Goal: Task Accomplishment & Management: Manage account settings

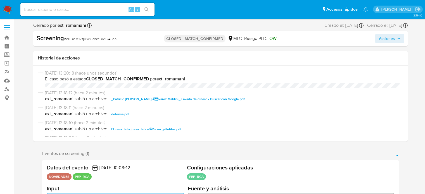
select select "10"
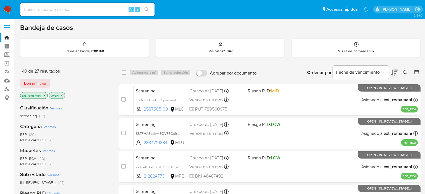
click at [6, 9] on img at bounding box center [7, 9] width 9 height 9
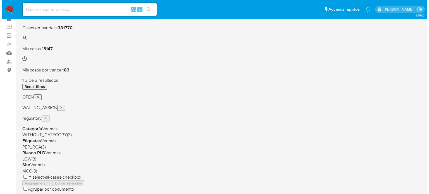
scroll to position [28, 0]
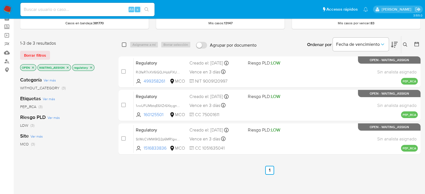
click at [123, 46] on input "checkbox" at bounding box center [124, 44] width 4 height 4
checkbox input "true"
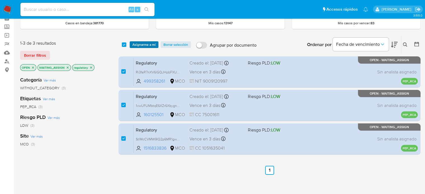
click at [138, 44] on span "Asignarme a mí" at bounding box center [143, 45] width 23 height 6
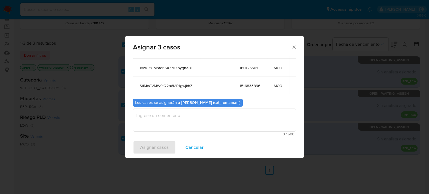
scroll to position [49, 0]
click at [207, 121] on textarea "assign-modal" at bounding box center [214, 120] width 163 height 22
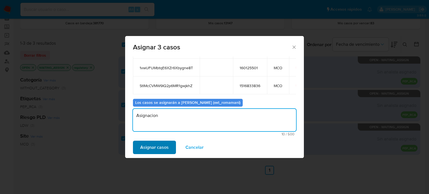
type textarea "Asignacion"
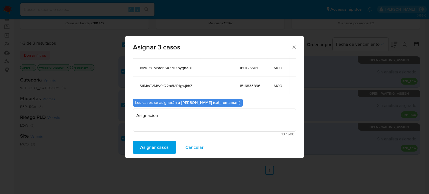
click at [150, 145] on span "Asignar casos" at bounding box center [154, 147] width 28 height 12
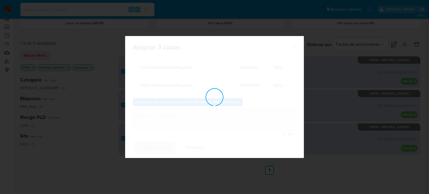
checkbox input "false"
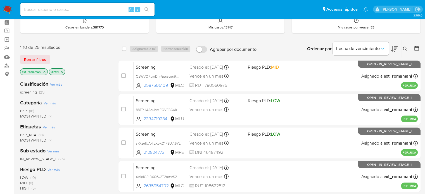
scroll to position [56, 0]
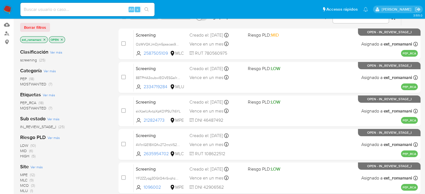
drag, startPoint x: 48, startPoint y: 106, endPoint x: 53, endPoint y: 106, distance: 4.8
click at [49, 106] on span "(7)" at bounding box center [51, 108] width 4 height 6
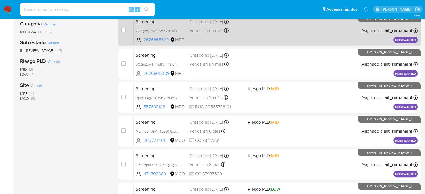
scroll to position [140, 0]
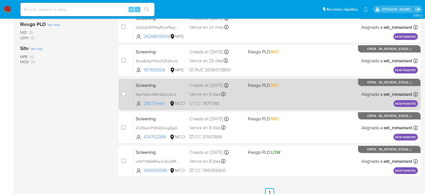
click at [236, 92] on div "Vence en 8 días Vence el 27/08/2025 14:44:43" at bounding box center [216, 94] width 54 height 8
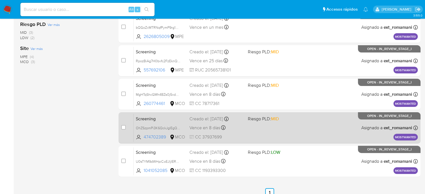
click at [239, 122] on div "Screening OhZSzpmPi3K6QckJglEgQv90 474702389 MCO Riesgo PLD: MID Creado el: 19/…" at bounding box center [275, 128] width 284 height 28
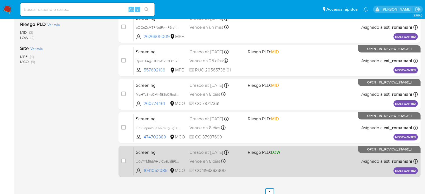
click at [243, 159] on div "Screening U0sTYM9dWHpiCoEJljIERH4R 1041052085 MCO Riesgo PLD: LOW Creado el: 19…" at bounding box center [275, 161] width 284 height 28
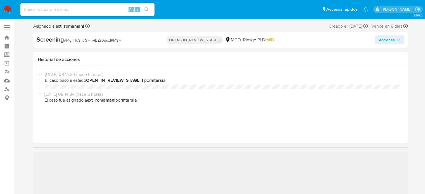
select select "10"
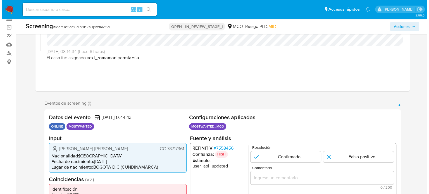
scroll to position [112, 0]
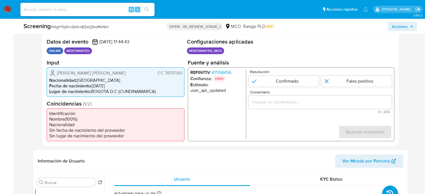
drag, startPoint x: 169, startPoint y: 73, endPoint x: 183, endPoint y: 73, distance: 14.3
click at [183, 73] on div "Jairo Anibal Doria Ruiz CC 78717361 Nacionalidad : Colombia Fecha de nacimiento…" at bounding box center [116, 82] width 138 height 30
click at [229, 71] on span "# 7558456" at bounding box center [221, 73] width 20 height 6
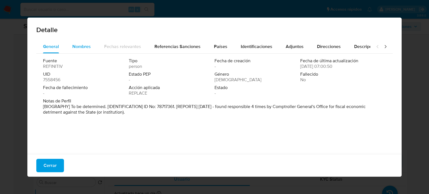
click at [86, 46] on span "Nombres" at bounding box center [81, 46] width 18 height 6
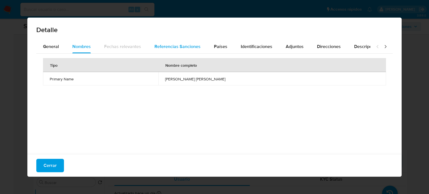
click at [164, 47] on span "Referencias Sanciones" at bounding box center [177, 46] width 46 height 6
click at [223, 48] on span "Países" at bounding box center [220, 46] width 13 height 6
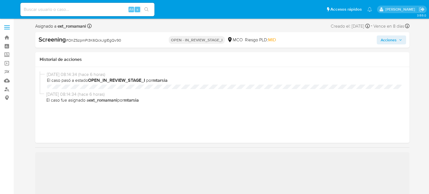
select select "10"
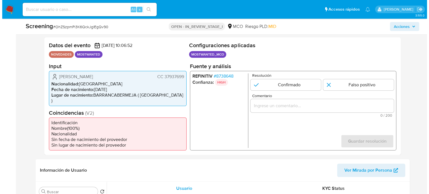
scroll to position [112, 0]
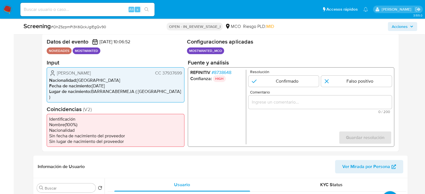
drag, startPoint x: 145, startPoint y: 74, endPoint x: 182, endPoint y: 74, distance: 36.9
click at [182, 74] on div "[PERSON_NAME] [PERSON_NAME] 37937699 Nacionalidad : Colombia Fecha de nacimient…" at bounding box center [116, 84] width 138 height 35
click at [228, 72] on span "# 8738648" at bounding box center [221, 73] width 20 height 6
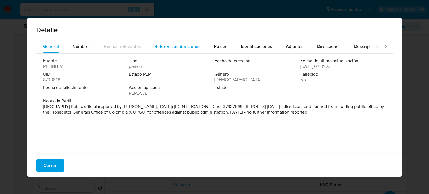
click at [170, 50] on div "Referencias Sanciones" at bounding box center [177, 46] width 46 height 13
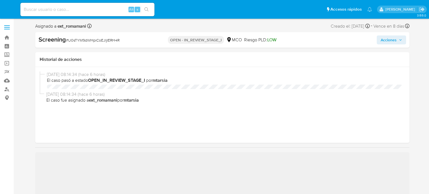
select select "10"
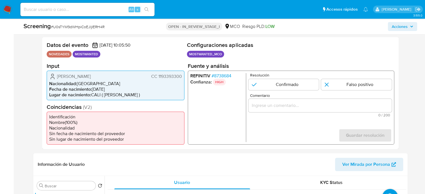
scroll to position [112, 0]
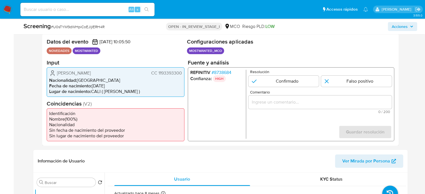
drag, startPoint x: 150, startPoint y: 73, endPoint x: 182, endPoint y: 74, distance: 31.9
click at [182, 74] on div "Juan Pablo Satizabal Muñoz CC 1193393300 Nacionalidad : Colombia Fecha de nacim…" at bounding box center [116, 82] width 138 height 30
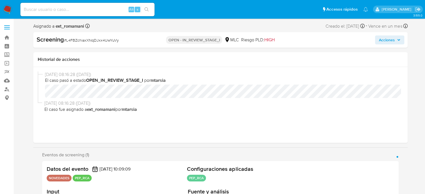
select select "10"
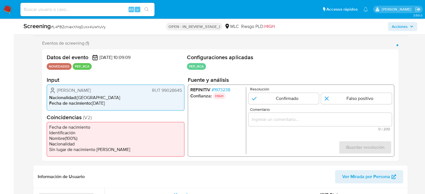
scroll to position [112, 0]
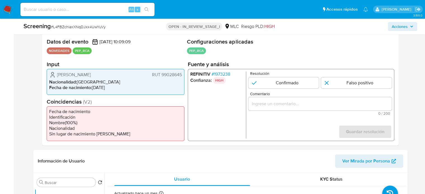
drag, startPoint x: 129, startPoint y: 77, endPoint x: 56, endPoint y: 75, distance: 73.2
click at [56, 75] on div "Antonio Mauricio Ulloa Márquez RUT 99028645" at bounding box center [115, 74] width 133 height 7
click at [225, 73] on span "# 1973238" at bounding box center [220, 74] width 19 height 6
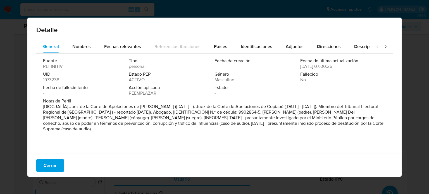
drag, startPoint x: 70, startPoint y: 107, endPoint x: 156, endPoint y: 108, distance: 86.9
click at [156, 108] on font "[BIOGRAFÍA] Juez de la Corte de Apelaciones de Santiago (abr. 2021 - ). Juez de…" at bounding box center [213, 117] width 340 height 29
drag, startPoint x: 283, startPoint y: 118, endPoint x: 280, endPoint y: 129, distance: 11.5
click at [280, 129] on p "[BIOGRAFÍA] Juez de la Corte de Apelaciones de Santiago (abr. 2021 - ). Juez de…" at bounding box center [214, 118] width 342 height 28
click at [58, 163] on button "Cerrar" at bounding box center [50, 165] width 28 height 13
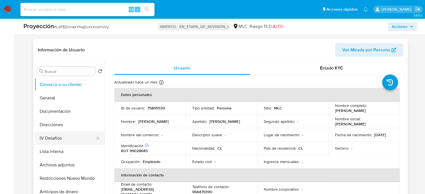
scroll to position [223, 0]
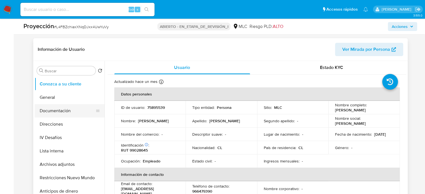
click at [71, 110] on button "Documentación" at bounding box center [67, 110] width 65 height 13
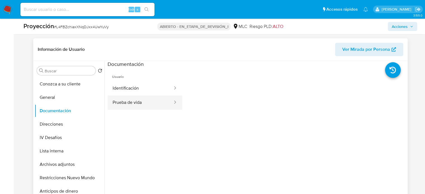
click at [140, 102] on button "Prueba de vida" at bounding box center [141, 103] width 66 height 14
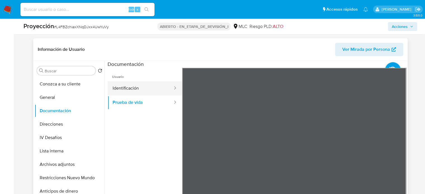
click at [146, 93] on button "Identificación" at bounding box center [141, 88] width 66 height 14
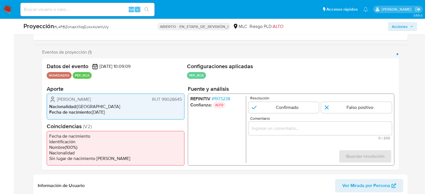
scroll to position [84, 0]
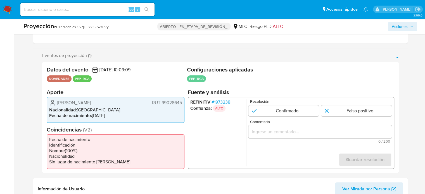
click at [266, 129] on input "Comentario" at bounding box center [319, 131] width 143 height 7
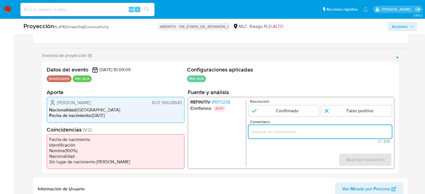
paste input "Titular de cuenta se desempeña como Configurando calidad PEP."
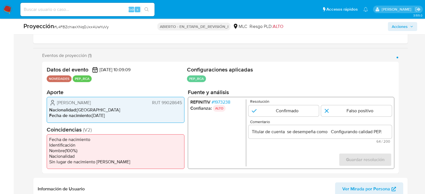
drag, startPoint x: 54, startPoint y: 103, endPoint x: 182, endPoint y: 103, distance: 128.5
click at [182, 103] on div "Antonio Mauricio Ulloa Márquez RUT 99028645 Nacionalidad : Chile Fecha de nacim…" at bounding box center [116, 110] width 138 height 26
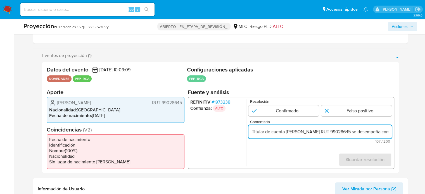
click at [388, 133] on input "Titular de cuenta Antonio Mauricio Ulloa Márquez RUT 99028645 se desempeña como…" at bounding box center [319, 131] width 143 height 7
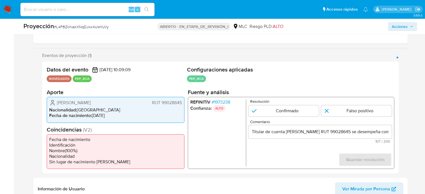
drag, startPoint x: 370, startPoint y: 126, endPoint x: 378, endPoint y: 124, distance: 8.1
click at [378, 124] on div "Comentario Titular de cuenta Antonio Mauricio Ulloa Márquez RUT 99028645 se des…" at bounding box center [319, 131] width 143 height 23
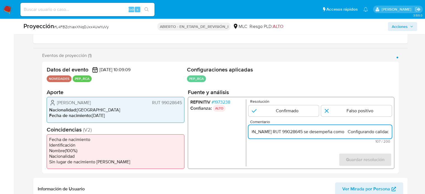
scroll to position [0, 89]
drag, startPoint x: 368, startPoint y: 129, endPoint x: 390, endPoint y: 129, distance: 22.3
click at [390, 129] on input "Titular de cuenta Antonio Mauricio Ulloa Márquez RUT 99028645 se desempeña como…" at bounding box center [319, 131] width 143 height 7
click at [338, 135] on input "Titular de cuenta Antonio Mauricio Ulloa Márquez RUT 99028645 se desempeña como…" at bounding box center [319, 131] width 143 height 7
click at [334, 134] on input "Titular de cuenta Antonio Mauricio Ulloa Márquez RUT 99028645 se desempeña como…" at bounding box center [319, 131] width 143 height 7
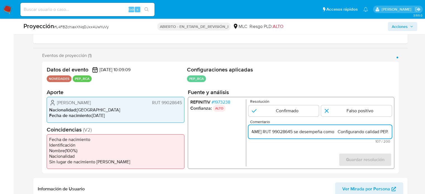
paste input "Juez de la Corte de Apelaciones de Santiago desde 2021."
click at [378, 131] on input "Titular de cuenta Antonio Mauricio Ulloa Márquez RUT 99028645 se desempeña como…" at bounding box center [319, 131] width 143 height 7
drag, startPoint x: 382, startPoint y: 132, endPoint x: 386, endPoint y: 148, distance: 17.1
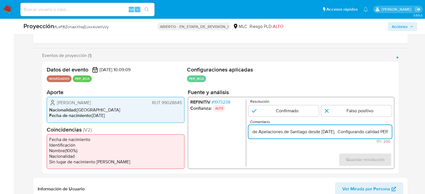
click at [386, 148] on form "Resolución Confirmado Falso positivo Comentario Titular de cuenta Antonio Mauri…" at bounding box center [319, 132] width 143 height 67
click at [350, 132] on input "Titular de cuenta Antonio Mauricio Ulloa Márquez RUT 99028645 se desempeña como…" at bounding box center [319, 131] width 143 height 7
click at [383, 132] on input "Titular de cuenta Antonio Mauricio Ulloa Márquez RUT 99028645 se desempeña como…" at bounding box center [319, 131] width 143 height 7
drag, startPoint x: 369, startPoint y: 131, endPoint x: 397, endPoint y: 132, distance: 28.0
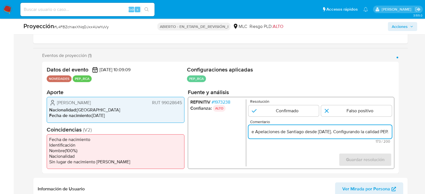
click at [397, 132] on div "Datos del evento 15/08/2025 10:09:09 NOVEDADES PEP_RCA Configuraciones aplicada…" at bounding box center [220, 118] width 356 height 112
type input "Titular de cuenta Antonio Mauricio Ulloa Márquez RUT 99028645 se desempeña como…"
click at [281, 107] on input "1 de 1" at bounding box center [283, 110] width 71 height 11
radio input "true"
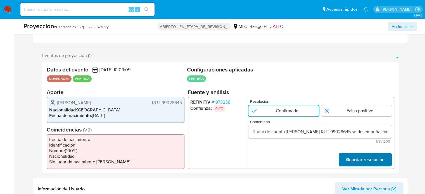
click at [354, 154] on span "Guardar resolución" at bounding box center [364, 160] width 39 height 12
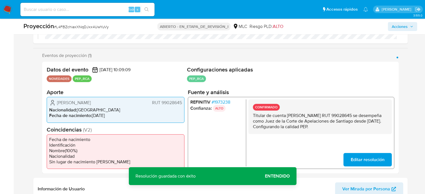
drag, startPoint x: 355, startPoint y: 126, endPoint x: 252, endPoint y: 117, distance: 103.2
click at [252, 117] on div "CONFIRMADO Titular de cuenta Antonio Mauricio Ulloa Márquez RUT 99028645 se des…" at bounding box center [319, 116] width 143 height 35
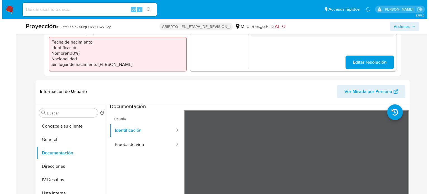
scroll to position [195, 0]
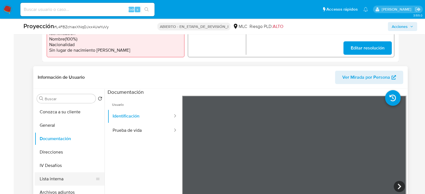
click at [54, 180] on button "Lista interna" at bounding box center [67, 178] width 65 height 13
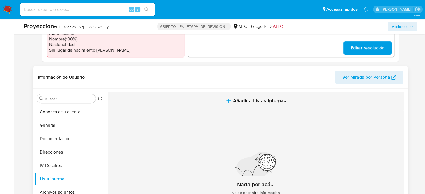
click at [239, 102] on span "Añadir a Listas Internas" at bounding box center [259, 101] width 53 height 6
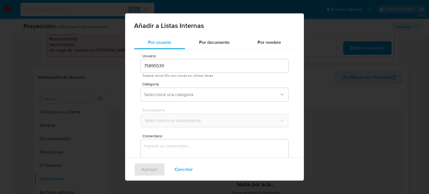
scroll to position [23, 0]
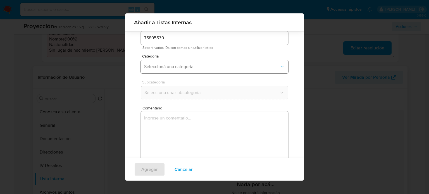
click at [194, 71] on button "Seleccioná una categoría" at bounding box center [214, 66] width 147 height 13
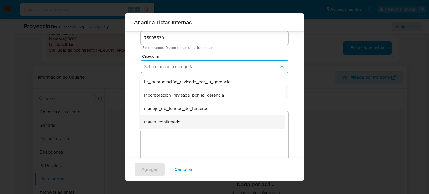
click at [164, 122] on span "match_confirmado" at bounding box center [162, 122] width 36 height 6
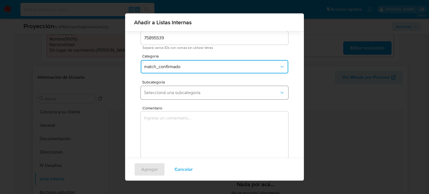
click at [182, 95] on span "Seleccioná una subcategoría" at bounding box center [211, 93] width 135 height 6
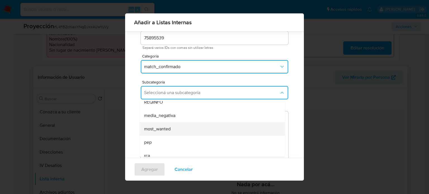
scroll to position [28, 0]
click at [158, 132] on div "pep" at bounding box center [210, 133] width 133 height 13
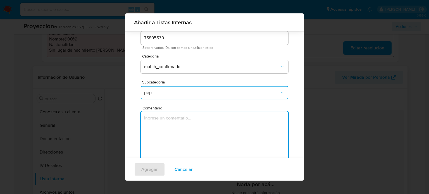
click at [158, 132] on textarea "Comentario" at bounding box center [214, 138] width 147 height 54
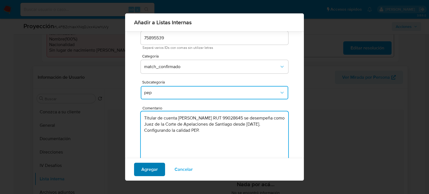
type textarea "Titular de cuenta Antonio Mauricio Ulloa Márquez RUT 99028645 se desempeña como…"
click at [153, 167] on span "Agregar" at bounding box center [149, 169] width 16 height 12
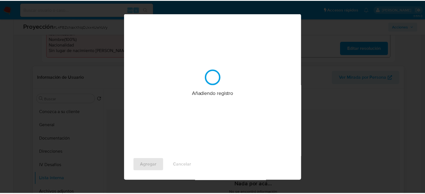
scroll to position [0, 0]
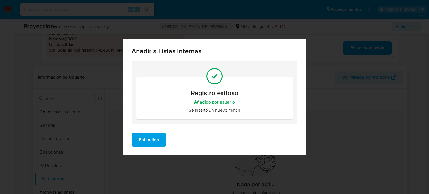
click at [152, 138] on span "Entendido" at bounding box center [149, 140] width 20 height 12
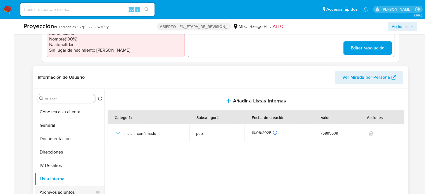
click at [65, 194] on button "Archivos adjuntos" at bounding box center [67, 192] width 65 height 13
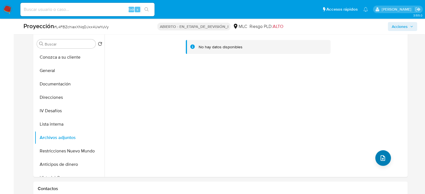
scroll to position [251, 0]
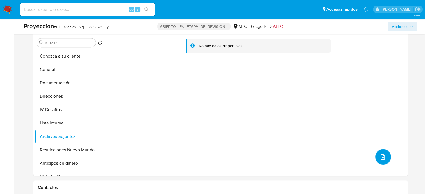
click at [382, 158] on icon "subir archivo" at bounding box center [382, 157] width 4 height 6
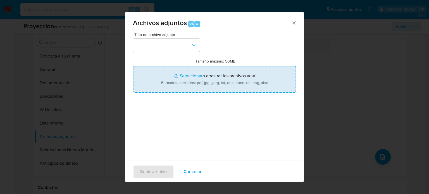
click at [221, 85] on input "Tamaño máximo: 50MB Seleccionar archivos" at bounding box center [214, 79] width 163 height 27
type input "C:\fakepath\Juez Antonio Ulloa recibe la máxima san...velaciones de sus chats c…"
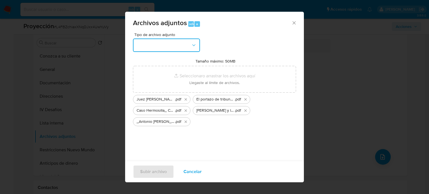
click at [176, 49] on button "button" at bounding box center [166, 45] width 67 height 13
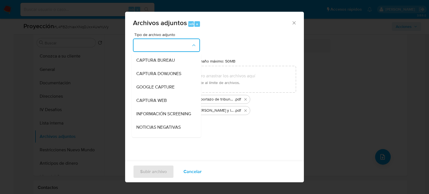
click at [159, 111] on span "INFORMACIÓN SCREENING" at bounding box center [163, 114] width 55 height 6
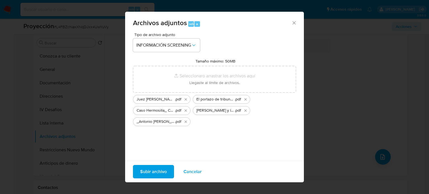
click at [150, 173] on span "Subir archivo" at bounding box center [153, 172] width 27 height 12
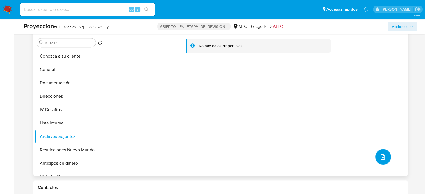
click at [381, 158] on icon "subir archivo" at bounding box center [382, 157] width 7 height 7
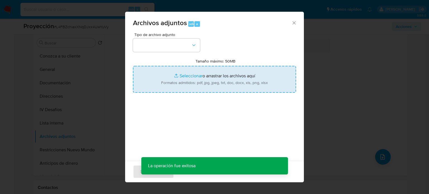
click at [250, 81] on input "Tamaño máximo: 50MB Seleccionar archivos" at bounding box center [214, 79] width 163 height 27
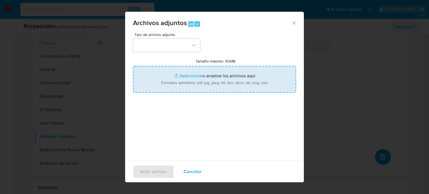
type input "C:\fakepath\Poder Judicial - PrensaYComunicaciones.pdf"
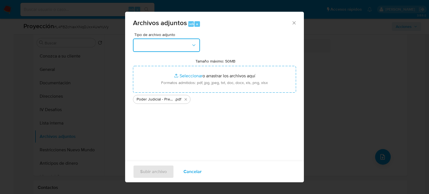
click at [192, 47] on icon "button" at bounding box center [194, 45] width 6 height 6
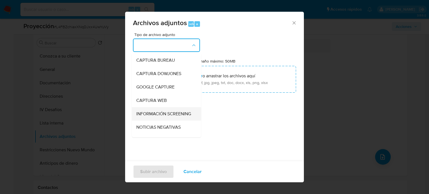
click at [146, 117] on font "INFORMACIÓN SCREENING" at bounding box center [163, 114] width 55 height 6
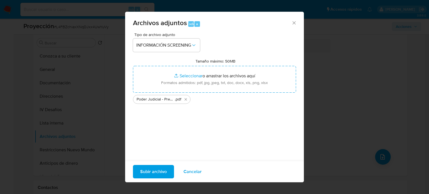
click at [161, 172] on font "Subir archivo" at bounding box center [153, 171] width 27 height 13
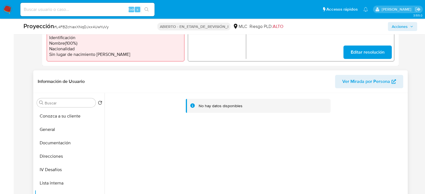
scroll to position [168, 0]
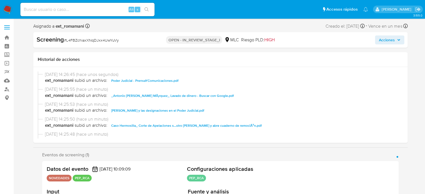
select select "10"
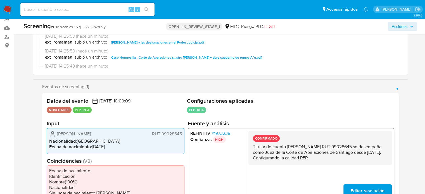
scroll to position [84, 0]
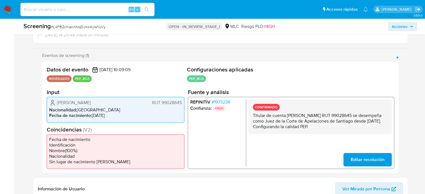
drag, startPoint x: 357, startPoint y: 127, endPoint x: 252, endPoint y: 116, distance: 106.1
click at [252, 116] on div "CONFIRMADO Titular de cuenta Antonio Mauricio Ulloa Márquez RUT 99028645 se des…" at bounding box center [319, 116] width 143 height 35
click at [227, 102] on span "# 1973238" at bounding box center [220, 102] width 19 height 6
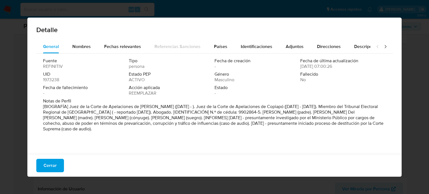
click at [284, 118] on font "[BIOGRAFÍA] Juez de la Corte de Apelaciones de Santiago (abr. 2021 - ). Juez de…" at bounding box center [213, 117] width 340 height 29
drag, startPoint x: 314, startPoint y: 117, endPoint x: 296, endPoint y: 126, distance: 20.5
click at [296, 126] on font "[BIOGRAFÍA] Juez de la Corte de Apelaciones de Santiago (abr. 2021 - ). Juez de…" at bounding box center [213, 117] width 340 height 29
click at [49, 163] on span "Cerrar" at bounding box center [50, 165] width 13 height 12
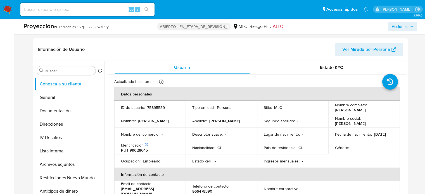
scroll to position [251, 0]
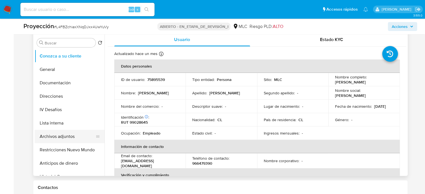
click at [52, 135] on button "Archivos adjuntos" at bounding box center [67, 136] width 65 height 13
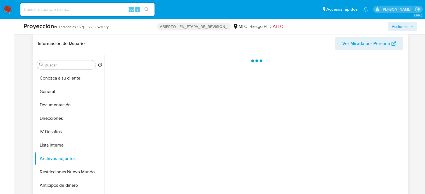
scroll to position [223, 0]
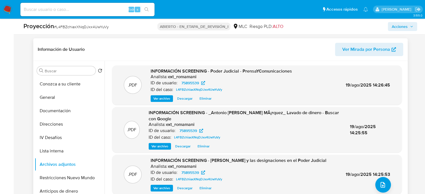
click at [164, 98] on span "Ver archivo" at bounding box center [161, 99] width 17 height 6
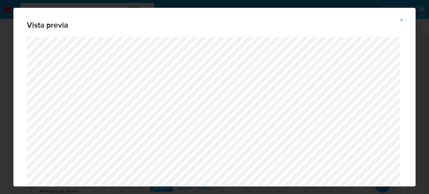
click at [401, 20] on icon "Vista previa del archivo adjunto" at bounding box center [401, 20] width 4 height 4
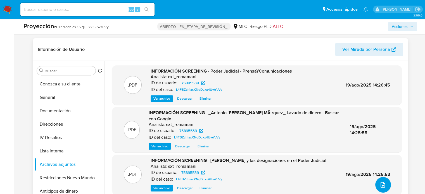
click at [383, 184] on icon "subir archivo" at bounding box center [382, 185] width 7 height 7
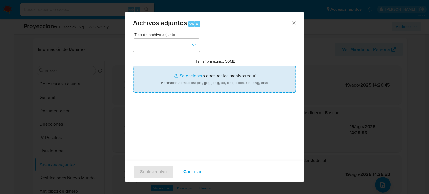
click at [209, 84] on input "Tamaño máximo: 50MB Seleccionar archivos" at bounding box center [214, 79] width 163 height 27
type input "C:\fakepath\Poder Judicial - .pdf"
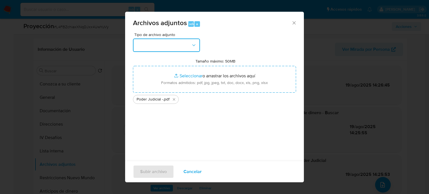
click at [173, 46] on button "button" at bounding box center [166, 45] width 67 height 13
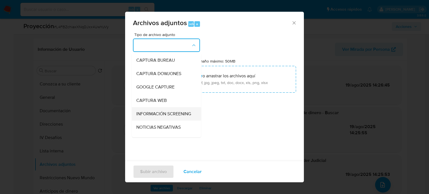
click at [158, 117] on span "INFORMACIÓN SCREENING" at bounding box center [163, 114] width 55 height 6
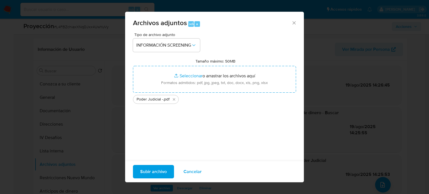
click at [169, 172] on button "Subir archivo" at bounding box center [153, 171] width 41 height 13
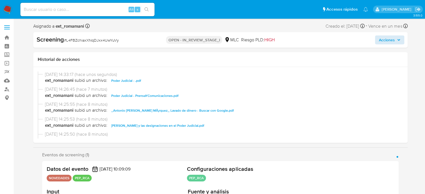
select select "10"
click at [388, 40] on span "Acciones" at bounding box center [387, 39] width 16 height 9
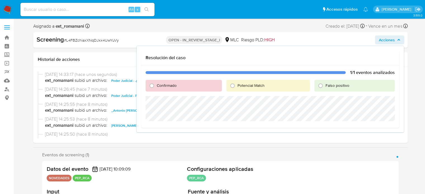
click at [238, 85] on span "Potencial Match" at bounding box center [250, 86] width 27 height 6
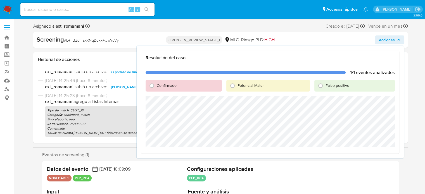
scroll to position [84, 0]
click at [234, 86] on input "Potencial Match" at bounding box center [232, 85] width 9 height 9
radio input "true"
click at [386, 154] on span "Escalar" at bounding box center [380, 154] width 17 height 8
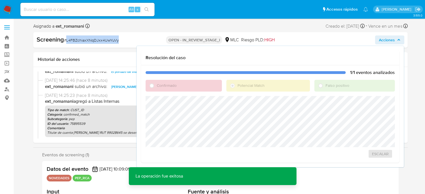
drag, startPoint x: 126, startPoint y: 38, endPoint x: 66, endPoint y: 43, distance: 60.0
click at [66, 43] on div "Screening # L4FBZchiaxXNqDJxx4UwYuVy" at bounding box center [97, 39] width 120 height 8
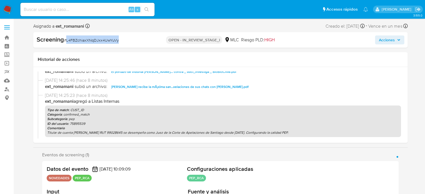
copy span "L4FBZchiaxXNqDJxx4UwYuVy"
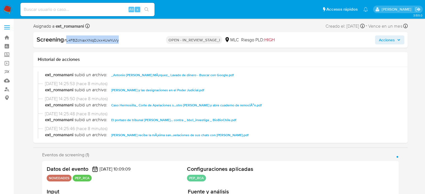
scroll to position [0, 0]
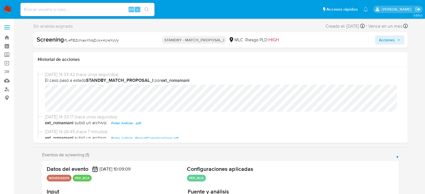
select select "10"
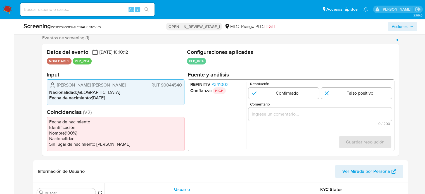
scroll to position [112, 0]
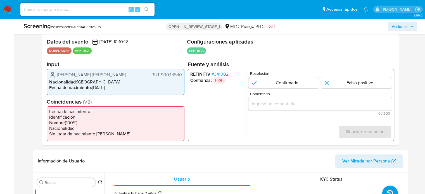
select select "10"
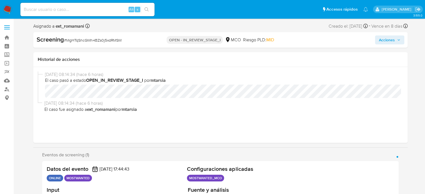
select select "10"
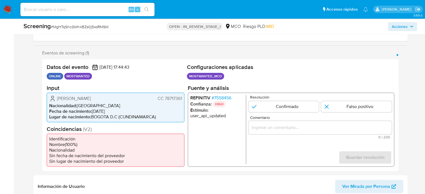
scroll to position [112, 0]
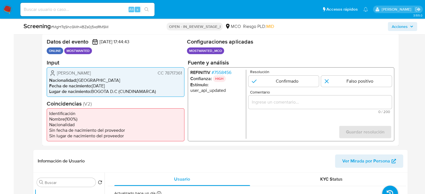
drag, startPoint x: 182, startPoint y: 73, endPoint x: 165, endPoint y: 76, distance: 16.9
click at [165, 76] on div "Jairo Anibal Doria Ruiz CC 78717361 Nacionalidad : Colombia Fecha de nacimiento…" at bounding box center [116, 82] width 138 height 30
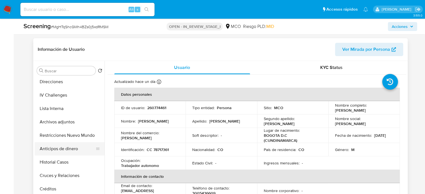
scroll to position [56, 0]
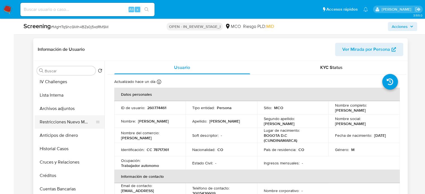
click at [71, 121] on button "Restricciones Nuevo Mundo" at bounding box center [67, 121] width 65 height 13
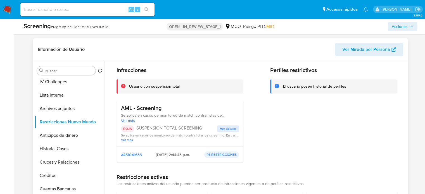
scroll to position [28, 0]
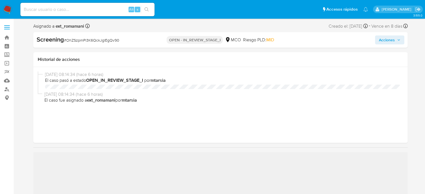
select select "10"
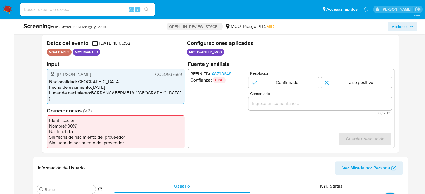
scroll to position [112, 0]
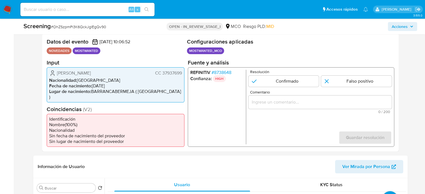
drag, startPoint x: 182, startPoint y: 73, endPoint x: 162, endPoint y: 75, distance: 19.6
click at [162, 75] on div "[PERSON_NAME] CC 37937699 Nacionalidad : [DEMOGRAPHIC_DATA] Fecha de nacimiento…" at bounding box center [116, 84] width 138 height 35
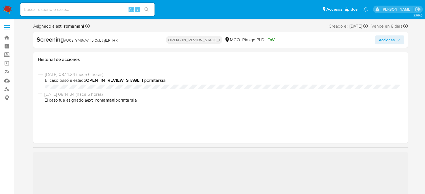
select select "10"
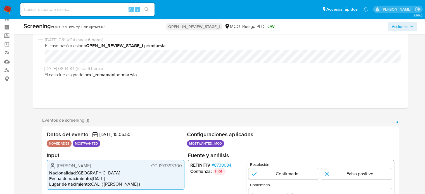
scroll to position [112, 0]
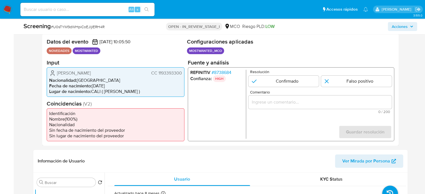
drag, startPoint x: 183, startPoint y: 72, endPoint x: 157, endPoint y: 75, distance: 25.6
click at [157, 75] on div "[PERSON_NAME] CC 1193393300 Nacionalidad : [DEMOGRAPHIC_DATA] Fecha de nacimien…" at bounding box center [116, 82] width 138 height 30
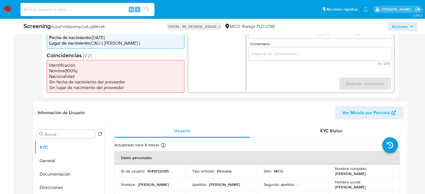
scroll to position [223, 0]
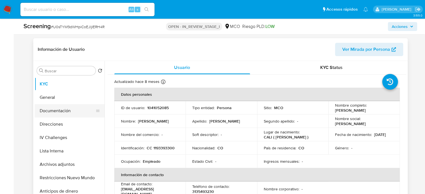
click at [66, 110] on button "Documentación" at bounding box center [67, 110] width 65 height 13
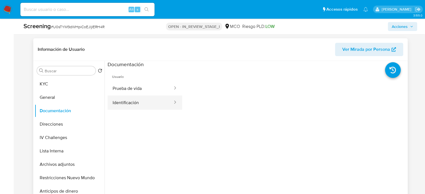
click at [147, 102] on button "Identificación" at bounding box center [141, 103] width 66 height 14
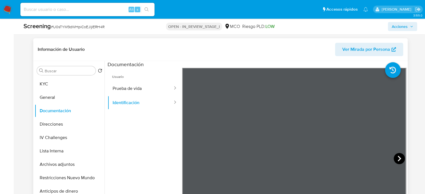
click at [393, 157] on icon at bounding box center [398, 158] width 11 height 11
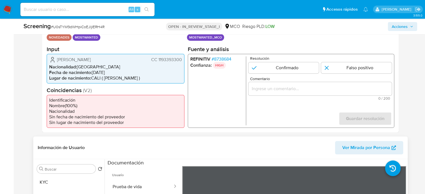
scroll to position [112, 0]
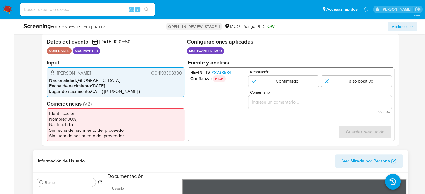
drag, startPoint x: 182, startPoint y: 73, endPoint x: 158, endPoint y: 75, distance: 24.4
click at [158, 75] on div "Juan Pablo Satizabal Muñoz CC 1193393300 Nacionalidad : Colombia Fecha de nacim…" at bounding box center [116, 82] width 138 height 30
drag, startPoint x: 79, startPoint y: 74, endPoint x: 97, endPoint y: 76, distance: 17.9
click at [91, 76] on span "Juan Pablo Satizabal Muñoz" at bounding box center [74, 73] width 34 height 6
drag, startPoint x: 181, startPoint y: 72, endPoint x: 158, endPoint y: 75, distance: 23.4
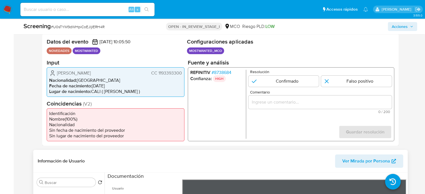
click at [158, 75] on span "CC 1193393300" at bounding box center [166, 73] width 31 height 6
drag, startPoint x: 126, startPoint y: 74, endPoint x: 54, endPoint y: 73, distance: 72.0
click at [54, 73] on div "Juan Pablo Satizabal Muñoz CC 1193393300" at bounding box center [115, 73] width 133 height 7
click at [121, 76] on div "Juan Pablo Satizabal Muñoz CC 1193393300" at bounding box center [115, 73] width 133 height 7
drag, startPoint x: 125, startPoint y: 75, endPoint x: 51, endPoint y: 75, distance: 74.0
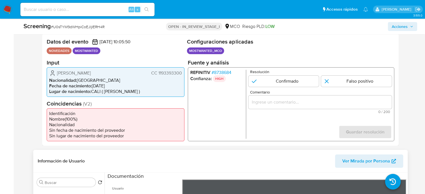
click at [51, 75] on div "Juan Pablo Satizabal Muñoz CC 1193393300" at bounding box center [115, 73] width 133 height 7
click at [118, 69] on div "Juan Pablo Satizabal Muñoz CC 1193393300 Nacionalidad : Colombia Fecha de nacim…" at bounding box center [116, 82] width 138 height 30
drag, startPoint x: 128, startPoint y: 75, endPoint x: 54, endPoint y: 72, distance: 74.6
click at [54, 72] on div "Juan Pablo Satizabal Muñoz CC 1193393300" at bounding box center [115, 73] width 133 height 7
drag, startPoint x: 183, startPoint y: 73, endPoint x: 158, endPoint y: 75, distance: 24.7
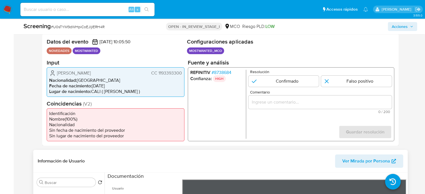
click at [158, 75] on div "Juan Pablo Satizabal Muñoz CC 1193393300 Nacionalidad : Colombia Fecha de nacim…" at bounding box center [116, 82] width 138 height 30
click at [177, 83] on li "Fecha de nacimiento : 20/01/2001" at bounding box center [115, 86] width 133 height 6
drag, startPoint x: 182, startPoint y: 73, endPoint x: 157, endPoint y: 76, distance: 25.0
click at [157, 76] on div "Juan Pablo Satizabal Muñoz CC 1193393300 Nacionalidad : Colombia Fecha de nacim…" at bounding box center [116, 82] width 138 height 30
drag, startPoint x: 125, startPoint y: 70, endPoint x: 56, endPoint y: 73, distance: 69.0
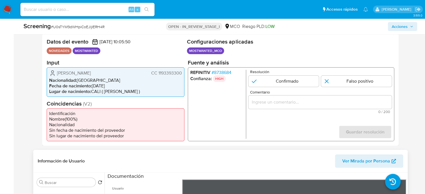
click at [56, 73] on div "Juan Pablo Satizabal Muñoz CC 1193393300" at bounding box center [115, 73] width 133 height 7
click at [294, 103] on input "Comentario" at bounding box center [319, 101] width 143 height 7
drag, startPoint x: 56, startPoint y: 72, endPoint x: 182, endPoint y: 73, distance: 125.9
click at [182, 73] on div "Juan Pablo Satizabal Muñoz CC 1193393300 Nacionalidad : Colombia Fecha de nacim…" at bounding box center [116, 82] width 138 height 30
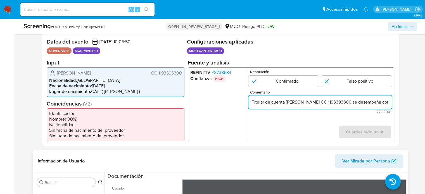
click at [382, 99] on input "Titular de cuenta Juan Pablo Satizabal Muñoz CC 1193393300 se desempeña como" at bounding box center [319, 101] width 143 height 7
drag, startPoint x: 374, startPoint y: 102, endPoint x: 390, endPoint y: 102, distance: 16.5
click at [390, 102] on input "Titular de cuenta Juan Pablo Satizabal Muñoz CC 1193393300 se desempeña como" at bounding box center [319, 101] width 143 height 7
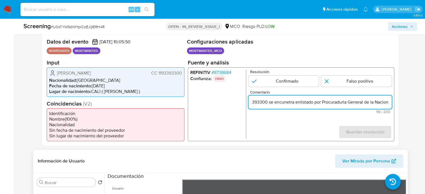
drag, startPoint x: 382, startPoint y: 104, endPoint x: 400, endPoint y: 107, distance: 17.8
click at [400, 107] on div "Eventos de screening (1) Página 1 Datos del evento 19/08/2025 10:05:50 NOVEDADE…" at bounding box center [220, 85] width 374 height 121
click at [388, 104] on input "Titular de cuenta Juan Pablo Satizabal Muñoz CC 1193393300 se encunetra enlista…" at bounding box center [319, 101] width 143 height 7
type input "Titular de cuenta [PERSON_NAME] CC 1193393300 se encunetra enlistado por Procur…"
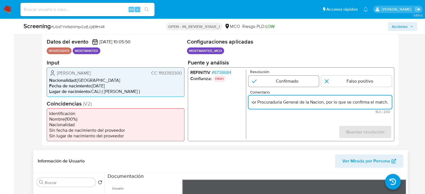
click at [280, 83] on input "1 de 1" at bounding box center [283, 80] width 71 height 11
radio input "true"
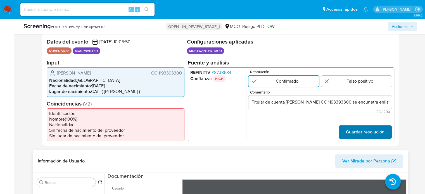
click at [355, 130] on span "Guardar resolución" at bounding box center [364, 132] width 39 height 12
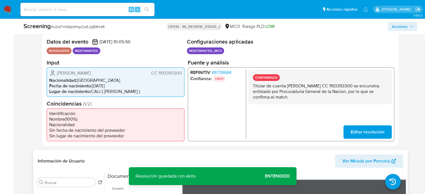
click at [357, 133] on span "Editar resolución" at bounding box center [367, 132] width 34 height 12
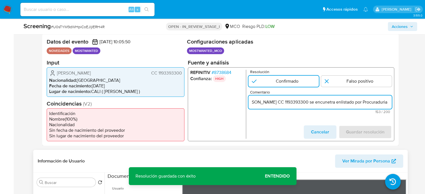
scroll to position [0, 81]
click at [388, 102] on input "Titular de cuenta Juan Pablo Satizabal Muñoz CC 1193393300 se encunetra enlista…" at bounding box center [319, 101] width 143 height 7
click at [313, 104] on input "Titular de cuenta Juan Pablo Satizabal Muñoz CC 1193393300 se encunetra enlista…" at bounding box center [319, 101] width 143 height 7
click at [310, 104] on input "Titular de cuenta Juan Pablo Satizabal Muñoz CC 1193393300 se encunetra enlista…" at bounding box center [319, 101] width 143 height 7
type input "Titular de cuenta Juan Pablo Satizabal Muñoz CC 1193393300 se encuentra enlista…"
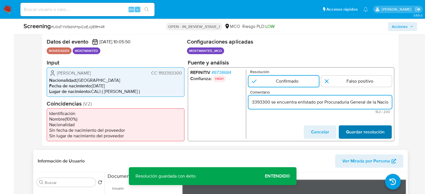
scroll to position [0, 0]
click at [360, 132] on span "Guardar resolución" at bounding box center [364, 132] width 39 height 12
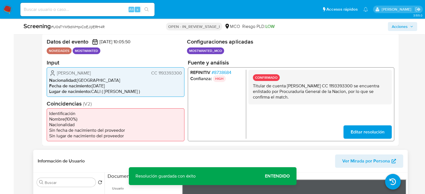
drag, startPoint x: 320, startPoint y: 96, endPoint x: 252, endPoint y: 87, distance: 68.8
click at [252, 87] on div "CONFIRMADO Titular de cuenta Juan Pablo Satizabal Muñoz CC 1193393300 se encuen…" at bounding box center [319, 87] width 143 height 35
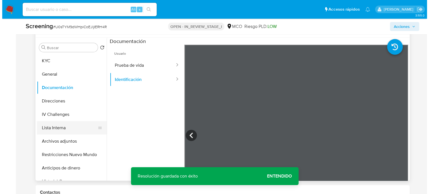
scroll to position [251, 0]
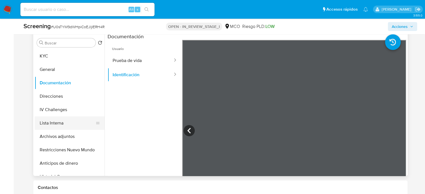
click at [65, 122] on button "Lista Interna" at bounding box center [67, 122] width 65 height 13
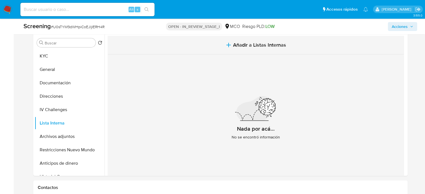
click at [230, 41] on button "Añadir a Listas Internas" at bounding box center [256, 45] width 296 height 19
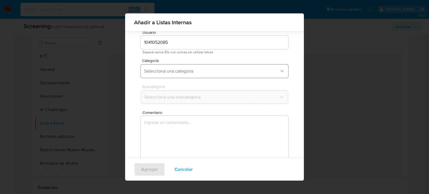
scroll to position [23, 0]
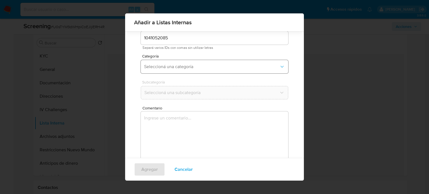
click at [205, 71] on button "Seleccioná una categoría" at bounding box center [214, 66] width 147 height 13
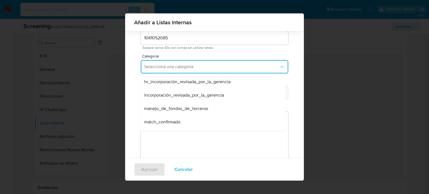
drag, startPoint x: 170, startPoint y: 122, endPoint x: 172, endPoint y: 120, distance: 3.0
click at [169, 122] on span "match_confirmado" at bounding box center [162, 122] width 36 height 6
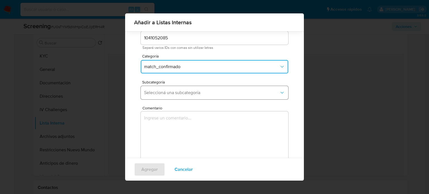
click at [200, 96] on button "Seleccioná una subcategoría" at bounding box center [214, 92] width 147 height 13
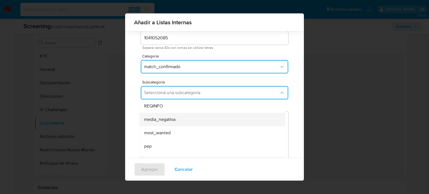
scroll to position [28, 0]
click at [174, 121] on div "most_wanted" at bounding box center [210, 119] width 133 height 13
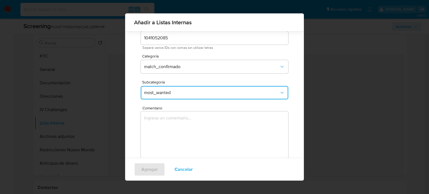
click at [174, 121] on textarea "Comentario" at bounding box center [214, 138] width 147 height 54
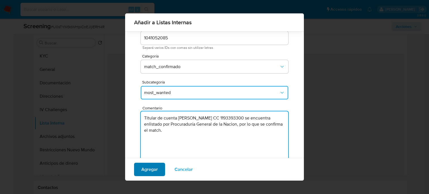
type textarea "Titular de cuenta Juan Pablo Satizabal Muñoz CC 1193393300 se encuentra enlista…"
click at [152, 168] on span "Agregar" at bounding box center [149, 169] width 16 height 12
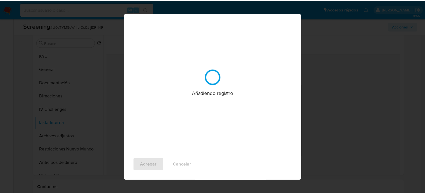
scroll to position [0, 0]
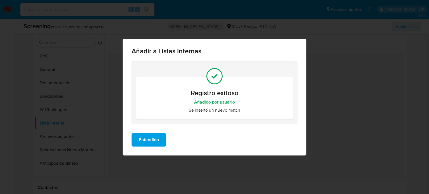
click at [155, 139] on span "Entendido" at bounding box center [149, 140] width 20 height 12
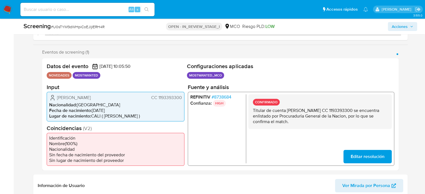
scroll to position [84, 0]
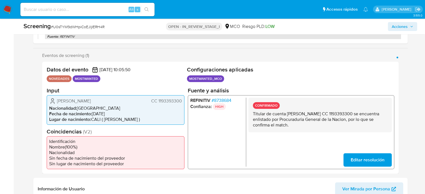
click at [228, 99] on span "# 8738684" at bounding box center [221, 100] width 20 height 6
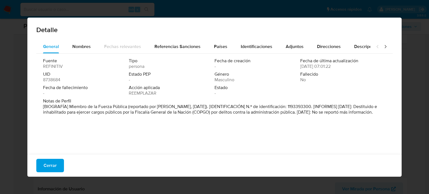
drag, startPoint x: 38, startPoint y: 113, endPoint x: 217, endPoint y: 114, distance: 178.7
click at [217, 114] on div "Fuente REFINITIV Tipo persona Fecha de creación - Fecha de última actualización…" at bounding box center [214, 103] width 356 height 98
click at [53, 167] on span "Cerrar" at bounding box center [50, 165] width 13 height 12
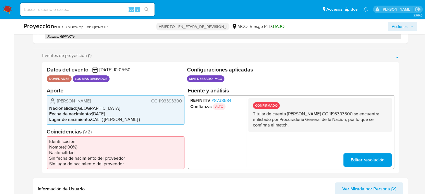
drag, startPoint x: 119, startPoint y: 100, endPoint x: 53, endPoint y: 102, distance: 65.9
click at [53, 102] on div "Juan Pablo Satizabal Muñoz CC 1193393300" at bounding box center [115, 100] width 133 height 7
drag, startPoint x: 181, startPoint y: 101, endPoint x: 150, endPoint y: 102, distance: 31.3
click at [150, 102] on div "Juan Pablo Satizabal Muñoz CC 1193393300" at bounding box center [115, 100] width 133 height 7
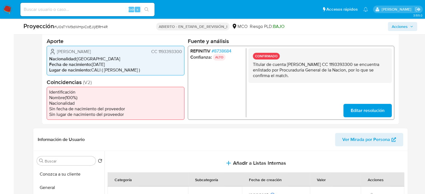
scroll to position [140, 0]
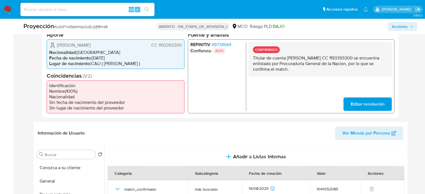
click at [226, 44] on font "8738684" at bounding box center [222, 44] width 17 height 6
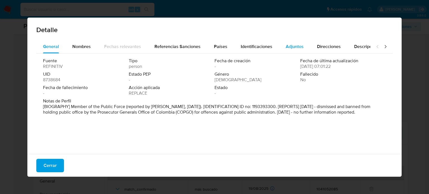
click at [295, 44] on span "Adjuntos" at bounding box center [295, 46] width 18 height 6
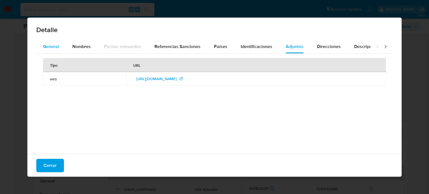
click at [53, 45] on span "General" at bounding box center [51, 46] width 16 height 6
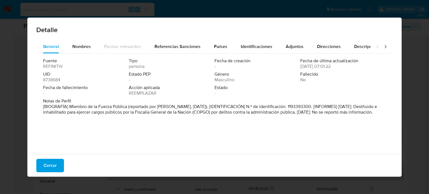
drag, startPoint x: 42, startPoint y: 113, endPoint x: 321, endPoint y: 115, distance: 278.7
click at [321, 115] on div "Fuente REFINITIV Tipo persona Fecha de creación - Fecha de última actualización…" at bounding box center [214, 103] width 356 height 98
click at [43, 167] on button "Cerrar" at bounding box center [50, 165] width 28 height 13
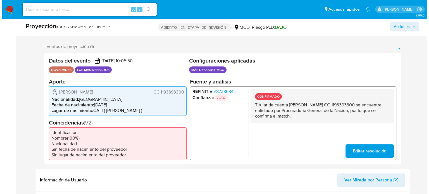
scroll to position [84, 0]
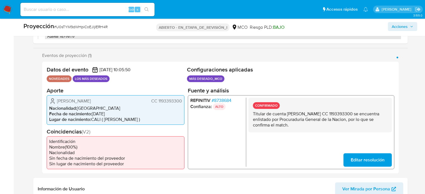
click at [220, 101] on font "8738684" at bounding box center [222, 100] width 17 height 6
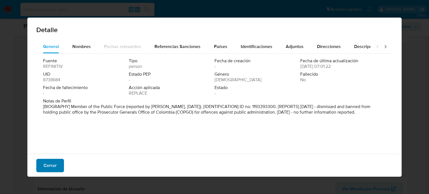
click at [55, 165] on font "Cerrar" at bounding box center [50, 165] width 13 height 13
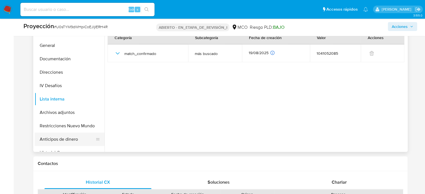
scroll to position [279, 0]
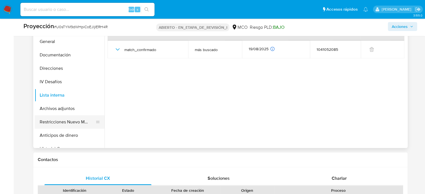
click at [58, 126] on button "Restricciones Nuevo Mundo" at bounding box center [67, 121] width 65 height 13
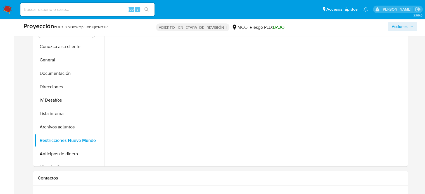
scroll to position [251, 0]
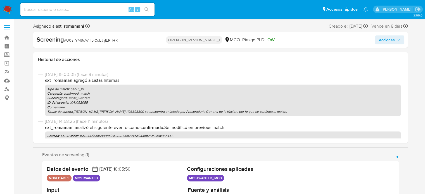
select select "10"
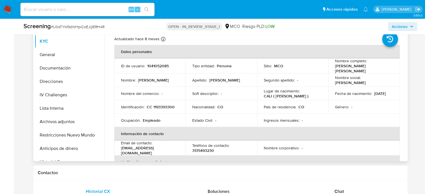
scroll to position [279, 0]
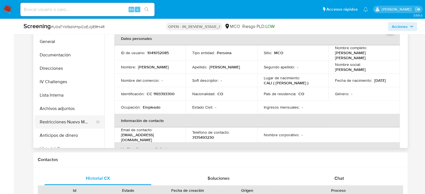
click at [80, 124] on button "Restricciones Nuevo Mundo" at bounding box center [67, 121] width 65 height 13
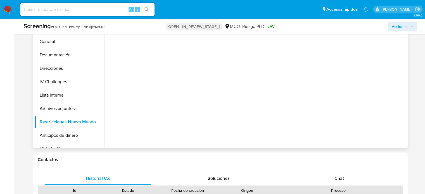
scroll to position [251, 0]
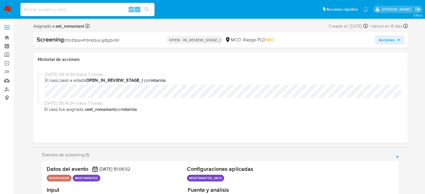
select select "10"
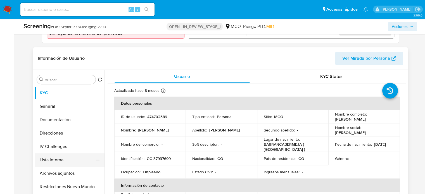
scroll to position [223, 0]
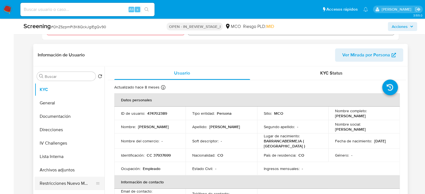
click at [82, 177] on button "Restricciones Nuevo Mundo" at bounding box center [67, 183] width 65 height 13
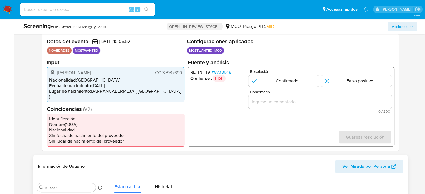
scroll to position [112, 0]
drag, startPoint x: 182, startPoint y: 73, endPoint x: 162, endPoint y: 75, distance: 20.1
click at [162, 75] on div "Diana Pedrozo Mejia CC 37937699 Nacionalidad : Colombia Fecha de nacimiento : 0…" at bounding box center [116, 84] width 138 height 35
click at [172, 76] on div "Diana Pedrozo Mejia CC 37937699 Nacionalidad : Colombia Fecha de nacimiento : 0…" at bounding box center [116, 84] width 138 height 35
drag, startPoint x: 183, startPoint y: 72, endPoint x: 162, endPoint y: 76, distance: 21.0
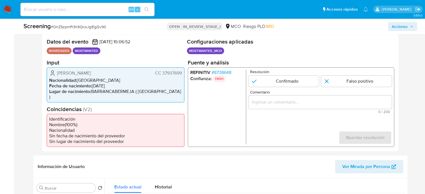
click at [162, 76] on div "Diana Pedrozo Mejia CC 37937699 Nacionalidad : Colombia Fecha de nacimiento : 0…" at bounding box center [116, 84] width 138 height 35
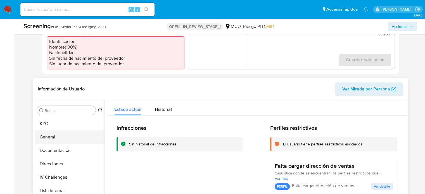
scroll to position [223, 0]
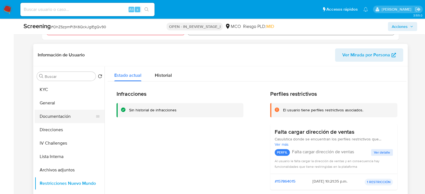
click at [56, 111] on button "Documentación" at bounding box center [67, 116] width 65 height 13
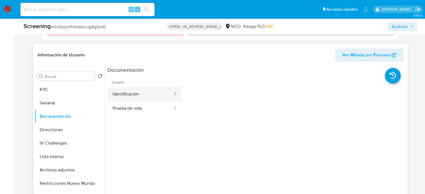
click at [142, 94] on button "Identificación" at bounding box center [141, 94] width 66 height 14
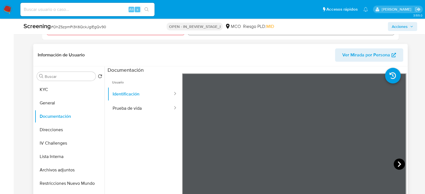
click at [394, 159] on icon at bounding box center [398, 164] width 11 height 11
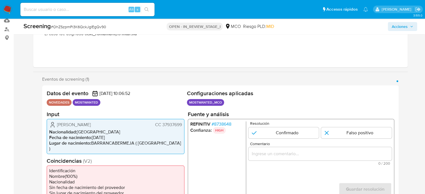
scroll to position [112, 0]
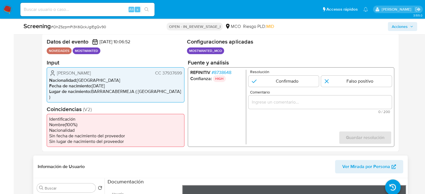
drag, startPoint x: 182, startPoint y: 73, endPoint x: 162, endPoint y: 76, distance: 20.0
click at [162, 76] on div "Diana Pedrozo Mejia CC 37937699 Nacionalidad : Colombia Fecha de nacimiento : 0…" at bounding box center [116, 84] width 138 height 35
drag, startPoint x: 174, startPoint y: 75, endPoint x: 183, endPoint y: 77, distance: 10.2
click at [174, 75] on span "CC 37937699" at bounding box center [168, 73] width 27 height 6
click at [183, 74] on div "Diana Pedrozo Mejia CC 37937699 Nacionalidad : Colombia Fecha de nacimiento : 0…" at bounding box center [116, 84] width 138 height 35
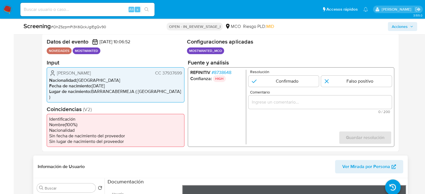
drag, startPoint x: 183, startPoint y: 74, endPoint x: 162, endPoint y: 75, distance: 21.2
click at [162, 75] on div "Diana Pedrozo Mejia CC 37937699 Nacionalidad : Colombia Fecha de nacimiento : 0…" at bounding box center [116, 84] width 138 height 35
drag, startPoint x: 73, startPoint y: 73, endPoint x: 84, endPoint y: 74, distance: 11.2
click at [84, 74] on span "Diana Pedrozo Mejia" at bounding box center [74, 73] width 34 height 6
drag, startPoint x: 85, startPoint y: 74, endPoint x: 70, endPoint y: 74, distance: 15.1
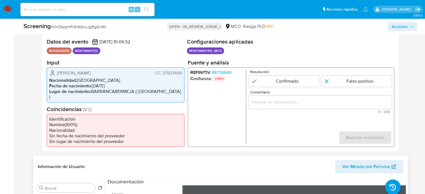
click at [70, 74] on span "Diana Pedrozo Mejia" at bounding box center [74, 73] width 34 height 6
drag, startPoint x: 182, startPoint y: 73, endPoint x: 163, endPoint y: 75, distance: 19.1
click at [163, 75] on div "Diana Pedrozo Mejia CC 37937699 Nacionalidad : Colombia Fecha de nacimiento : 0…" at bounding box center [116, 84] width 138 height 35
drag, startPoint x: 111, startPoint y: 72, endPoint x: 55, endPoint y: 73, distance: 56.7
click at [55, 73] on div "Diana Pedrozo Mejia CC 37937699" at bounding box center [115, 73] width 133 height 7
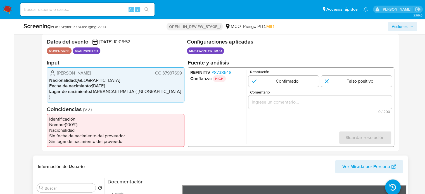
drag, startPoint x: 176, startPoint y: 73, endPoint x: 162, endPoint y: 75, distance: 14.9
click at [162, 75] on div "Diana Pedrozo Mejia CC 37937699 Nacionalidad : Colombia Fecha de nacimiento : 0…" at bounding box center [116, 84] width 138 height 35
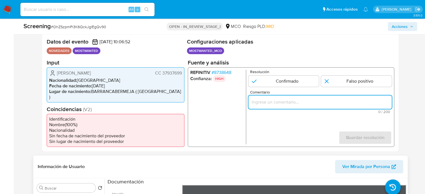
click at [287, 105] on input "Comentario" at bounding box center [319, 101] width 143 height 7
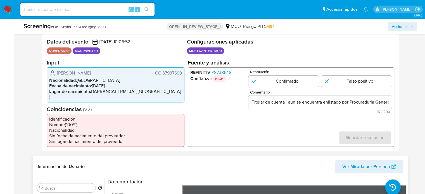
click at [209, 107] on ul "REFINITIV # 8738648 Confianza: HIGH" at bounding box center [218, 107] width 56 height 75
drag, startPoint x: 56, startPoint y: 72, endPoint x: 182, endPoint y: 74, distance: 126.2
click at [182, 74] on div "Diana Pedrozo Mejia CC 37937699 Nacionalidad : Colombia Fecha de nacimiento : 0…" at bounding box center [116, 84] width 138 height 35
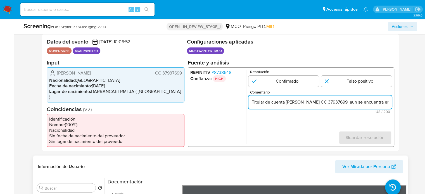
click at [325, 101] on input "Titular de cuenta Diana Pedrozo Mejia CC 37937699 aun se encuentra enlistado po…" at bounding box center [319, 101] width 143 height 7
click at [355, 104] on input "Titular de cuenta Diana Pedrozo Mejia, CC 37937699 aun se encuentra enlistado p…" at bounding box center [319, 101] width 143 height 7
drag, startPoint x: 369, startPoint y: 103, endPoint x: 389, endPoint y: 103, distance: 20.1
click at [389, 103] on input "Titular de cuenta Diana Pedrozo Mejia, CC 37937699, aun se encuentra enlistado …" at bounding box center [319, 101] width 143 height 7
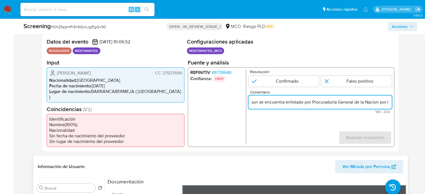
click at [328, 103] on input "Titular de cuenta Diana Pedrozo Mejia, CC 37937699, aun se encuentra enlistado …" at bounding box center [319, 101] width 143 height 7
drag, startPoint x: 348, startPoint y: 103, endPoint x: 386, endPoint y: 102, distance: 37.4
click at [386, 102] on input "Titular de cuenta Diana Pedrozo Mejia, CC 37937699, aun se encuentra enlistado …" at bounding box center [319, 101] width 143 height 7
click at [324, 102] on input "Titular de cuenta Diana Pedrozo Mejia, CC 37937699, aun se encuentra enlistado …" at bounding box center [319, 101] width 143 height 7
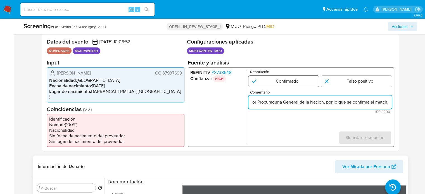
type input "Titular de cuenta [PERSON_NAME], CC 37937699, aun se encuentra enlistado por Pr…"
click at [286, 78] on input "1 de 1" at bounding box center [283, 80] width 71 height 11
radio input "true"
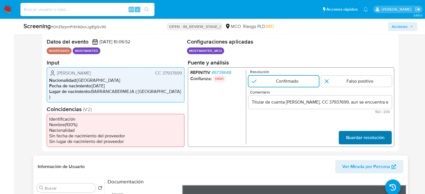
click at [363, 133] on span "Guardar resolución" at bounding box center [364, 137] width 39 height 12
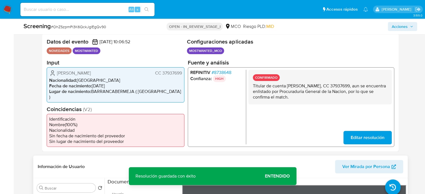
drag, startPoint x: 312, startPoint y: 98, endPoint x: 250, endPoint y: 87, distance: 62.0
click at [250, 87] on div "CONFIRMADO Titular de cuenta Diana Pedrozo Mejia, CC 37937699, aun se encuentra…" at bounding box center [319, 87] width 143 height 35
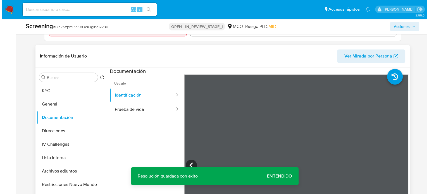
scroll to position [223, 0]
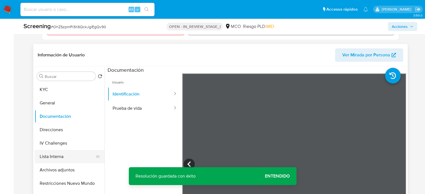
click at [52, 150] on button "Lista Interna" at bounding box center [67, 156] width 65 height 13
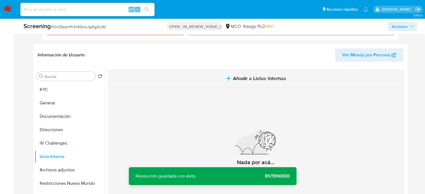
click at [220, 75] on button "Añadir a Listas Internas" at bounding box center [256, 78] width 296 height 19
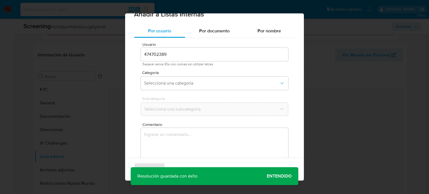
scroll to position [23, 0]
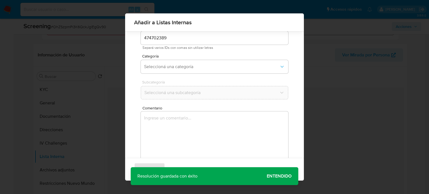
click at [194, 74] on div "Categoría Seleccioná una categoría" at bounding box center [214, 65] width 147 height 22
click at [197, 68] on span "Seleccioná una categoría" at bounding box center [211, 67] width 135 height 6
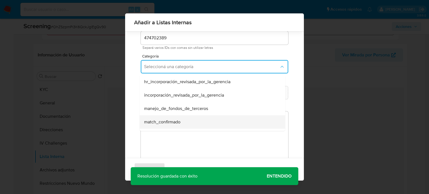
click at [166, 127] on div "match_confirmado" at bounding box center [210, 121] width 133 height 13
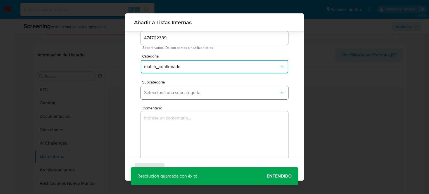
click at [198, 95] on span "Seleccioná una subcategoría" at bounding box center [211, 93] width 135 height 6
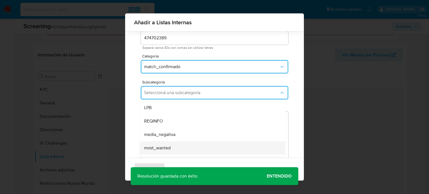
click at [157, 151] on span "most_wanted" at bounding box center [157, 148] width 27 height 6
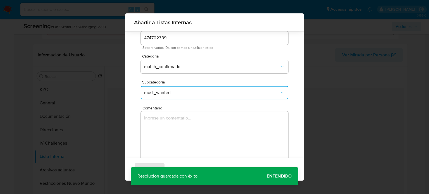
click at [163, 134] on textarea "Comentario" at bounding box center [214, 138] width 147 height 54
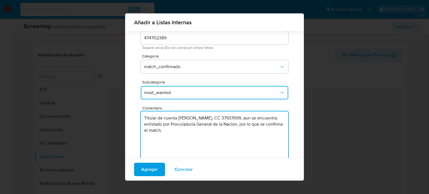
type textarea "Titular de cuenta [PERSON_NAME], CC 37937699, aun se encuentra enlistado por Pr…"
click at [278, 177] on div "Agregar Cancelar" at bounding box center [214, 169] width 179 height 23
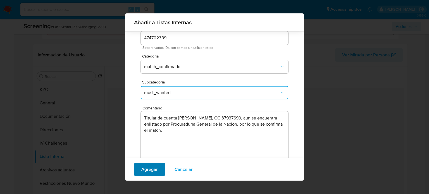
click at [153, 172] on span "Agregar" at bounding box center [149, 169] width 16 height 12
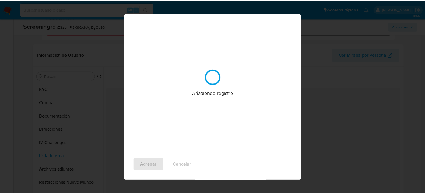
scroll to position [0, 0]
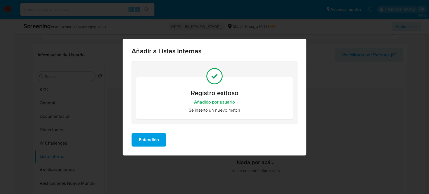
click at [149, 139] on span "Entendido" at bounding box center [149, 140] width 20 height 12
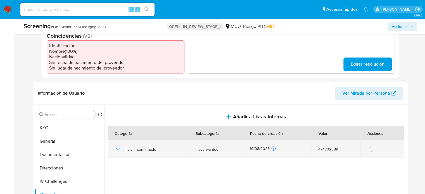
scroll to position [112, 0]
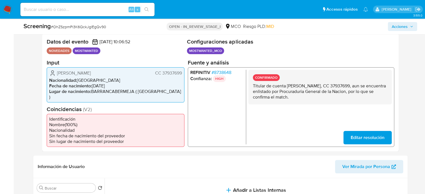
drag, startPoint x: 112, startPoint y: 75, endPoint x: 54, endPoint y: 70, distance: 58.3
click at [54, 70] on div "Diana Pedrozo Mejia CC 37937699" at bounding box center [115, 73] width 133 height 7
click at [222, 72] on span "# 8738648" at bounding box center [221, 73] width 20 height 6
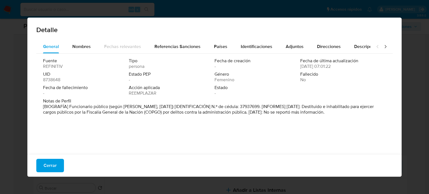
drag, startPoint x: 52, startPoint y: 161, endPoint x: 52, endPoint y: 151, distance: 10.6
click at [52, 161] on span "Cerrar" at bounding box center [50, 165] width 13 height 12
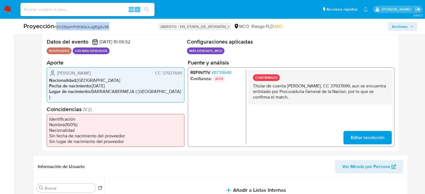
drag, startPoint x: 118, startPoint y: 28, endPoint x: 59, endPoint y: 27, distance: 59.2
click at [58, 27] on div "Proyección # OhZSzpmPi3K6QckJglEgQv90" at bounding box center [87, 26] width 129 height 8
copy font "OhZSzpmPi3K6QckJglEgQv90"
drag, startPoint x: 74, startPoint y: 73, endPoint x: 56, endPoint y: 73, distance: 17.9
click at [56, 73] on div "Diana Pedrozo Mejía CC 37937699" at bounding box center [115, 73] width 133 height 7
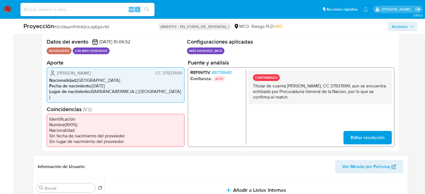
click at [114, 77] on div "Diana Pedrozo Mejía CC 37937699 Nacionalidad : Colombia Fecha de nacimiento : 0…" at bounding box center [116, 84] width 138 height 35
drag, startPoint x: 114, startPoint y: 74, endPoint x: 49, endPoint y: 72, distance: 64.5
click at [49, 72] on div "Diana Pedrozo Mejía CC 37937699" at bounding box center [115, 73] width 133 height 7
drag, startPoint x: 182, startPoint y: 73, endPoint x: 154, endPoint y: 74, distance: 28.0
click at [154, 74] on div "Diana Pedrozo Mejía CC 37937699 Nacionalidad : Colombia Fecha de nacimiento : 0…" at bounding box center [116, 84] width 138 height 35
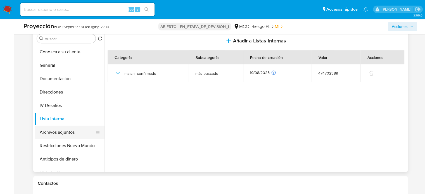
scroll to position [251, 0]
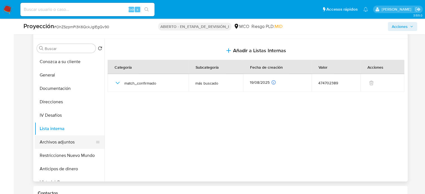
click at [59, 137] on button "Archivos adjuntos" at bounding box center [67, 141] width 65 height 13
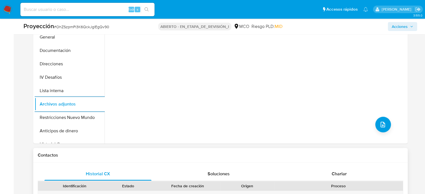
scroll to position [307, 0]
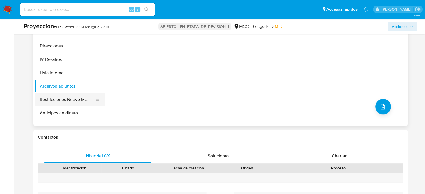
click at [75, 97] on button "Restricciones Nuevo Mundo" at bounding box center [67, 99] width 65 height 13
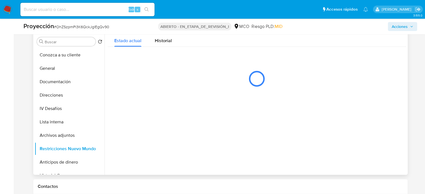
scroll to position [251, 0]
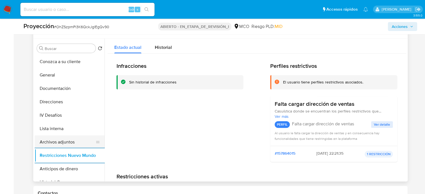
click at [62, 139] on button "Archivos adjuntos" at bounding box center [67, 141] width 65 height 13
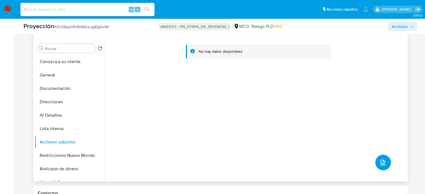
click at [381, 160] on icon "subir archivo" at bounding box center [382, 162] width 7 height 7
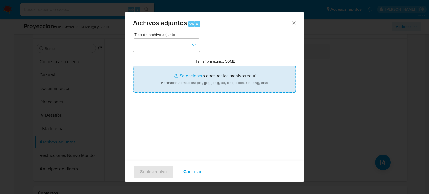
click at [204, 79] on input "Tamaño máximo: 50MB Seleccionar archivos" at bounding box center [214, 79] width 163 height 27
type input "C:\fakepath\Evidencia - Case ID OhZSzpmPi3K6QckJglEgQv90.pdf"
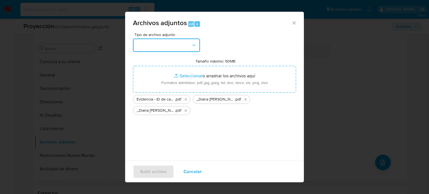
click at [173, 42] on button "button" at bounding box center [166, 45] width 67 height 13
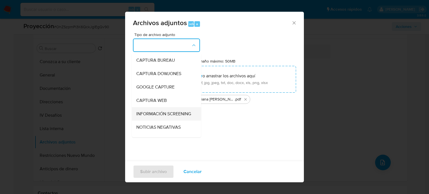
click at [159, 114] on span "INFORMACIÓN SCREENING" at bounding box center [163, 114] width 55 height 6
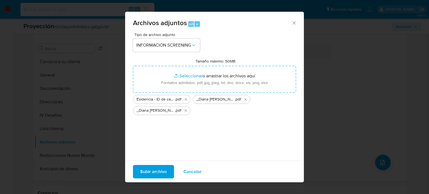
click at [159, 173] on span "Subir archivo" at bounding box center [153, 172] width 27 height 12
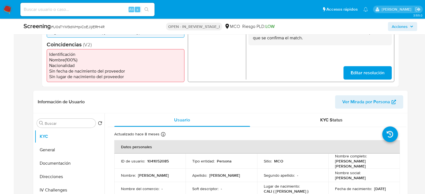
select select "10"
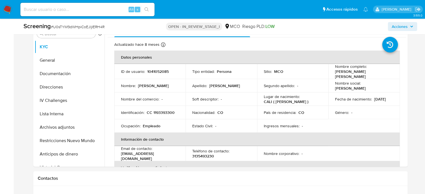
scroll to position [307, 0]
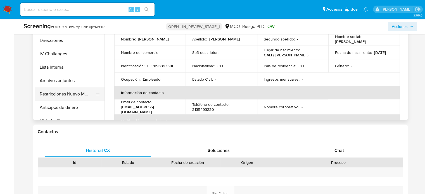
click at [75, 97] on button "Restricciones Nuevo Mundo" at bounding box center [67, 93] width 65 height 13
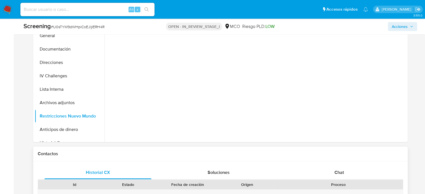
scroll to position [251, 0]
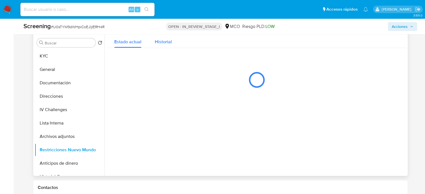
click at [164, 44] on span "Historial" at bounding box center [163, 42] width 17 height 6
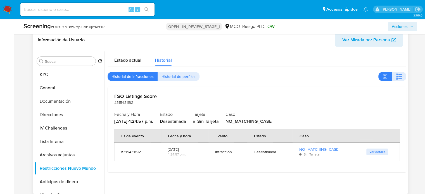
scroll to position [223, 0]
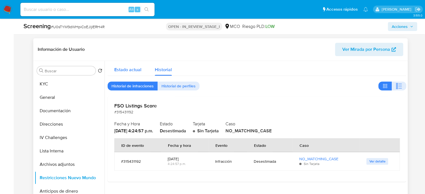
click at [130, 70] on span "Estado actual" at bounding box center [127, 69] width 27 height 6
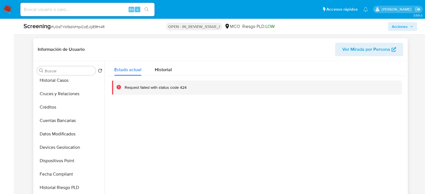
scroll to position [124, 0]
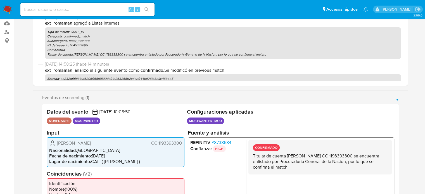
select select "10"
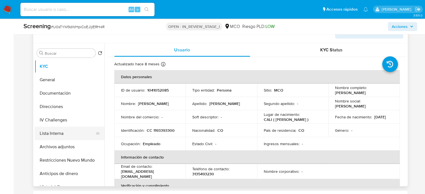
scroll to position [251, 0]
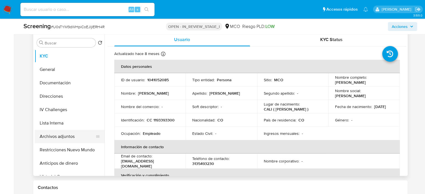
click at [62, 139] on button "Archivos adjuntos" at bounding box center [67, 136] width 65 height 13
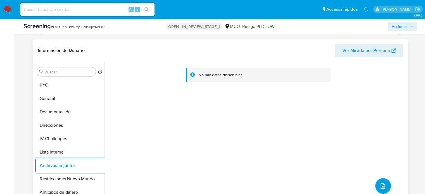
scroll to position [223, 0]
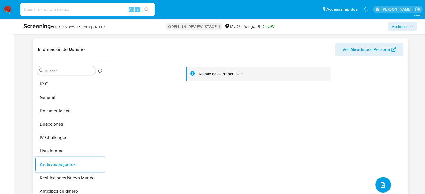
click at [382, 182] on icon "upload-file" at bounding box center [382, 185] width 7 height 7
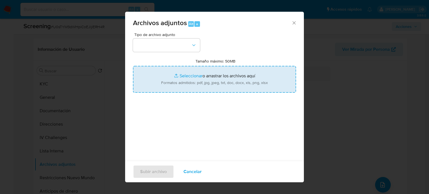
click at [195, 83] on input "Tamaño máximo: 50MB Seleccionar archivos" at bounding box center [214, 79] width 163 height 27
type input "C:\fakepath\EVIDENCIA .pdf"
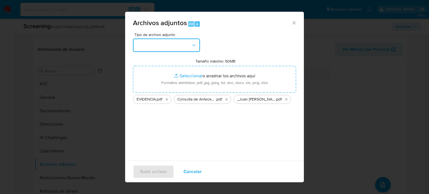
click at [156, 46] on button "button" at bounding box center [166, 45] width 67 height 13
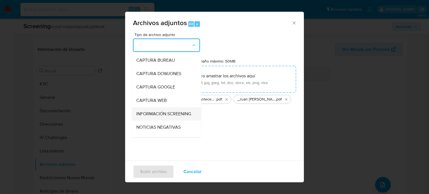
click at [160, 116] on span "INFORMACIÓN SCREENING" at bounding box center [163, 114] width 55 height 6
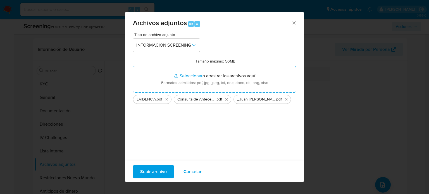
click at [159, 142] on div "Tipo de archivo adjunto INFORMACIÓN SCREENING Tamaño máximo: 50MB Seleccionar a…" at bounding box center [214, 99] width 163 height 132
click at [160, 170] on span "Subir archivo" at bounding box center [153, 172] width 27 height 12
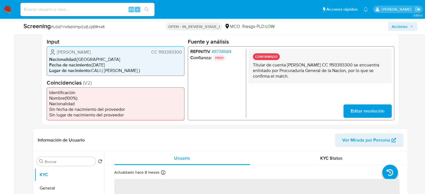
select select "10"
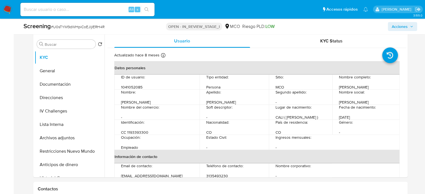
scroll to position [251, 0]
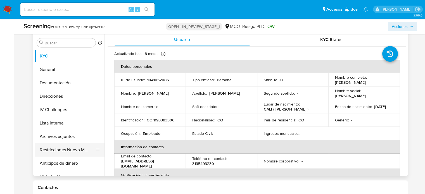
click at [48, 148] on button "Restricciones Nuevo Mundo" at bounding box center [67, 149] width 65 height 13
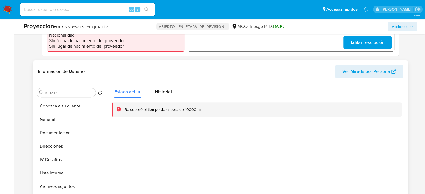
scroll to position [140, 0]
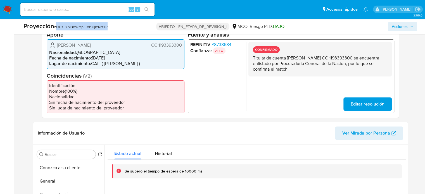
drag, startPoint x: 127, startPoint y: 27, endPoint x: 58, endPoint y: 32, distance: 68.6
click at [58, 32] on div "Proyección # U0sTYM9dWHpiCoEJljIERH4R ABIERTO - EN_ETAPA_DE_REVISIÓN_I MCO Ries…" at bounding box center [220, 27] width 400 height 16
copy font "U0sTYM9dWHpiCoEJljIERH4R"
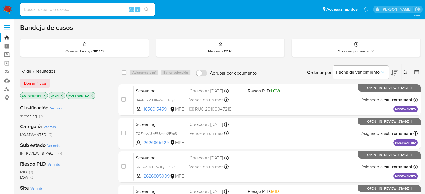
click at [44, 95] on icon "close-filter" at bounding box center [44, 95] width 3 height 3
click at [64, 95] on icon "close-filter" at bounding box center [62, 95] width 3 height 3
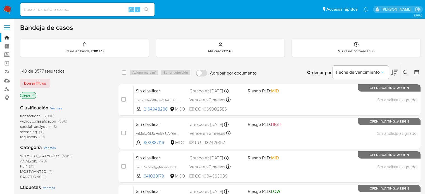
click at [404, 72] on icon at bounding box center [405, 72] width 4 height 4
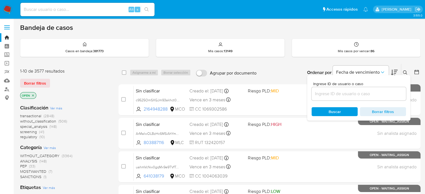
click at [343, 89] on div at bounding box center [358, 93] width 94 height 13
click at [342, 95] on input at bounding box center [358, 93] width 94 height 7
paste input "WdcTKKRj29bbpSN1CnIUdl95"
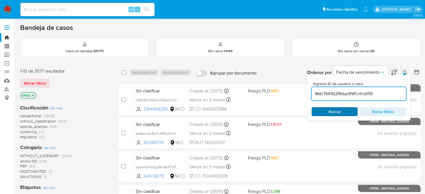
type input "WdcTKKRj29bbpSN1CnIUdl95"
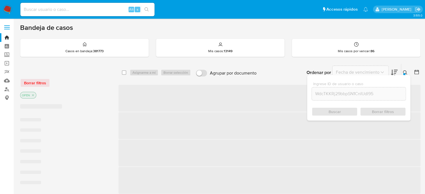
click at [326, 109] on div "Buscar Borrar filtros" at bounding box center [358, 111] width 94 height 9
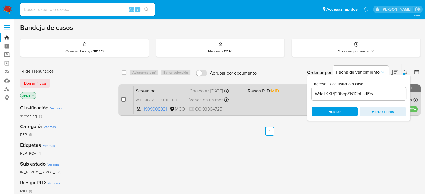
click at [124, 99] on input "checkbox" at bounding box center [123, 99] width 4 height 4
checkbox input "true"
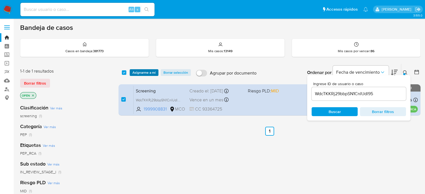
click at [139, 74] on span "Asignarme a mí" at bounding box center [143, 73] width 23 height 6
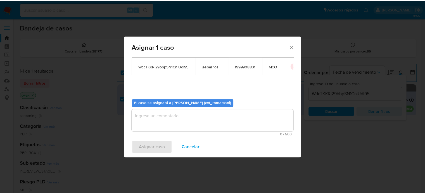
scroll to position [29, 0]
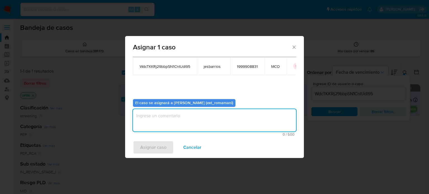
click at [183, 123] on textarea "assign-modal" at bounding box center [214, 120] width 163 height 22
type textarea "Asignacion"
click at [154, 146] on span "Asignar caso" at bounding box center [153, 147] width 26 height 12
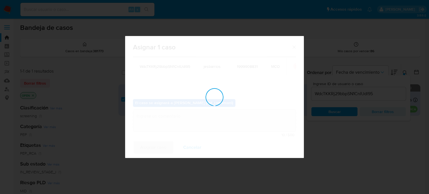
checkbox input "false"
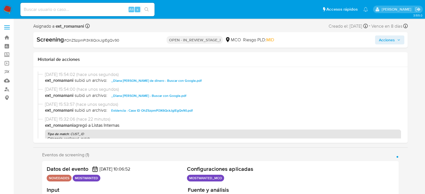
select select "10"
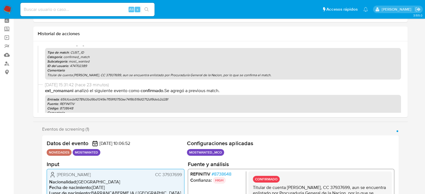
scroll to position [56, 0]
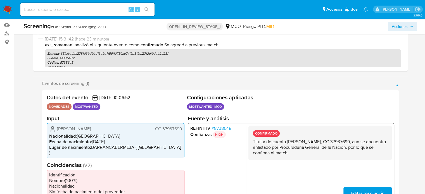
click at [225, 130] on span "# 8738648" at bounding box center [221, 128] width 20 height 6
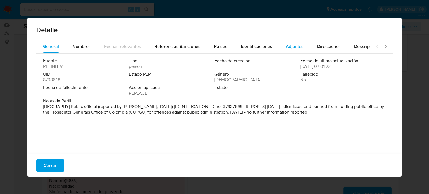
click at [296, 46] on span "Adjuntos" at bounding box center [295, 46] width 18 height 6
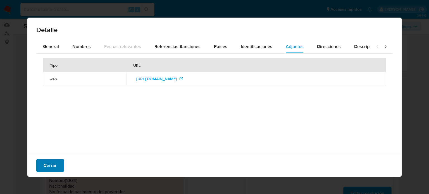
click at [47, 162] on span "Cerrar" at bounding box center [50, 165] width 13 height 12
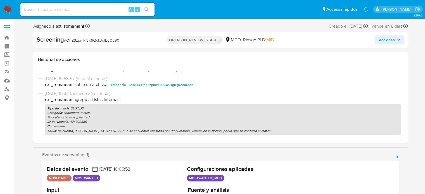
scroll to position [0, 0]
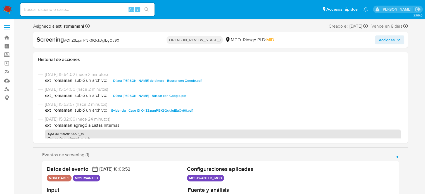
click at [383, 41] on span "Acciones" at bounding box center [387, 39] width 16 height 9
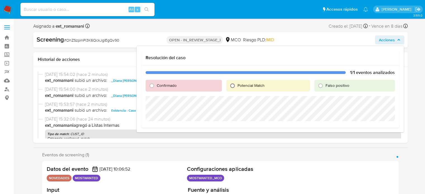
click at [236, 86] on input "Potencial Match" at bounding box center [232, 85] width 9 height 9
radio input "true"
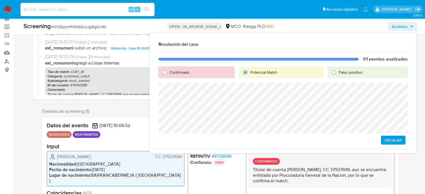
scroll to position [28, 0]
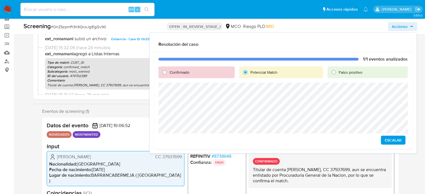
click at [393, 139] on span "Escalar" at bounding box center [393, 140] width 17 height 8
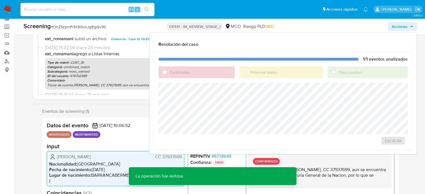
scroll to position [0, 0]
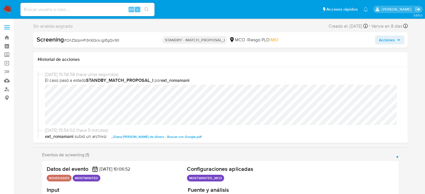
select select "10"
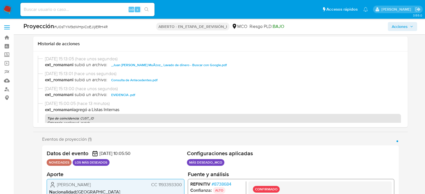
select select "10"
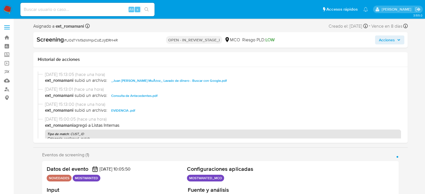
select select "10"
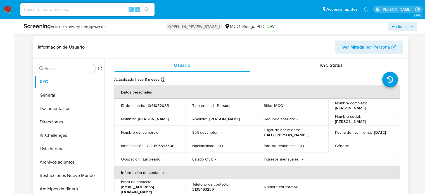
scroll to position [251, 0]
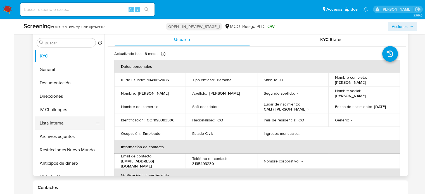
click at [65, 126] on button "Lista Interna" at bounding box center [67, 122] width 65 height 13
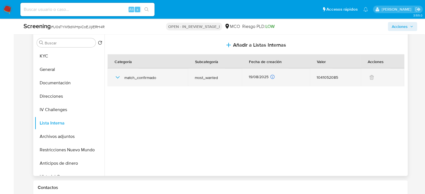
click at [116, 78] on icon "button" at bounding box center [117, 77] width 4 height 2
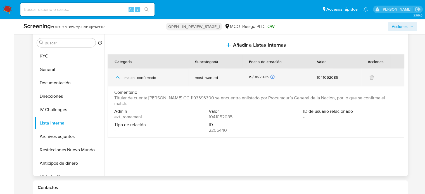
click at [116, 78] on icon "button" at bounding box center [117, 77] width 7 height 7
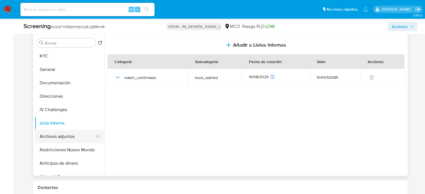
click at [72, 136] on button "Archivos adjuntos" at bounding box center [67, 136] width 65 height 13
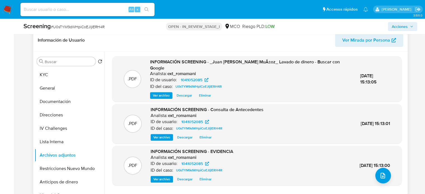
scroll to position [223, 0]
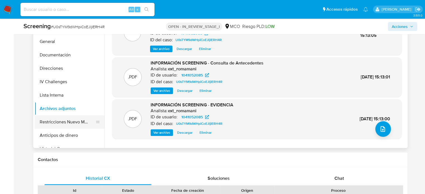
click at [75, 124] on button "Restricciones Nuevo Mundo" at bounding box center [67, 121] width 65 height 13
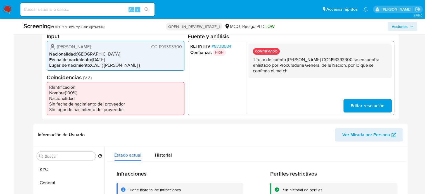
scroll to position [113, 0]
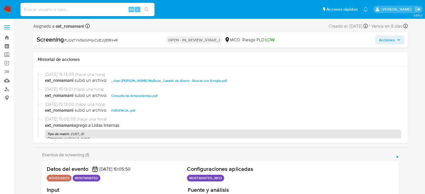
select select "10"
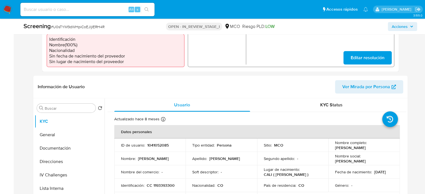
scroll to position [279, 0]
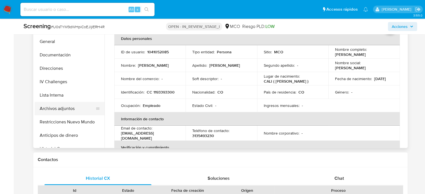
click at [65, 109] on button "Archivos adjuntos" at bounding box center [67, 108] width 65 height 13
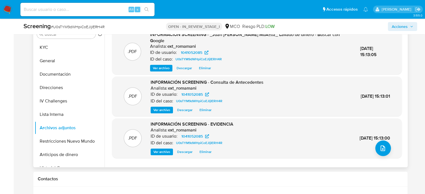
scroll to position [251, 0]
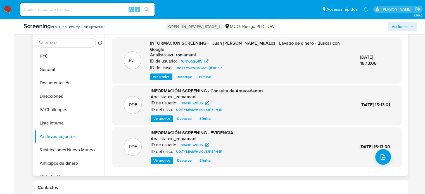
click at [159, 161] on span "Ver archivo" at bounding box center [161, 161] width 17 height 6
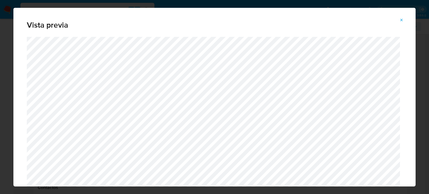
click at [402, 19] on icon "Attachment preview" at bounding box center [401, 20] width 3 height 3
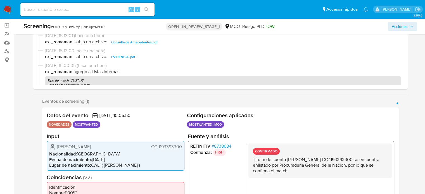
scroll to position [56, 0]
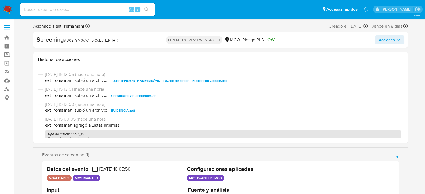
select select "10"
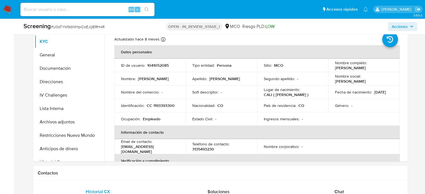
scroll to position [279, 0]
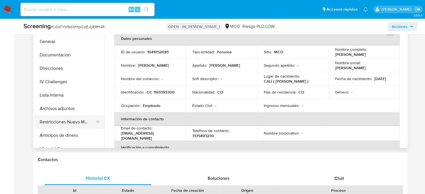
click at [73, 125] on button "Restricciones Nuevo Mundo" at bounding box center [67, 121] width 65 height 13
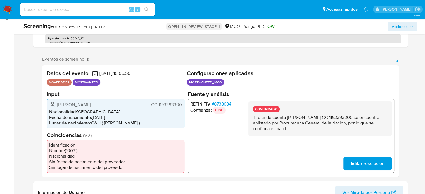
scroll to position [84, 0]
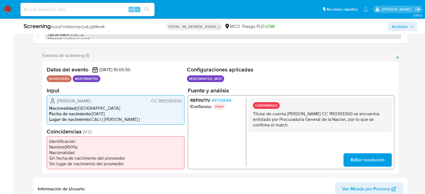
click at [225, 99] on span "# 8738684" at bounding box center [221, 100] width 20 height 6
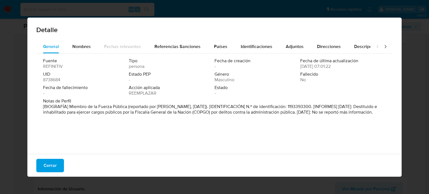
drag, startPoint x: 52, startPoint y: 165, endPoint x: 89, endPoint y: 165, distance: 36.0
click at [52, 165] on span "Cerrar" at bounding box center [50, 165] width 13 height 12
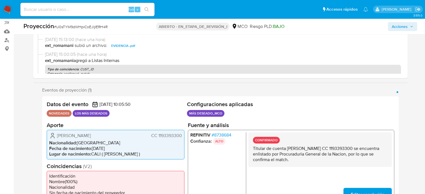
scroll to position [56, 0]
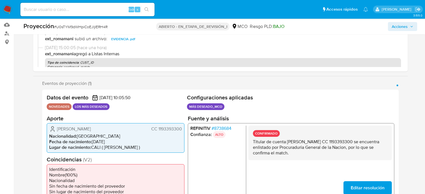
click at [394, 28] on span "Acciones" at bounding box center [399, 26] width 16 height 9
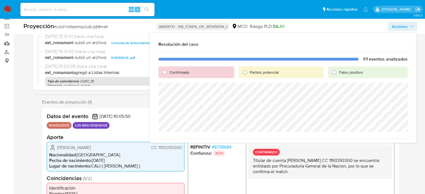
scroll to position [28, 0]
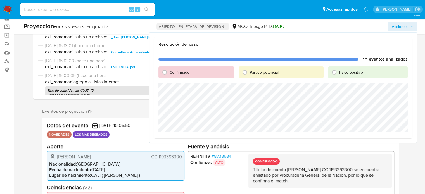
click at [250, 72] on font "Partido potencial" at bounding box center [264, 73] width 29 height 6
click at [249, 72] on input "Partido potencial" at bounding box center [244, 72] width 9 height 9
radio input "true"
click at [396, 138] on span "Escalar" at bounding box center [393, 139] width 17 height 8
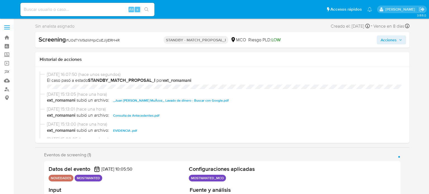
select select "10"
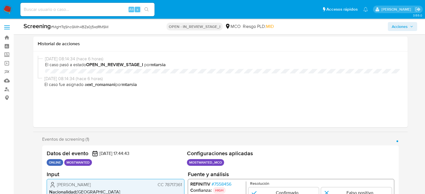
select select "10"
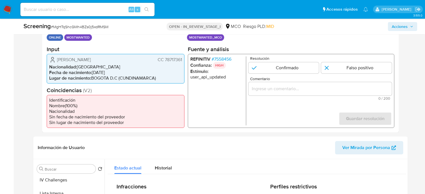
scroll to position [112, 0]
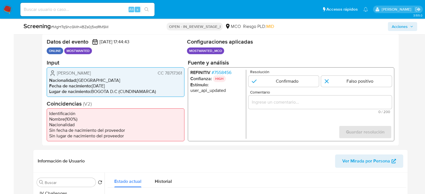
click at [172, 81] on li "Nacionalidad : [DEMOGRAPHIC_DATA]" at bounding box center [115, 80] width 133 height 6
drag, startPoint x: 183, startPoint y: 73, endPoint x: 164, endPoint y: 73, distance: 18.7
click at [164, 73] on div "[PERSON_NAME] CC 78717361 Nacionalidad : [DEMOGRAPHIC_DATA] Fecha de nacimiento…" at bounding box center [116, 82] width 138 height 30
click at [221, 71] on span "# 7558456" at bounding box center [221, 73] width 20 height 6
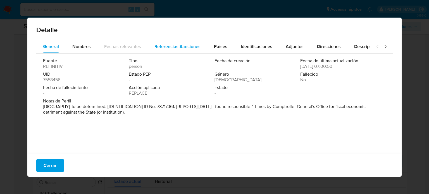
click at [166, 49] on span "Referencias Sanciones" at bounding box center [177, 46] width 46 height 6
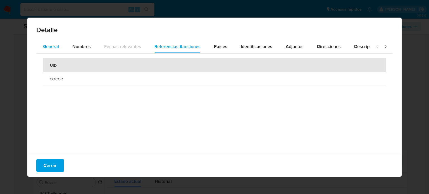
click at [53, 47] on span "General" at bounding box center [51, 46] width 16 height 6
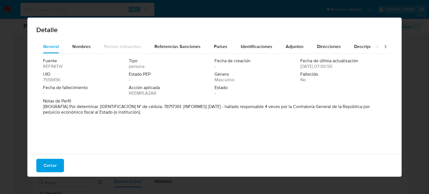
drag, startPoint x: 49, startPoint y: 164, endPoint x: 66, endPoint y: 162, distance: 17.4
click at [49, 164] on span "Cerrar" at bounding box center [50, 165] width 13 height 12
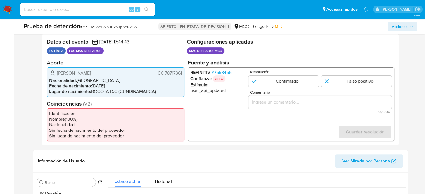
drag, startPoint x: 183, startPoint y: 73, endPoint x: 165, endPoint y: 73, distance: 17.6
click at [165, 73] on div "Jairo Aníbal Doria Ruiz CC 78717361 Nacionalidad : Colombia Fecha de nacimiento…" at bounding box center [116, 82] width 138 height 30
drag, startPoint x: 124, startPoint y: 75, endPoint x: 112, endPoint y: 73, distance: 12.6
click at [106, 74] on div "Jairo Aníbal Doria Ruiz CC 78717361" at bounding box center [115, 73] width 133 height 7
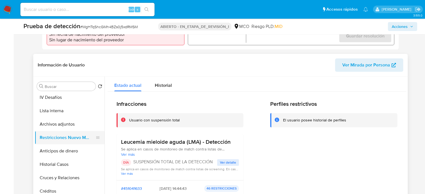
scroll to position [223, 0]
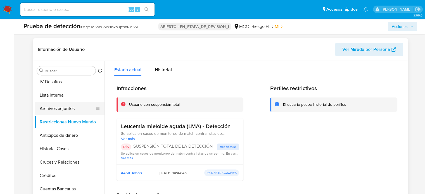
click at [60, 108] on button "Archivos adjuntos" at bounding box center [67, 108] width 65 height 13
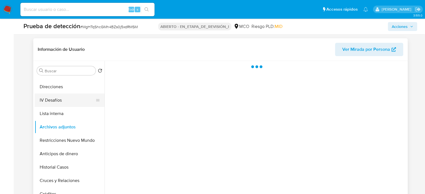
scroll to position [28, 0]
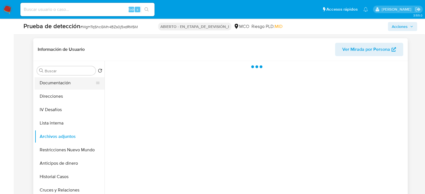
click at [73, 85] on button "Documentación" at bounding box center [67, 82] width 65 height 13
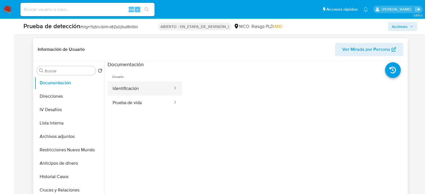
click at [139, 90] on button "Identificación" at bounding box center [141, 88] width 66 height 14
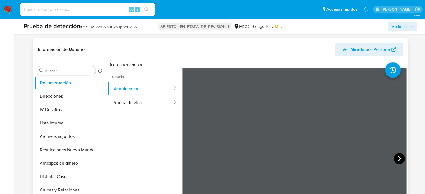
click at [395, 159] on icon at bounding box center [398, 158] width 11 height 11
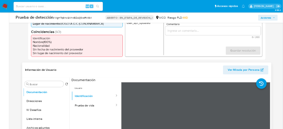
scroll to position [112, 0]
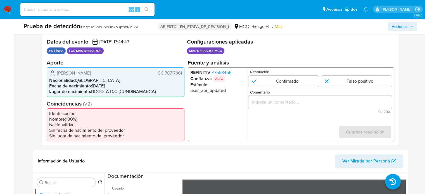
drag, startPoint x: 183, startPoint y: 74, endPoint x: 165, endPoint y: 76, distance: 18.3
click at [165, 76] on div "Jairo Aníbal Doria Ruiz CC 78717361 Nacionalidad : Colombia Fecha de nacimiento…" at bounding box center [116, 82] width 138 height 30
drag, startPoint x: 164, startPoint y: 74, endPoint x: 184, endPoint y: 75, distance: 20.1
click at [184, 75] on div "Jairo Aníbal Doria Ruiz CC 78717361 Nacionalidad : Colombia Fecha de nacimiento…" at bounding box center [116, 82] width 138 height 30
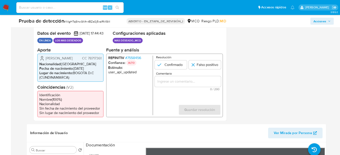
scroll to position [28, 0]
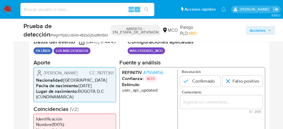
drag, startPoint x: 69, startPoint y: 78, endPoint x: 79, endPoint y: 79, distance: 10.1
click at [78, 76] on font "Jairo Aníbal Doria Ruiz" at bounding box center [61, 73] width 34 height 6
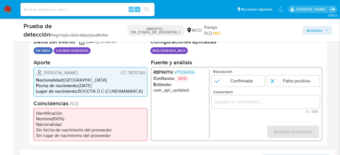
drag, startPoint x: 145, startPoint y: 74, endPoint x: 127, endPoint y: 76, distance: 17.9
click at [127, 76] on div "Jairo Aníbal Doria Ruiz CC 78717361 Nacionalidad : Colombia Fecha de nacimiento…" at bounding box center [91, 82] width 114 height 30
click at [135, 82] on li "Nacionalidad : Colombia" at bounding box center [90, 80] width 109 height 6
drag, startPoint x: 146, startPoint y: 73, endPoint x: 130, endPoint y: 74, distance: 16.5
click at [130, 74] on div "Jairo Aníbal Doria Ruiz CC 78717361 Nacionalidad : Colombia Fecha de nacimiento…" at bounding box center [91, 82] width 114 height 30
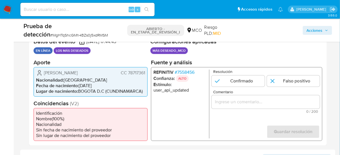
drag, startPoint x: 104, startPoint y: 73, endPoint x: 41, endPoint y: 72, distance: 62.8
click at [42, 72] on div "Jairo Aníbal Doria Ruiz CC 78717361" at bounding box center [90, 73] width 109 height 7
click at [93, 75] on div "Jairo Aníbal Doria Ruiz CC 78717361" at bounding box center [90, 73] width 109 height 7
drag, startPoint x: 98, startPoint y: 72, endPoint x: 43, endPoint y: 77, distance: 55.2
click at [43, 77] on div "Jairo Aníbal Doria Ruiz CC 78717361 Nacionalidad : Colombia Fecha de nacimiento…" at bounding box center [91, 82] width 114 height 30
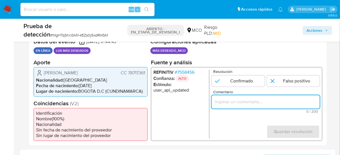
click at [231, 104] on input "Comentario" at bounding box center [265, 101] width 108 height 7
click at [232, 120] on form "Resolución Confirmado Falso positivo Comentario Titular de cuenta aun se encuen…" at bounding box center [265, 104] width 108 height 69
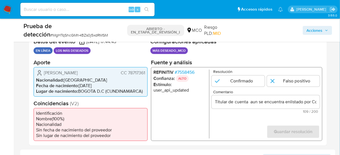
drag, startPoint x: 42, startPoint y: 73, endPoint x: 147, endPoint y: 73, distance: 105.3
click at [147, 73] on div "Jairo Aníbal Doria Ruiz CC 78717361 Nacionalidad : Colombia Fecha de nacimiento…" at bounding box center [91, 82] width 114 height 30
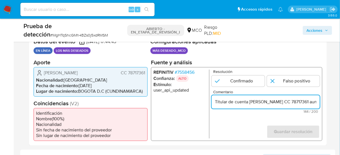
click at [249, 104] on input "Titular de cuenta Jairo Aníbal Doria Ruiz CC 78717361 aun se encuentra enlistad…" at bounding box center [265, 101] width 108 height 7
click at [291, 102] on input "Titular de cuenta Jairo Aníbal Doria Ruiz CC 78717361 aun se encuentra enlistad…" at bounding box center [265, 101] width 108 height 7
click at [292, 102] on input "Titular de cuenta Jairo Aníbal Doria Ruiz CC 78717361 aun se encuentra enlistad…" at bounding box center [265, 101] width 108 height 7
drag, startPoint x: 304, startPoint y: 101, endPoint x: 321, endPoint y: 101, distance: 17.6
click at [321, 101] on div "REFINITIV # 7558456 Confianza: ALTO Estímulo : user_api_updated Resolución Conf…" at bounding box center [236, 104] width 171 height 74
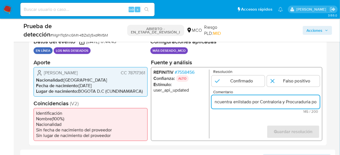
scroll to position [0, 139]
click at [235, 104] on input "Titular de cuenta Jairo Aníbal Doria Ruiz, CC 78717361 aun se encuentra enlista…" at bounding box center [265, 101] width 108 height 7
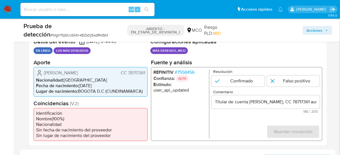
click at [226, 118] on form "Resolución Confirmado Falso positivo Comentario Titular de cuenta Jairo Aníbal …" at bounding box center [265, 104] width 108 height 69
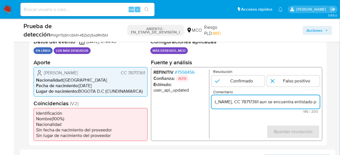
scroll to position [0, 67]
drag, startPoint x: 310, startPoint y: 102, endPoint x: 314, endPoint y: 102, distance: 3.9
click at [314, 102] on input "Titular de cuenta Jairo Aníbal Doria Ruiz, CC 78717361 aun se encuentra enlista…" at bounding box center [265, 101] width 108 height 7
click at [254, 103] on input "Titular de cuenta Jairo Aníbal Doria Ruiz, CC 78717361 aun se encuentra enlista…" at bounding box center [265, 101] width 108 height 7
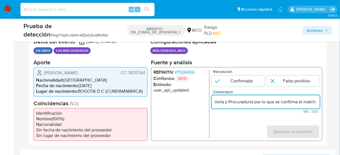
drag, startPoint x: 286, startPoint y: 105, endPoint x: 314, endPoint y: 104, distance: 27.9
click at [314, 104] on input "Titular de cuenta Jairo Aníbal Doria Ruiz, CC 78717361, aun se encuentra enlist…" at bounding box center [265, 101] width 108 height 7
click at [252, 103] on input "Titular de cuenta Jairo Aníbal Doria Ruiz, CC 78717361, aun se encuentra enlist…" at bounding box center [265, 101] width 108 height 7
click at [252, 104] on input "Titular de cuenta Jairo Aníbal Doria Ruiz, CC 78717361, aun se encuentra enlist…" at bounding box center [265, 101] width 108 height 7
click at [224, 103] on input "Titular de cuenta Jairo Aníbal Doria Ruiz, CC 78717361, aun se encuentra enlist…" at bounding box center [265, 101] width 108 height 7
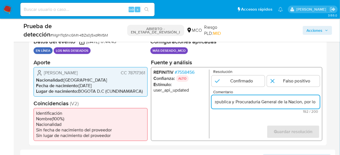
scroll to position [0, 274]
drag, startPoint x: 302, startPoint y: 101, endPoint x: 317, endPoint y: 102, distance: 15.4
click at [317, 102] on input "Titular de cuenta [PERSON_NAME], CC 78717361, aun se encuentra enlistado por Co…" at bounding box center [265, 101] width 108 height 7
click at [271, 102] on input "Titular de cuenta [PERSON_NAME], CC 78717361, aun se encuentra enlistado por Co…" at bounding box center [265, 101] width 108 height 7
type input "Titular de cuenta [PERSON_NAME], CC 78717361, aun se encuentra enlistado por Co…"
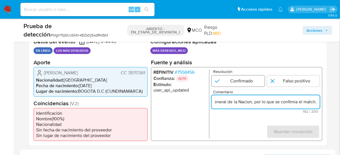
click at [236, 82] on input "1 de 1" at bounding box center [237, 80] width 53 height 11
radio input "true"
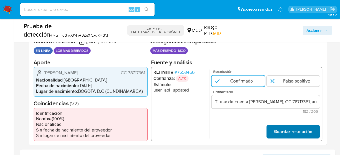
click at [295, 133] on span "Guardar resolución" at bounding box center [293, 132] width 39 height 12
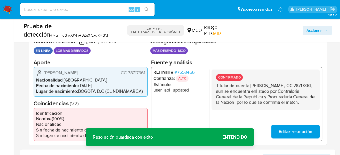
drag, startPoint x: 239, startPoint y: 109, endPoint x: 213, endPoint y: 85, distance: 35.8
click at [213, 85] on div "CONFIRMADO Titular de cuenta Jairo Aníbal Doria Ruiz, CC 78717361, aun se encue…" at bounding box center [265, 90] width 108 height 40
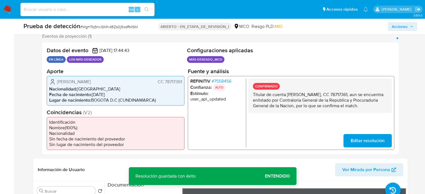
scroll to position [56, 0]
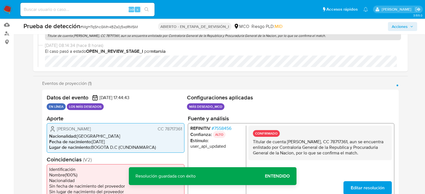
click at [224, 127] on font "7558456" at bounding box center [222, 128] width 17 height 6
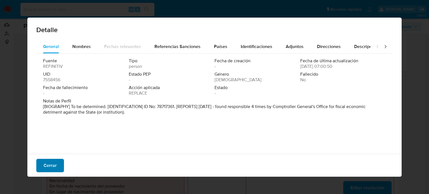
click at [48, 167] on font "Cerrar" at bounding box center [50, 165] width 13 height 13
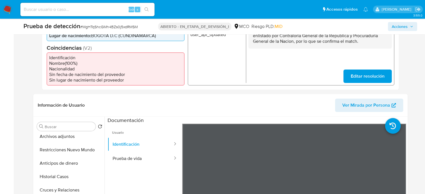
scroll to position [28, 0]
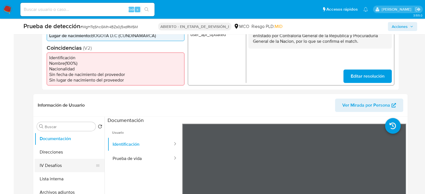
click at [62, 168] on button "IV Desafíos" at bounding box center [67, 165] width 65 height 13
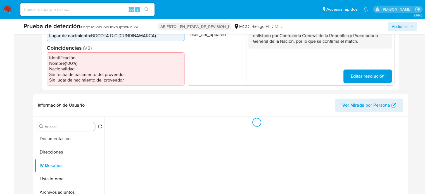
drag, startPoint x: 59, startPoint y: 178, endPoint x: 22, endPoint y: 154, distance: 44.8
click at [59, 178] on button "Lista interna" at bounding box center [70, 178] width 70 height 13
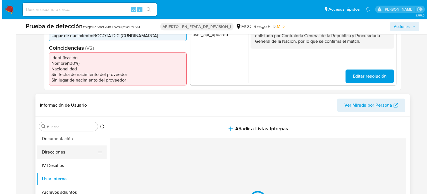
scroll to position [195, 0]
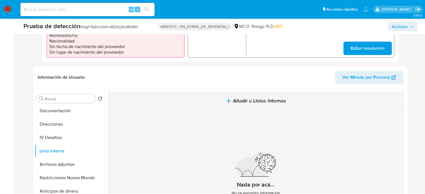
click at [233, 102] on span "Añadir a Listas Internas" at bounding box center [259, 101] width 53 height 6
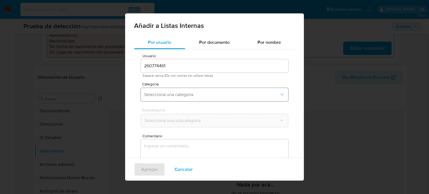
click at [188, 93] on span "Seleccioná una categoría" at bounding box center [211, 95] width 135 height 6
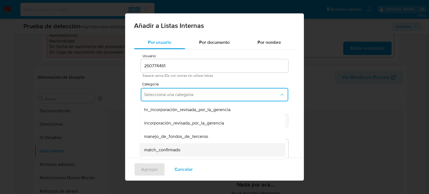
click at [175, 149] on span "match_confirmado" at bounding box center [162, 150] width 36 height 6
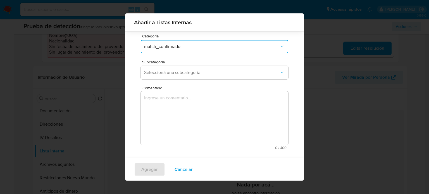
scroll to position [44, 0]
click at [187, 75] on button "Seleccioná una subcategoría" at bounding box center [214, 72] width 147 height 13
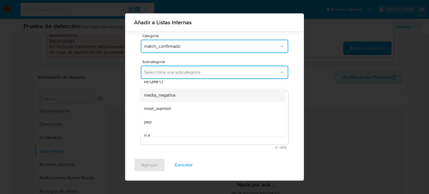
scroll to position [28, 0]
click at [164, 102] on span "most_wanted" at bounding box center [157, 100] width 27 height 6
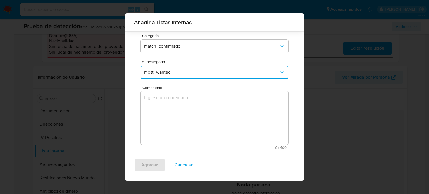
click at [164, 102] on textarea "Comentario" at bounding box center [214, 118] width 147 height 54
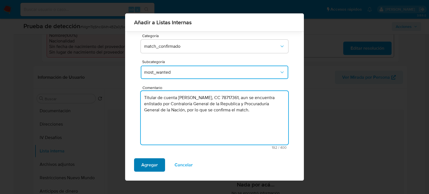
type textarea "Titular de cuenta Jairo Aníbal Doria Ruiz, CC 78717361, aun se encuentra enlist…"
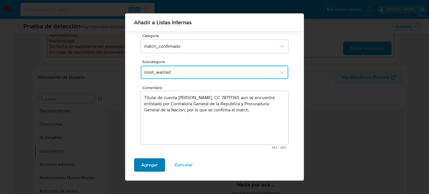
click at [151, 165] on span "Agregar" at bounding box center [149, 165] width 16 height 12
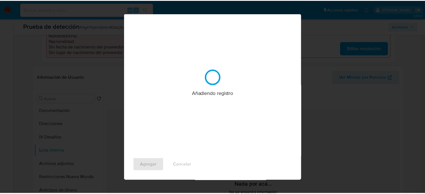
scroll to position [0, 0]
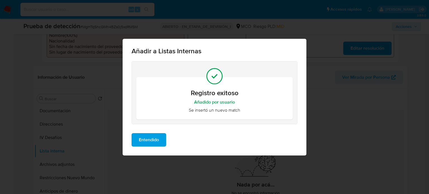
click at [146, 138] on span "Entendido" at bounding box center [149, 140] width 20 height 12
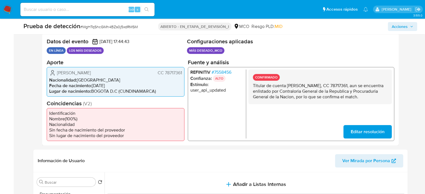
scroll to position [112, 0]
drag, startPoint x: 119, startPoint y: 75, endPoint x: 57, endPoint y: 73, distance: 62.6
click at [57, 73] on div "Jairo Aníbal Doria Ruiz CC 78717361" at bounding box center [115, 73] width 133 height 7
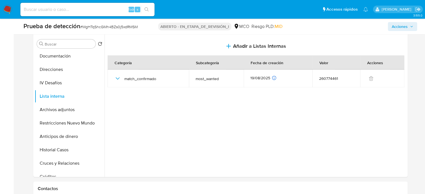
scroll to position [251, 0]
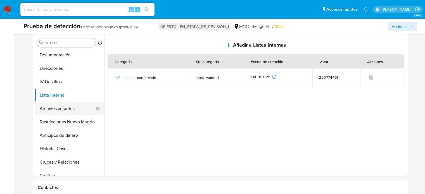
click at [62, 107] on button "Archivos adjuntos" at bounding box center [67, 108] width 65 height 13
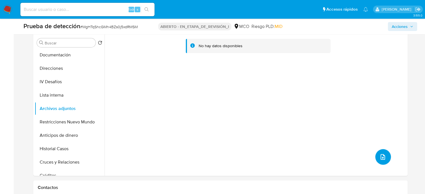
click at [381, 160] on icon "subir archivo" at bounding box center [382, 157] width 7 height 7
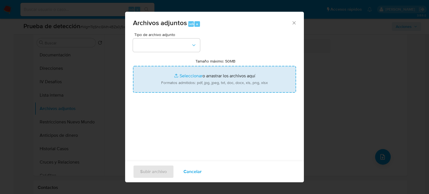
click at [203, 87] on input "Tamaño máximo: 50MB Seleccionar archivos" at bounding box center [214, 79] width 163 height 27
type input "C:\fakepath\En diciembre continuará juicio contra d... un exsecretario de Cultu…"
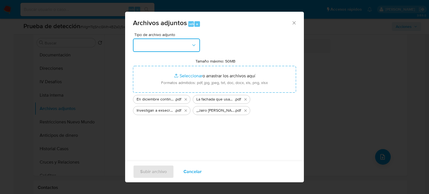
click at [187, 48] on button "button" at bounding box center [166, 45] width 67 height 13
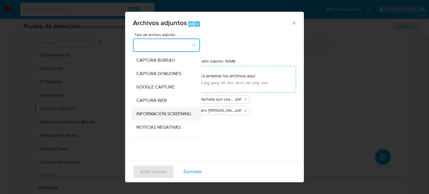
click at [166, 117] on span "INFORMACIÓN SCREENING" at bounding box center [163, 114] width 55 height 6
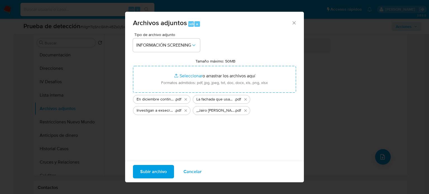
click at [152, 172] on span "Subir archivo" at bounding box center [153, 172] width 27 height 12
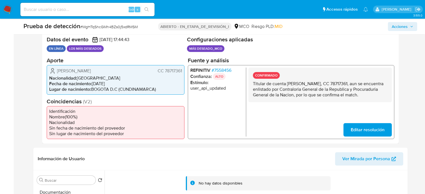
scroll to position [112, 0]
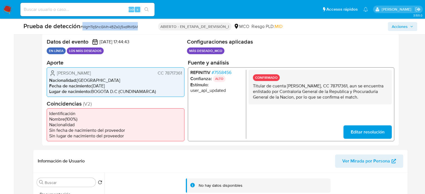
drag, startPoint x: 145, startPoint y: 25, endPoint x: 84, endPoint y: 30, distance: 61.6
click at [84, 30] on div "Prueba de detección # MgHTqShcGMh4BZs0j5xdRMSM" at bounding box center [88, 26] width 130 height 9
copy font "MgHTqShcGMh4BZs0j5xdRMSM"
drag, startPoint x: 109, startPoint y: 70, endPoint x: 58, endPoint y: 76, distance: 51.5
click at [53, 75] on div "Jairo Aníbal Doria Ruiz CC 78717361" at bounding box center [115, 73] width 133 height 7
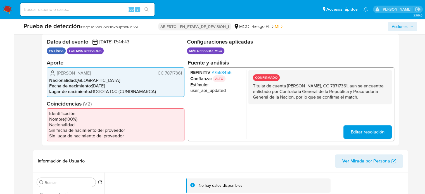
drag, startPoint x: 183, startPoint y: 71, endPoint x: 161, endPoint y: 77, distance: 23.3
click at [159, 76] on div "Jairo Aníbal Doria Ruiz CC 78717361 Nacionalidad : Colombia Fecha de nacimiento…" at bounding box center [116, 82] width 138 height 30
drag, startPoint x: 111, startPoint y: 74, endPoint x: 57, endPoint y: 75, distance: 53.6
click at [57, 75] on div "Jairo Aníbal Doria Ruiz CC 78717361" at bounding box center [115, 73] width 133 height 7
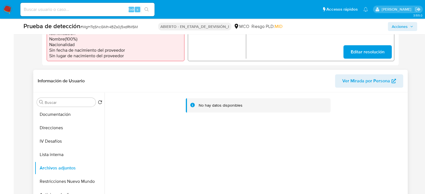
scroll to position [223, 0]
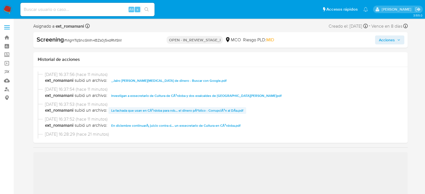
scroll to position [28, 0]
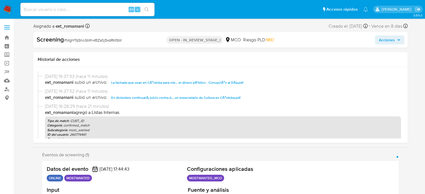
select select "10"
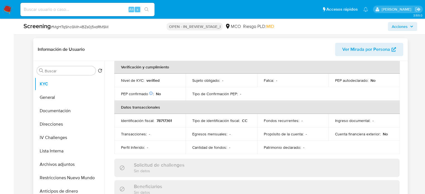
scroll to position [140, 0]
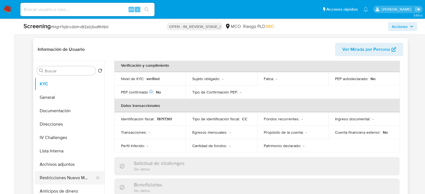
click at [69, 175] on button "Restricciones Nuevo Mundo" at bounding box center [67, 177] width 65 height 13
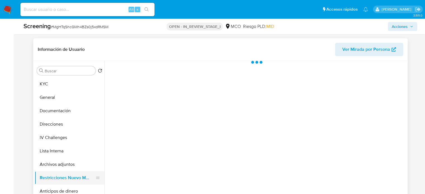
scroll to position [0, 0]
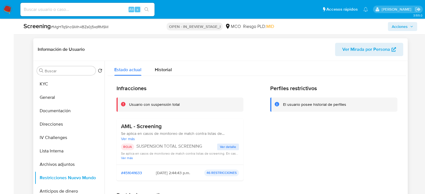
drag, startPoint x: 136, startPoint y: 146, endPoint x: 207, endPoint y: 142, distance: 71.9
click at [207, 142] on div "AML - Screening Se aplica en casos de monitoreo de match contra listas de scree…" at bounding box center [180, 141] width 118 height 37
click at [66, 167] on button "Archivos adjuntos" at bounding box center [67, 164] width 65 height 13
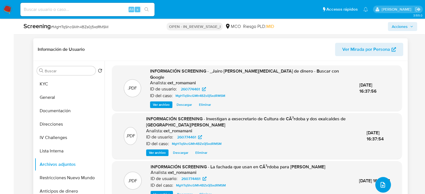
click at [381, 186] on icon "upload-file" at bounding box center [382, 185] width 7 height 7
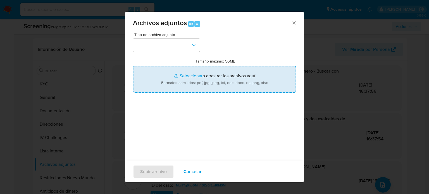
click at [193, 82] on input "Tamaño máximo: 50MB Seleccionar archivos" at bounding box center [214, 79] width 163 height 27
type input "C:\fakepath\EVIDENCIA CASE ID MgHTqShcGMh4BZs0j5xdRMSM.pdf"
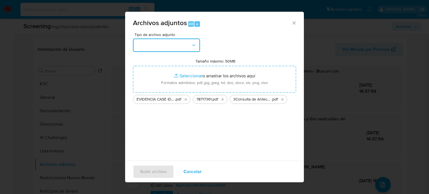
click at [180, 48] on button "button" at bounding box center [166, 45] width 67 height 13
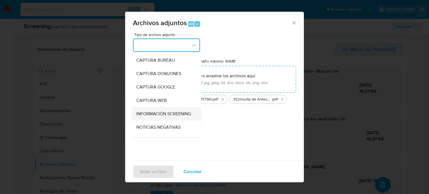
click at [154, 113] on span "INFORMACIÓN SCREENING" at bounding box center [163, 114] width 55 height 6
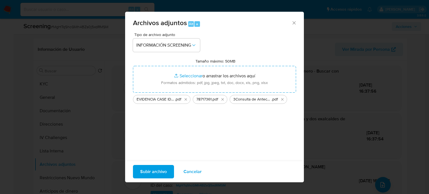
click at [160, 173] on span "Subir archivo" at bounding box center [153, 172] width 27 height 12
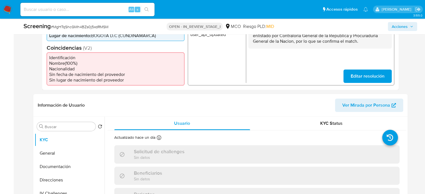
select select "10"
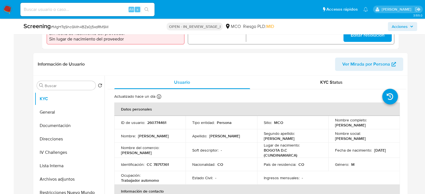
scroll to position [251, 0]
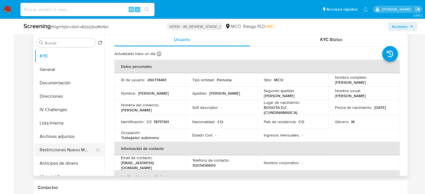
click at [86, 151] on button "Restricciones Nuevo Mundo" at bounding box center [67, 149] width 65 height 13
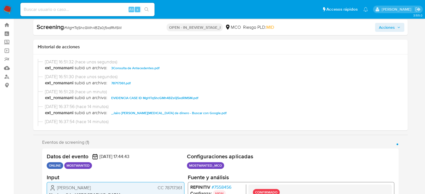
scroll to position [0, 0]
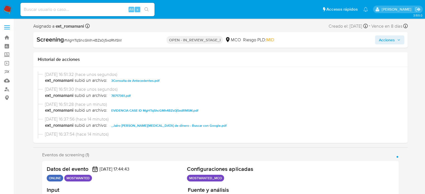
click at [389, 43] on span "Acciones" at bounding box center [387, 39] width 16 height 9
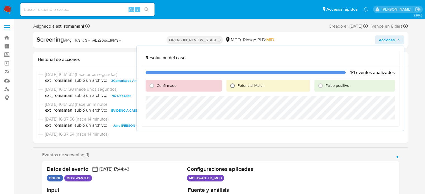
click at [233, 87] on input "Potencial Match" at bounding box center [232, 85] width 9 height 9
radio input "true"
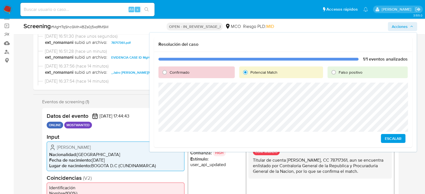
scroll to position [28, 0]
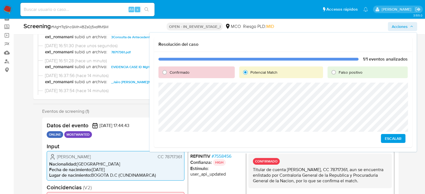
click at [226, 156] on span "# 7558456" at bounding box center [221, 156] width 20 height 6
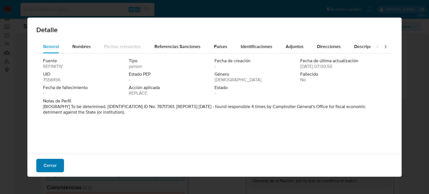
click at [49, 167] on span "Cerrar" at bounding box center [50, 165] width 13 height 12
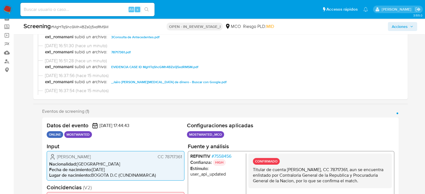
click at [396, 26] on span "Acciones" at bounding box center [399, 26] width 16 height 9
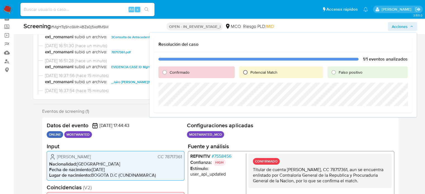
click at [249, 75] on input "Potencial Match" at bounding box center [245, 72] width 9 height 9
radio input "true"
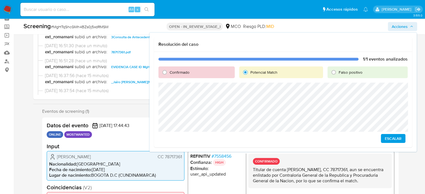
scroll to position [0, 0]
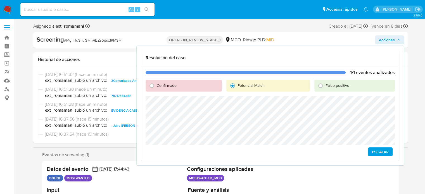
click at [377, 152] on span "Escalar" at bounding box center [380, 152] width 17 height 8
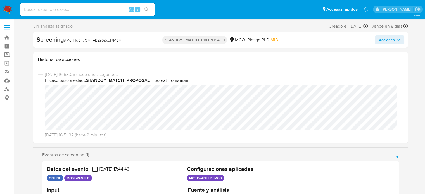
select select "10"
drag, startPoint x: 125, startPoint y: 39, endPoint x: 67, endPoint y: 44, distance: 58.3
click at [67, 44] on div "Screening # MgHTqShcGMh4BZs0j5xdRMSM STANDBY - MATCH_PROPOSAL_I MCO Riesgo PLD:…" at bounding box center [220, 40] width 374 height 16
copy span "MgHTqShcGMh4BZs0j5xdRMSM"
click at [7, 9] on img at bounding box center [7, 9] width 9 height 9
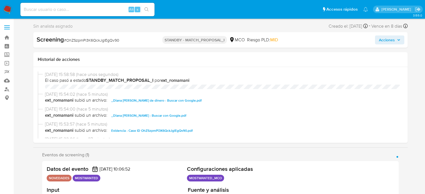
select select "10"
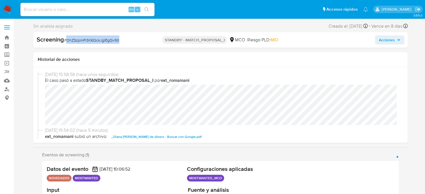
drag, startPoint x: 128, startPoint y: 41, endPoint x: 66, endPoint y: 43, distance: 61.5
click at [66, 43] on div "Screening # OhZSzpmPi3K6QckJglEgQv90" at bounding box center [97, 39] width 120 height 8
copy span "OhZSzpmPi3K6QckJglEgQv90"
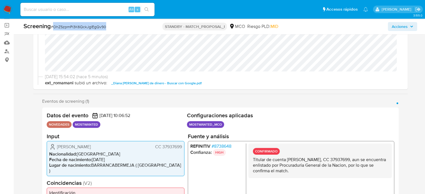
scroll to position [84, 0]
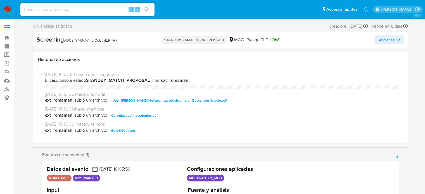
select select "10"
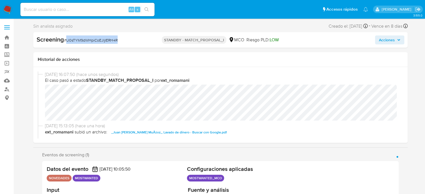
drag, startPoint x: 130, startPoint y: 40, endPoint x: 66, endPoint y: 44, distance: 64.4
click at [66, 44] on div "Screening # U0sTYM9dWHpiCoEJljIERH4R" at bounding box center [97, 39] width 121 height 9
copy span "U0sTYM9dWHpiCoEJljIERH4R"
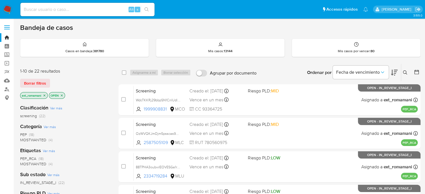
click at [8, 8] on img at bounding box center [7, 9] width 9 height 9
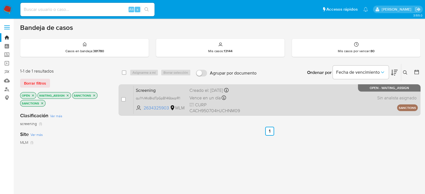
click at [247, 100] on div "Screening qu1YvMo8kdTpGpB146bsqrR1 2634325903 MLM Creado el: 19/08/2025 Creado …" at bounding box center [275, 100] width 284 height 28
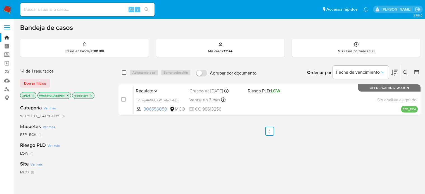
click at [125, 73] on input "checkbox" at bounding box center [124, 72] width 4 height 4
checkbox input "true"
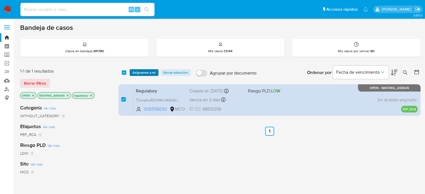
click at [135, 72] on span "Asignarme a mí" at bounding box center [143, 73] width 23 height 6
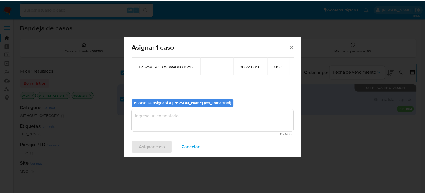
scroll to position [29, 0]
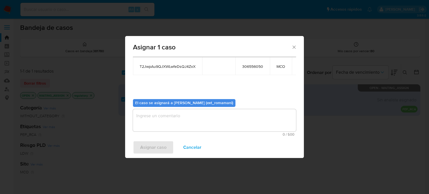
click at [189, 126] on textarea "assign-modal" at bounding box center [214, 120] width 163 height 22
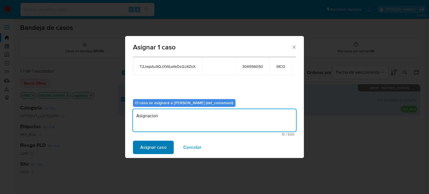
type textarea "Asignacion"
click at [166, 146] on button "Asignar caso" at bounding box center [153, 147] width 41 height 13
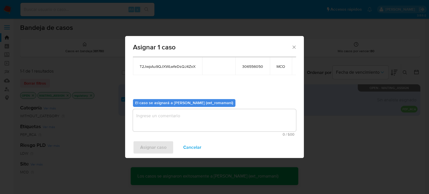
checkbox input "false"
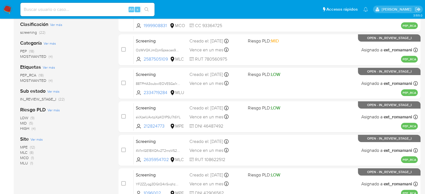
scroll to position [84, 0]
click at [31, 157] on span "(1)" at bounding box center [32, 158] width 3 height 6
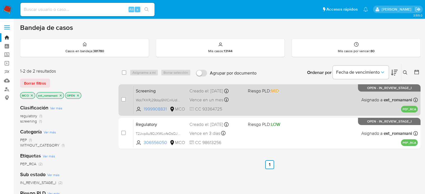
click at [278, 102] on div "Screening WdcTKKRj29bbpSN1CnIUdl95 1999908831 MCO Riesgo PLD: MID Creado el: 18…" at bounding box center [275, 100] width 284 height 28
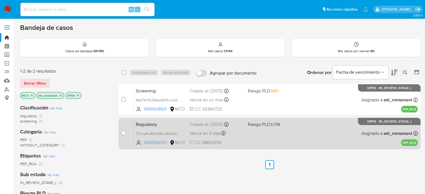
click at [273, 132] on div "Regulatory T2JwpAu9QJXWLwfeDsQJ4ZxX 306556050 MCO Riesgo PLD: LOW Creado el: 19…" at bounding box center [275, 133] width 284 height 28
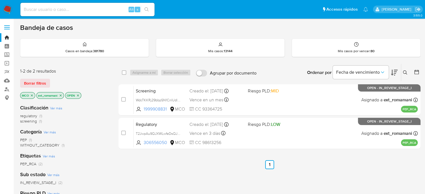
click at [8, 9] on img at bounding box center [7, 9] width 9 height 9
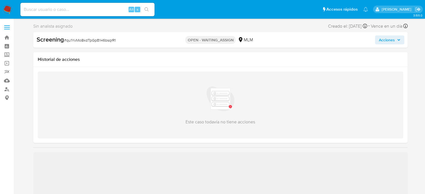
select select "10"
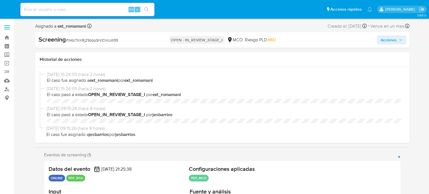
select select "10"
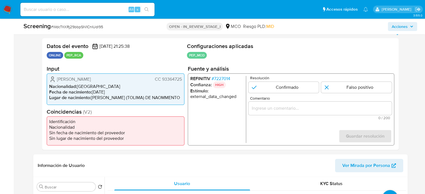
scroll to position [112, 0]
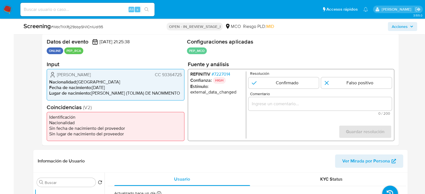
drag, startPoint x: 117, startPoint y: 75, endPoint x: 56, endPoint y: 75, distance: 60.6
click at [56, 75] on div "Alfredo Gaviria Barrero CC 93364725" at bounding box center [115, 74] width 133 height 7
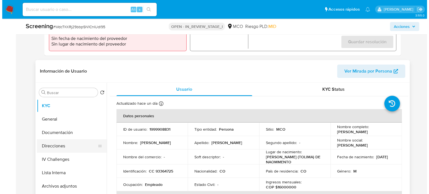
scroll to position [223, 0]
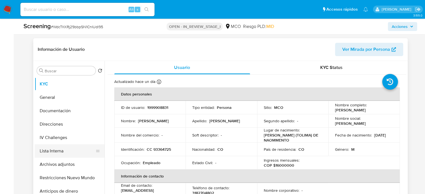
click at [57, 156] on button "Lista Interna" at bounding box center [67, 150] width 65 height 13
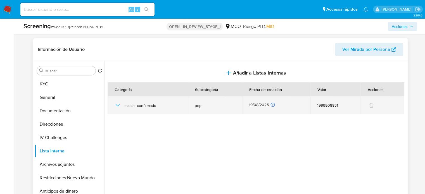
click at [119, 107] on icon "button" at bounding box center [117, 105] width 7 height 7
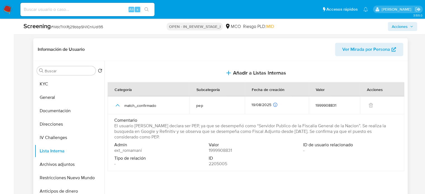
drag, startPoint x: 272, startPoint y: 131, endPoint x: 349, endPoint y: 132, distance: 76.8
click at [349, 132] on span "El usuario Alfredo Gaviria Barrero declara ser PEP, ya que se desempeñó como “S…" at bounding box center [255, 131] width 282 height 17
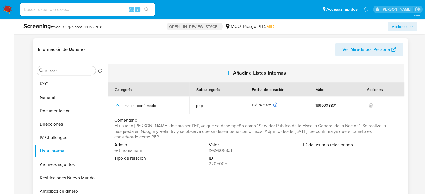
click at [328, 64] on button "Añadir a Listas Internas" at bounding box center [256, 73] width 296 height 19
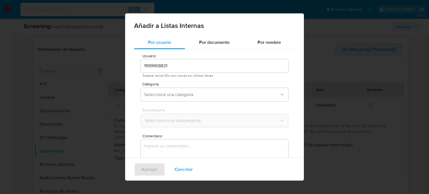
click at [316, 44] on div "Añadir a Listas Internas Por usuario Por documento Por nombre Usuario 199990883…" at bounding box center [214, 97] width 429 height 194
drag, startPoint x: 186, startPoint y: 169, endPoint x: 204, endPoint y: 154, distance: 24.2
click at [185, 169] on span "Cancelar" at bounding box center [184, 169] width 18 height 12
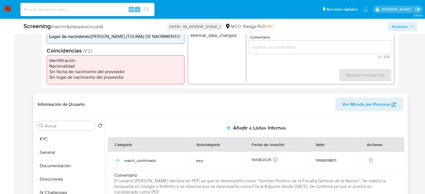
scroll to position [112, 0]
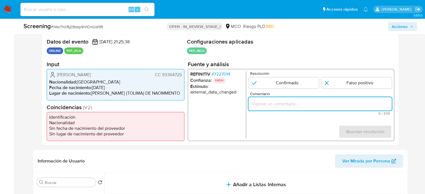
click at [286, 105] on input "Comentario" at bounding box center [319, 103] width 143 height 7
paste input "Titular de cuenta se desempeña como Configurando calidad PEP."
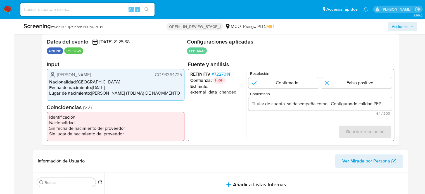
click at [328, 105] on input "Titular de cuenta se desempeña como Configurando calidad PEP." at bounding box center [319, 103] width 143 height 7
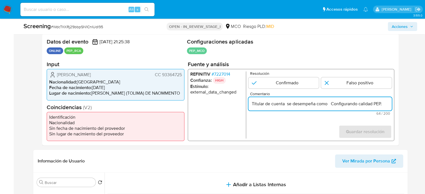
paste input "Fiscal Adjunto desde Octubre de 2022."
type input "Titular de cuenta se desempeña como Fiscal Adjunto desde Octubre de 2022. Confi…"
click at [226, 74] on span "# 7227014" at bounding box center [220, 74] width 19 height 6
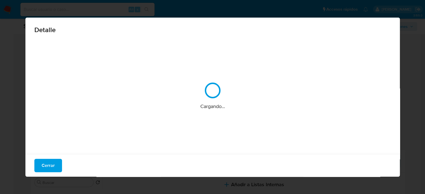
scroll to position [0, 0]
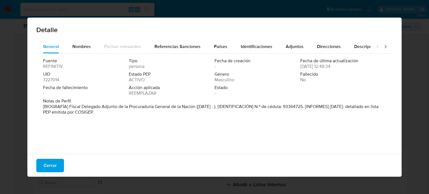
drag, startPoint x: 70, startPoint y: 107, endPoint x: 197, endPoint y: 108, distance: 127.1
click at [197, 108] on font "[BIOGRAFÍA] Fiscal Delegado Adjunto de la Procuraduría General de la Nación (oc…" at bounding box center [210, 109] width 335 height 12
click at [55, 166] on span "Cerrar" at bounding box center [50, 165] width 13 height 12
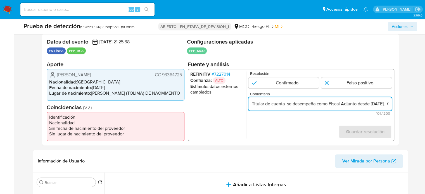
drag, startPoint x: 330, startPoint y: 102, endPoint x: 356, endPoint y: 103, distance: 26.8
click at [356, 103] on input "Titular de cuenta se desempeña como Fiscal Adjunto desde Octubre de 2022. Confi…" at bounding box center [319, 103] width 143 height 7
paste input "Delegado Adjunto de la Procuraduría General de la Nación"
drag, startPoint x: 381, startPoint y: 105, endPoint x: 387, endPoint y: 104, distance: 6.7
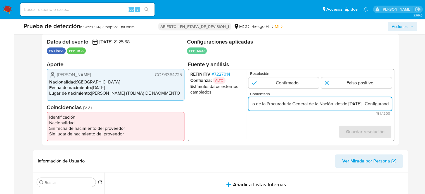
click at [387, 104] on input "Titular de cuenta se desempeña como Fiscal Delegado Adjunto de la Procuraduría …" at bounding box center [319, 103] width 143 height 7
click at [306, 106] on input "Titular de cuenta se desempeña como Fiscal Delegado Adjunto de la Procuraduría …" at bounding box center [319, 103] width 143 height 7
click at [357, 106] on input "Titular de cuenta se desempeña como Fiscal Delegado Adjunto de la Procuraduría …" at bounding box center [319, 103] width 143 height 7
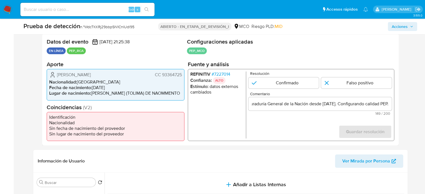
scroll to position [0, 0]
click at [322, 123] on form "Resolución Confirmado Falso positivo Comentario Titular de cuenta se desempeña …" at bounding box center [319, 104] width 143 height 67
drag, startPoint x: 55, startPoint y: 75, endPoint x: 184, endPoint y: 76, distance: 129.0
click at [184, 76] on div "Alfredo Gaviria Barrero CC 93364725 Nacionalidad : Colombia Fecha de nacimiento…" at bounding box center [116, 84] width 138 height 31
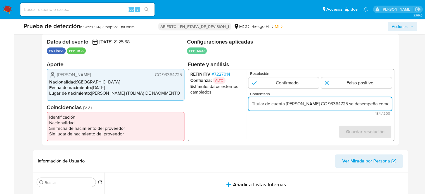
click at [285, 106] on input "Titular de cuenta Alfredo Gaviria Barrero CC 93364725 se desempeña como Fiscal …" at bounding box center [319, 103] width 143 height 7
click at [329, 104] on input "Titular de cuenta Alfredo Gaviria Barrero CC 93364725 se desempeña como Fiscal …" at bounding box center [319, 103] width 143 height 7
click at [359, 103] on input "Titular de cuenta Alfredo Gaviria Barrero, CC 93364725 se desempeña como Fiscal…" at bounding box center [319, 103] width 143 height 7
drag, startPoint x: 377, startPoint y: 104, endPoint x: 390, endPoint y: 104, distance: 12.6
click at [390, 104] on input "Titular de cuenta Alfredo Gaviria Barrero, CC 93364725, se desempeña como Fisca…" at bounding box center [319, 103] width 143 height 7
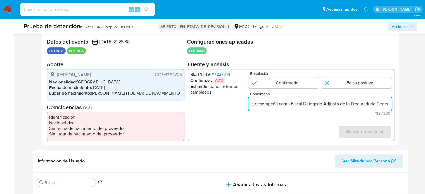
scroll to position [0, 128]
click at [303, 104] on input "Titular de cuenta Alfredo Gaviria Barrero, CC 93364725, se desempeña como Fisca…" at bounding box center [319, 103] width 143 height 7
drag, startPoint x: 361, startPoint y: 104, endPoint x: 398, endPoint y: 104, distance: 37.7
click at [398, 104] on div "Eventos de proyección (1) Página 1 Datos del evento 18/08/2025 21:25:38 EN LÍNE…" at bounding box center [220, 85] width 374 height 121
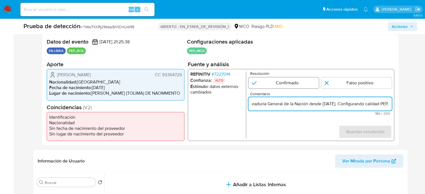
type input "Titular de cuenta Alfredo Gaviria Barrero, CC 93364725, se desempeña como Fisca…"
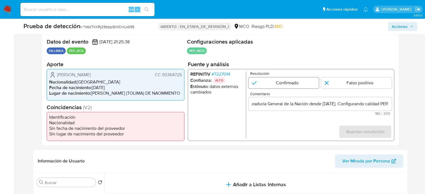
click at [296, 84] on input "1 de 1" at bounding box center [283, 82] width 71 height 11
radio input "true"
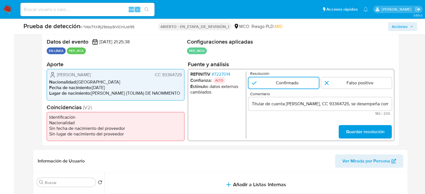
click at [371, 125] on form "Resolución Confirmado Falso positivo Comentario Titular de cuenta Alfredo Gavir…" at bounding box center [319, 104] width 143 height 67
click at [370, 127] on span "Guardar resolución" at bounding box center [364, 132] width 39 height 12
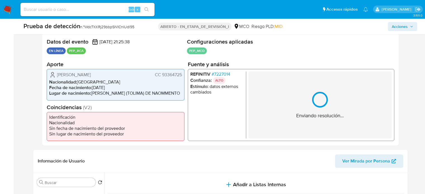
scroll to position [62, 0]
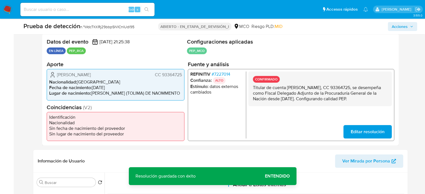
drag, startPoint x: 268, startPoint y: 105, endPoint x: 251, endPoint y: 87, distance: 24.9
click at [251, 87] on div "CONFIRMADO Titular de cuenta Alfredo Gaviria Barrero, CC 93364725, se desempeña…" at bounding box center [319, 88] width 143 height 35
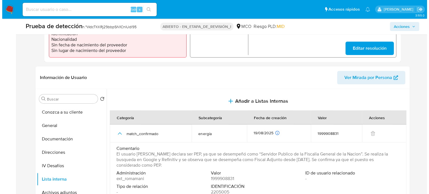
scroll to position [195, 0]
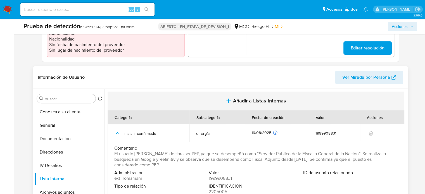
click at [239, 99] on span "Añadir a Listas Internas" at bounding box center [259, 101] width 53 height 6
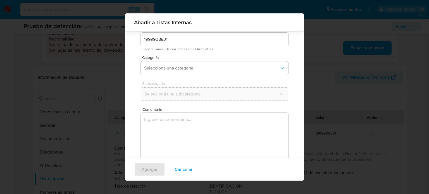
scroll to position [44, 0]
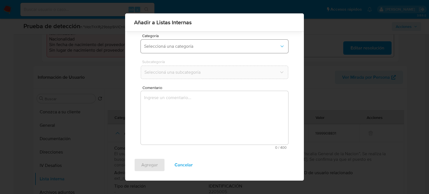
click at [182, 52] on button "Seleccioná una categoría" at bounding box center [214, 46] width 147 height 13
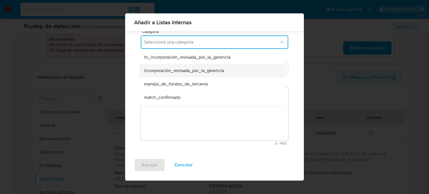
scroll to position [48, 0]
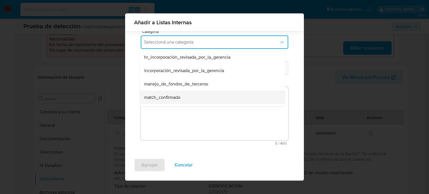
click at [168, 96] on span "match_confirmado" at bounding box center [162, 98] width 36 height 6
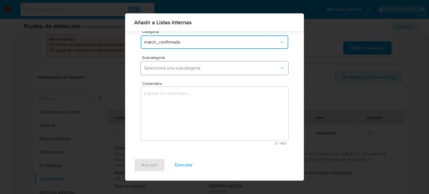
click at [185, 69] on span "Seleccioná una subcategoría" at bounding box center [211, 68] width 135 height 6
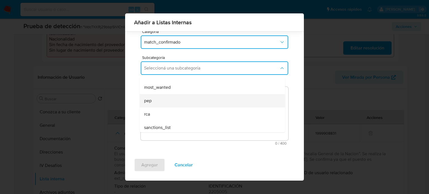
scroll to position [38, 0]
click at [174, 102] on div "pep" at bounding box center [210, 98] width 133 height 13
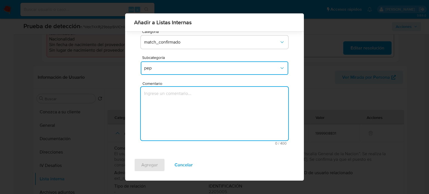
click at [174, 102] on textarea "Comentario" at bounding box center [214, 114] width 147 height 54
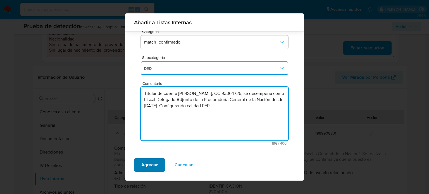
type textarea "Titular de cuenta Alfredo Gaviria Barrero, CC 93364725, se desempeña como Fisca…"
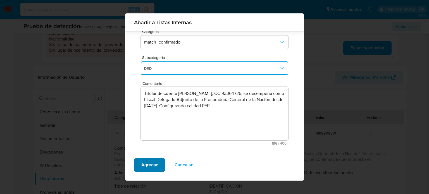
click at [156, 165] on span "Agregar" at bounding box center [149, 165] width 16 height 12
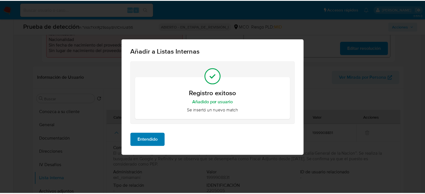
scroll to position [0, 0]
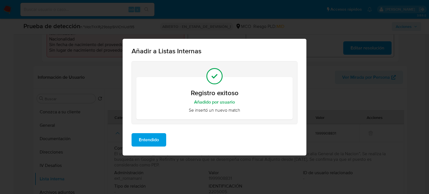
click at [152, 142] on span "Entendido" at bounding box center [149, 140] width 20 height 12
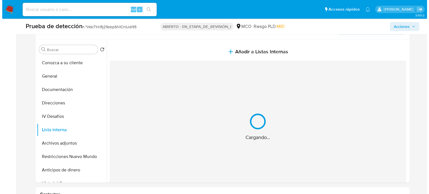
scroll to position [251, 0]
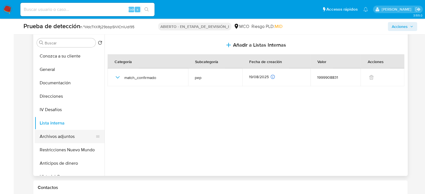
click at [70, 133] on button "Archivos adjuntos" at bounding box center [67, 136] width 65 height 13
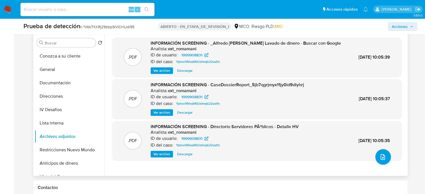
click at [384, 157] on button "subir archivo" at bounding box center [383, 157] width 16 height 16
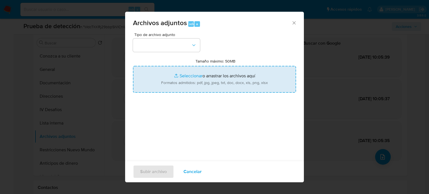
click at [194, 82] on input "Tamaño máximo: 50MB Seleccionar archivos" at bounding box center [214, 79] width 163 height 27
type input "C:\fakepath\_Alfredo Gaviria Barrero_ Lavado de dinero - Buscar con Google.pdf"
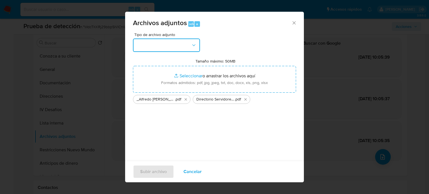
click at [169, 47] on button "button" at bounding box center [166, 45] width 67 height 13
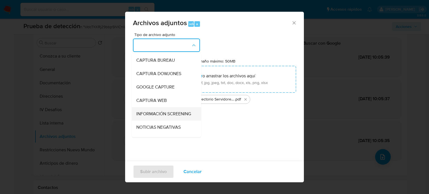
click at [163, 113] on span "INFORMACIÓN SCREENING" at bounding box center [163, 114] width 55 height 6
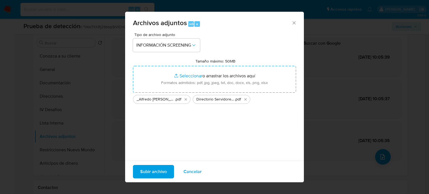
click at [156, 173] on span "Subir archivo" at bounding box center [153, 172] width 27 height 12
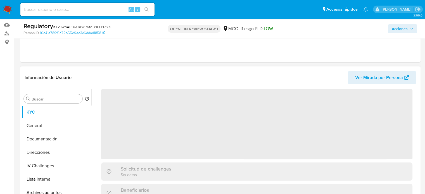
scroll to position [28, 0]
select select "10"
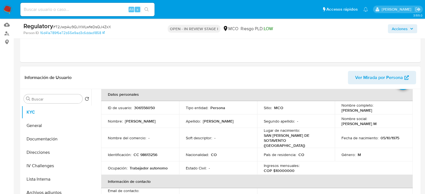
drag, startPoint x: 394, startPoint y: 112, endPoint x: 347, endPoint y: 112, distance: 47.2
click at [337, 113] on td "Nombre completo : Yimys Manuel Peñafiel Arias" at bounding box center [374, 107] width 78 height 13
copy p "[PERSON_NAME]"
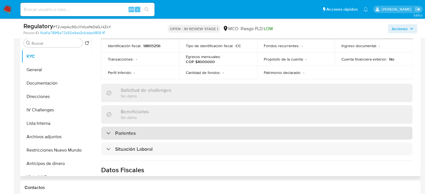
scroll to position [223, 0]
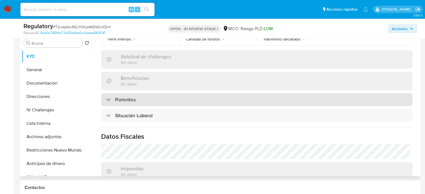
click at [135, 97] on h3 "Parientes" at bounding box center [125, 100] width 21 height 6
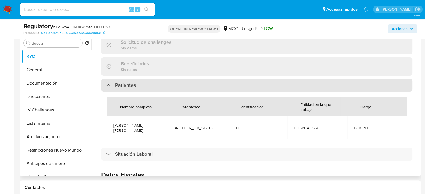
scroll to position [279, 0]
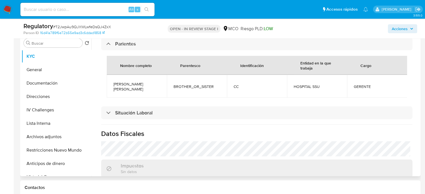
drag, startPoint x: 133, startPoint y: 81, endPoint x: 112, endPoint y: 77, distance: 22.0
click at [112, 77] on td "WILDER MANUEL PEÑAFIEL ARIAS" at bounding box center [137, 86] width 60 height 23
copy span "WILDER MANUEL PEÑAFIEL ARIAS"
drag, startPoint x: 330, startPoint y: 78, endPoint x: 294, endPoint y: 78, distance: 35.2
click at [291, 78] on td "HOSPITAL SSU" at bounding box center [317, 86] width 60 height 23
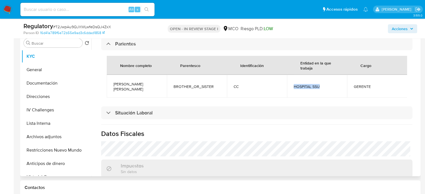
copy span "HOSPITAL SSU"
click at [64, 120] on button "Lista Interna" at bounding box center [54, 123] width 65 height 13
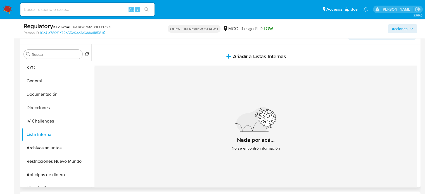
scroll to position [112, 0]
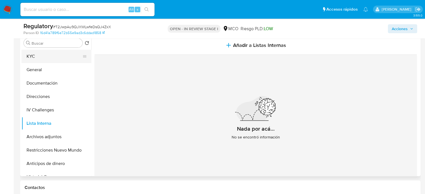
click at [34, 58] on button "KYC" at bounding box center [54, 56] width 65 height 13
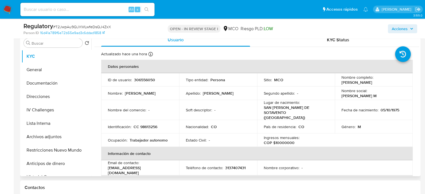
drag, startPoint x: 393, startPoint y: 81, endPoint x: 339, endPoint y: 83, distance: 54.2
click at [339, 83] on td "Nombre completo : Yimys Manuel Peñafiel Arias" at bounding box center [374, 79] width 78 height 13
copy p "Yimys Manuel Peñafiel Arias"
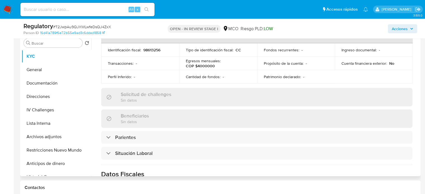
scroll to position [223, 0]
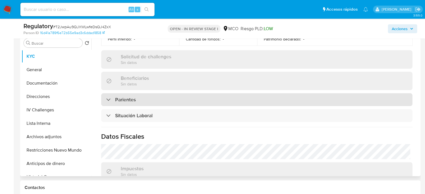
click at [140, 95] on div "Parientes" at bounding box center [256, 99] width 311 height 13
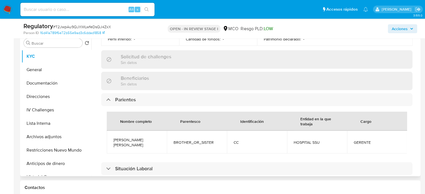
drag, startPoint x: 111, startPoint y: 133, endPoint x: 151, endPoint y: 138, distance: 40.8
click at [151, 138] on td "WILDER MANUEL PEÑAFIEL ARIAS" at bounding box center [137, 142] width 60 height 23
copy span "WILDER MANUEL PEÑAFIEL ARIAS"
drag, startPoint x: 324, startPoint y: 136, endPoint x: 291, endPoint y: 136, distance: 32.7
click at [291, 136] on td "HOSPITAL SSU" at bounding box center [317, 142] width 60 height 23
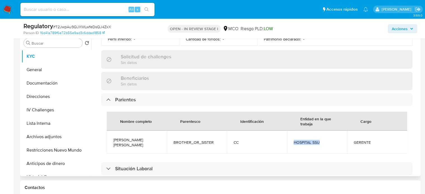
copy span "HOSPITAL SSU"
click at [52, 125] on button "Lista Interna" at bounding box center [54, 123] width 65 height 13
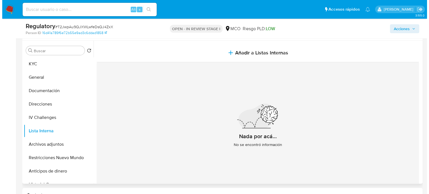
scroll to position [84, 0]
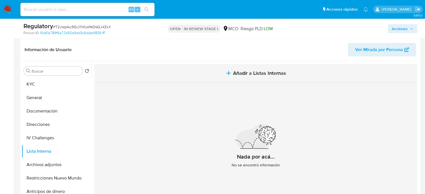
click at [236, 71] on span "Añadir a Listas Internas" at bounding box center [259, 73] width 53 height 6
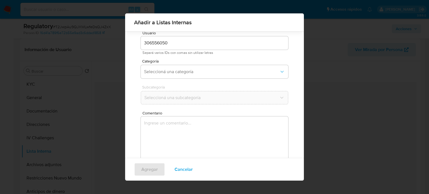
scroll to position [23, 0]
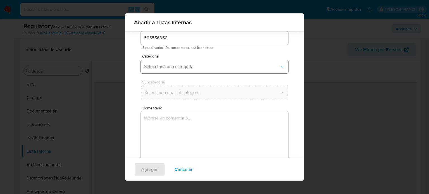
click at [188, 69] on span "Seleccioná una categoría" at bounding box center [211, 67] width 135 height 6
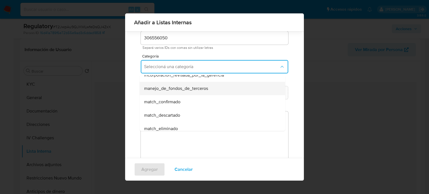
scroll to position [28, 0]
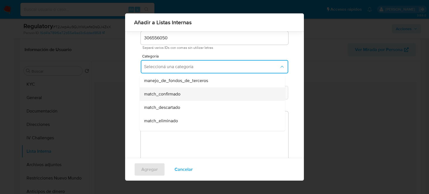
click at [169, 95] on span "match_confirmado" at bounding box center [162, 94] width 36 height 6
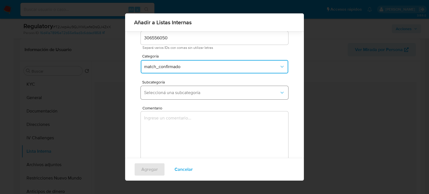
click at [174, 95] on span "Seleccioná una subcategoría" at bounding box center [211, 93] width 135 height 6
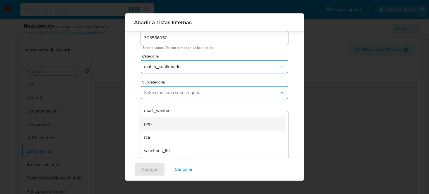
scroll to position [38, 0]
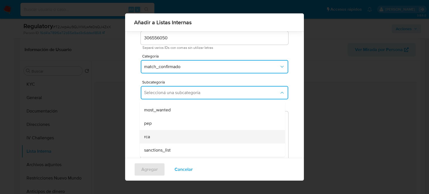
click at [166, 133] on div "rca" at bounding box center [210, 136] width 133 height 13
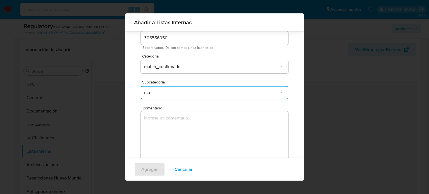
click at [171, 132] on textarea "Comentario" at bounding box center [214, 138] width 147 height 54
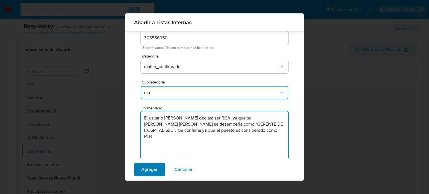
type textarea "El usuario Yimys Manuel Peñafiel Arias declara ser RCA, ya que su Hermano WILDE…"
click at [155, 169] on span "Agregar" at bounding box center [149, 169] width 16 height 12
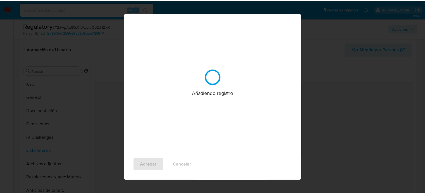
scroll to position [0, 0]
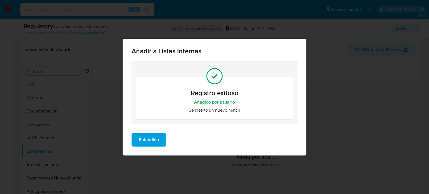
click at [143, 141] on span "Entendido" at bounding box center [149, 140] width 20 height 12
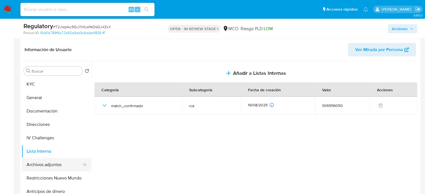
click at [49, 164] on button "Archivos adjuntos" at bounding box center [54, 164] width 65 height 13
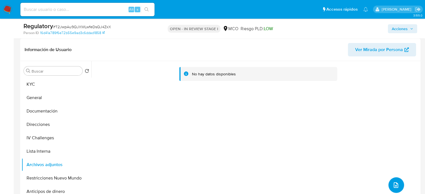
click at [393, 187] on icon "upload-file" at bounding box center [395, 185] width 7 height 7
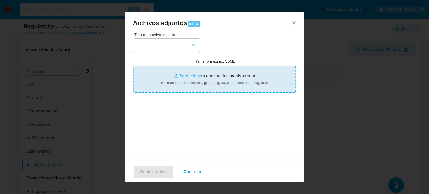
click at [239, 85] on input "Tamaño máximo: 50MB Seleccionar archivos" at bounding box center [214, 79] width 163 height 27
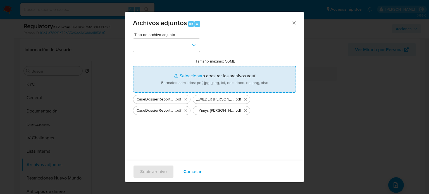
click at [221, 86] on input "Tamaño máximo: 50MB Seleccionar archivos" at bounding box center [214, 79] width 163 height 27
type input "C:\fakepath\_WILDER MANUEL PEÑAFIEL ARIAS_ - Buscar con Google.pdf"
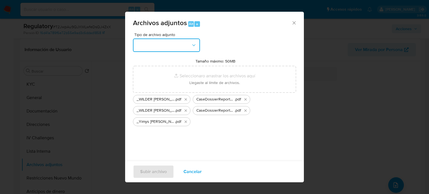
click at [189, 48] on button "button" at bounding box center [166, 45] width 67 height 13
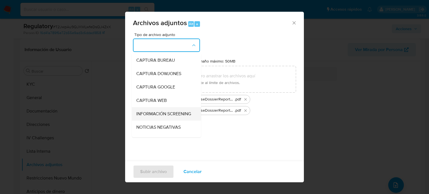
click at [145, 117] on span "INFORMACIÓN SCREENING" at bounding box center [163, 114] width 55 height 6
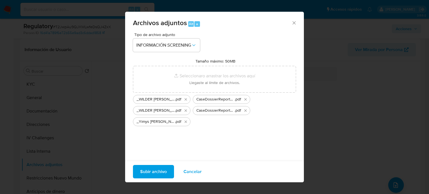
click at [157, 172] on span "Subir archivo" at bounding box center [153, 172] width 27 height 12
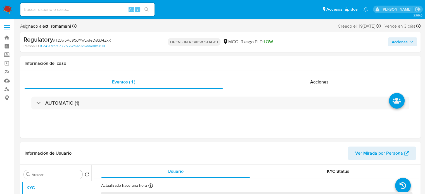
select select "10"
click at [317, 84] on span "Acciones" at bounding box center [319, 82] width 18 height 6
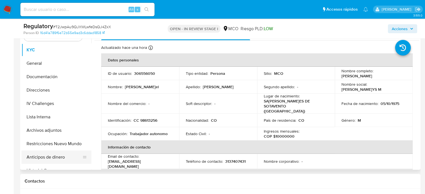
scroll to position [168, 0]
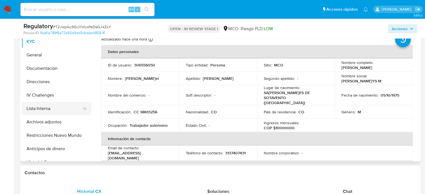
click at [45, 104] on button "Lista Interna" at bounding box center [54, 108] width 65 height 13
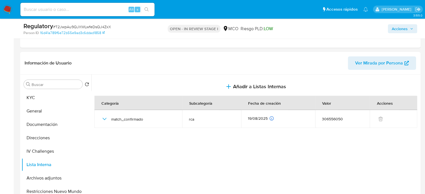
scroll to position [112, 0]
click at [37, 125] on button "Documentación" at bounding box center [54, 124] width 65 height 13
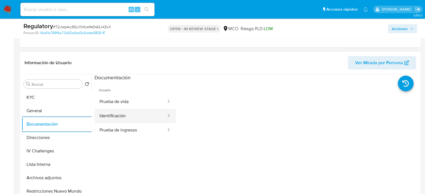
click at [128, 118] on button "Identificación" at bounding box center [130, 116] width 72 height 14
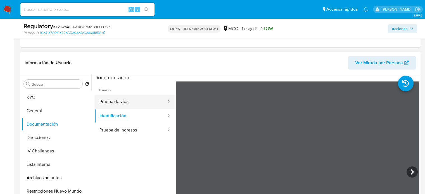
click at [131, 104] on button "Prueba de vida" at bounding box center [130, 102] width 72 height 14
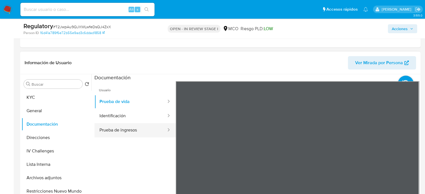
click at [135, 132] on button "Prueba de ingresos" at bounding box center [130, 130] width 72 height 14
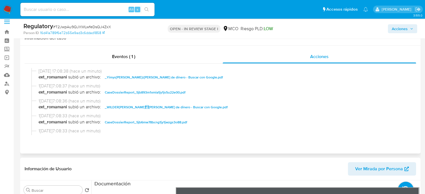
scroll to position [0, 0]
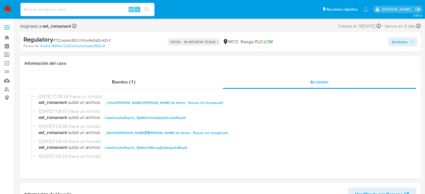
click at [402, 44] on span "Acciones" at bounding box center [399, 41] width 16 height 9
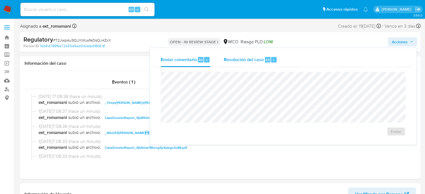
click at [238, 61] on span "Resolución del caso" at bounding box center [244, 59] width 40 height 6
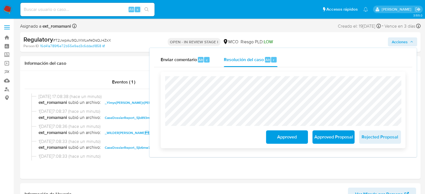
click at [328, 135] on span "Approved Proposal" at bounding box center [332, 137] width 27 height 12
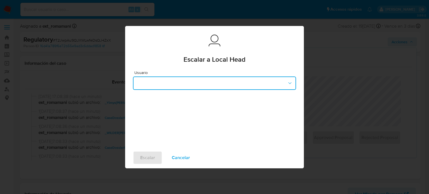
click at [192, 83] on button "button" at bounding box center [214, 83] width 163 height 13
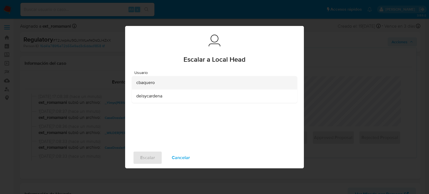
click at [151, 83] on span "cbaquero" at bounding box center [145, 83] width 18 height 6
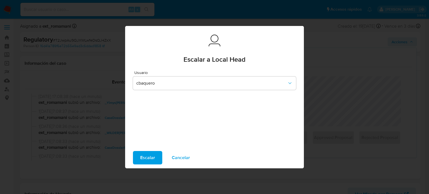
click at [151, 159] on span "Escalar" at bounding box center [147, 158] width 15 height 12
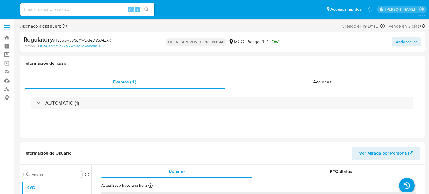
select select "10"
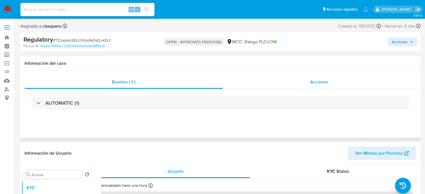
click at [302, 78] on div "Acciones" at bounding box center [319, 81] width 193 height 13
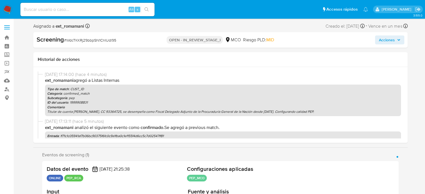
select select "10"
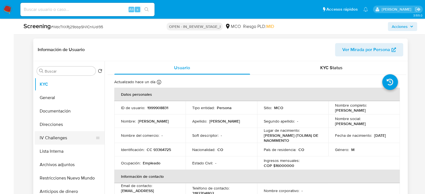
scroll to position [223, 0]
click at [56, 158] on button "Archivos adjuntos" at bounding box center [67, 164] width 65 height 13
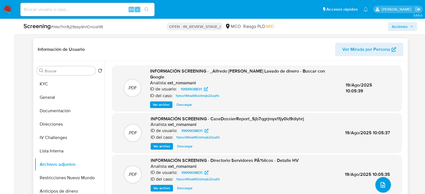
click at [380, 186] on icon "upload-file" at bounding box center [382, 185] width 7 height 7
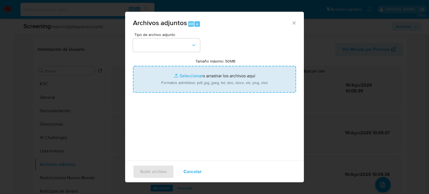
click at [239, 77] on input "Tamaño máximo: 50MB Seleccionar archivos" at bounding box center [214, 79] width 163 height 27
type input "C:\fakepath\_Alfredo Gaviria Barrero_ Lavado de dinero - Buscar con Google.pdf"
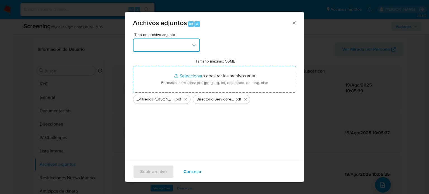
click at [146, 46] on button "button" at bounding box center [166, 45] width 67 height 13
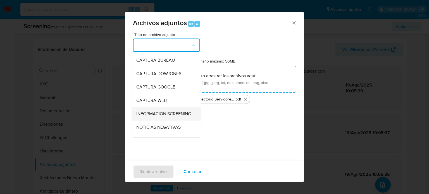
click at [166, 116] on span "INFORMACIÓN SCREENING" at bounding box center [163, 114] width 55 height 6
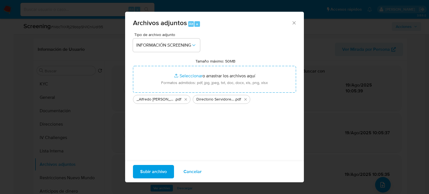
click at [152, 171] on span "Subir archivo" at bounding box center [153, 172] width 27 height 12
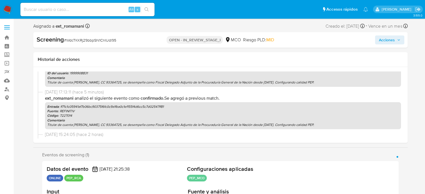
scroll to position [0, 0]
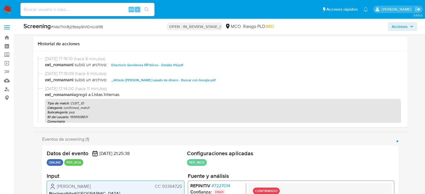
scroll to position [84, 0]
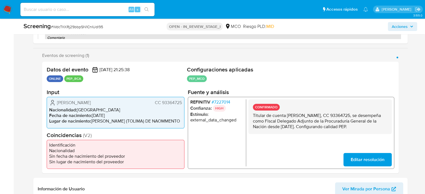
select select "10"
drag, startPoint x: 270, startPoint y: 133, endPoint x: 252, endPoint y: 116, distance: 24.5
click at [252, 116] on p "Titular de cuenta [PERSON_NAME], CC 93364725, se desempeña como Fiscal Delegado…" at bounding box center [319, 121] width 134 height 17
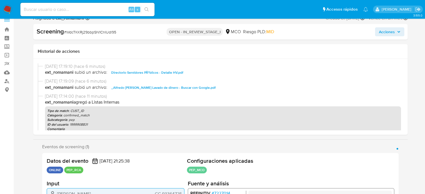
scroll to position [0, 0]
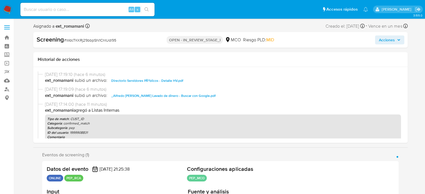
click at [383, 39] on span "Acciones" at bounding box center [387, 39] width 16 height 9
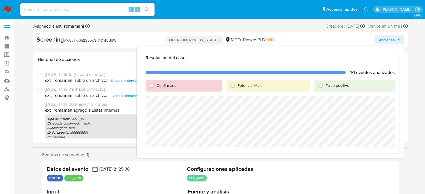
click at [156, 85] on label "Confirmado" at bounding box center [166, 85] width 20 height 5
click at [156, 85] on input "Confirmado" at bounding box center [151, 85] width 9 height 9
radio input "true"
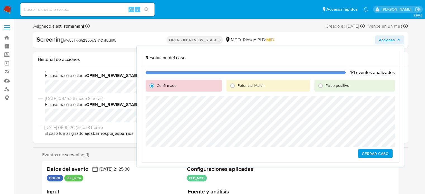
scroll to position [139, 0]
click at [379, 153] on span "Cerrar Caso" at bounding box center [375, 154] width 27 height 8
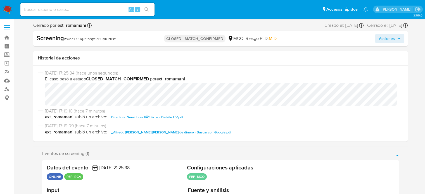
select select "10"
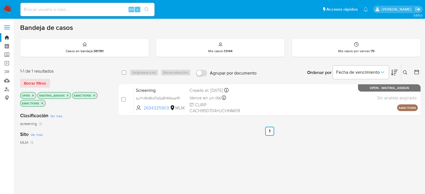
click at [8, 8] on img at bounding box center [7, 9] width 9 height 9
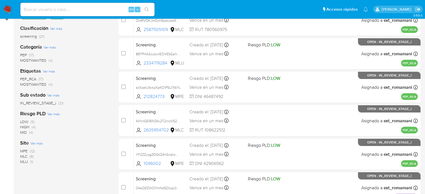
scroll to position [112, 0]
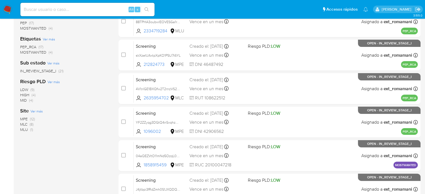
click at [30, 130] on span "MLU (1)" at bounding box center [26, 129] width 13 height 5
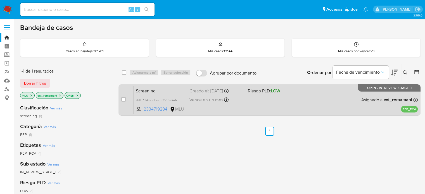
click at [246, 104] on div "Screening 88TPHA3oubwlEOVESGa1r4MO 2334719284 MLU Riesgo PLD: LOW Creado el: 18…" at bounding box center [275, 100] width 284 height 28
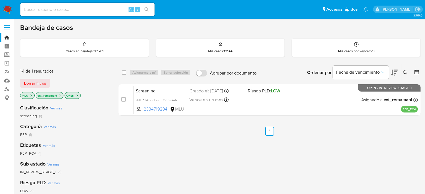
click at [30, 96] on icon "close-filter" at bounding box center [31, 95] width 3 height 3
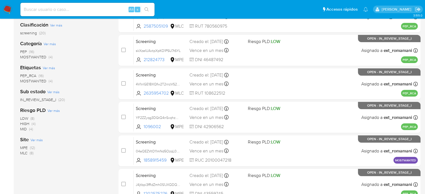
scroll to position [84, 0]
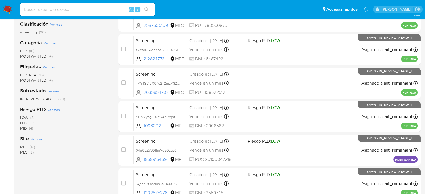
click at [27, 147] on span "MPE" at bounding box center [24, 147] width 8 height 6
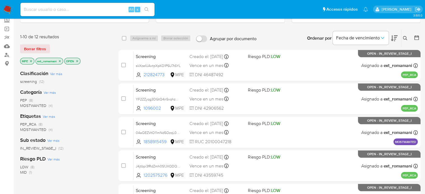
scroll to position [28, 0]
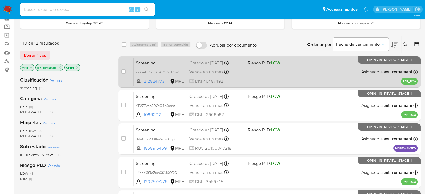
click at [268, 74] on div "Screening skXzeIUAxtpXpKO1PSU7t6YL 212824773 MPE Riesgo PLD: LOW Creado el: 17/…" at bounding box center [275, 72] width 284 height 28
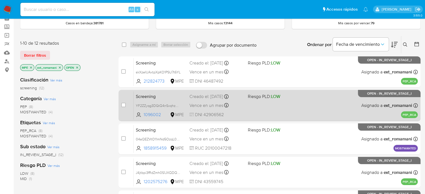
click at [264, 108] on div "Screening YF2ZZyqg3DGtQ4nSxqhzCs8a 1096002 MPE Riesgo PLD: LOW Creado el: 17/08…" at bounding box center [275, 105] width 284 height 28
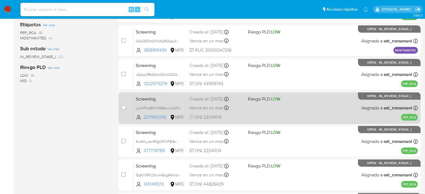
scroll to position [140, 0]
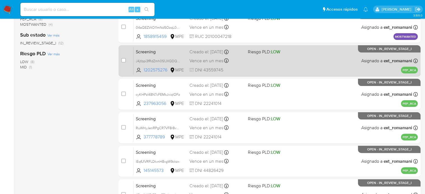
click at [280, 65] on div "Screening J4jtbpi3fRdZmh0S1JXQDQ3B 1202575276 MPE Riesgo PLD: LOW Creado el: 16…" at bounding box center [275, 61] width 284 height 28
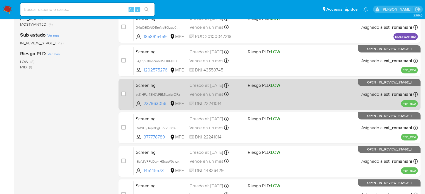
click at [280, 94] on div "Screening cyKHPzI48N7cFEMkJxiqlOFz 237963056 MPE Riesgo PLD: LOW Creado el: 16/…" at bounding box center [275, 94] width 284 height 28
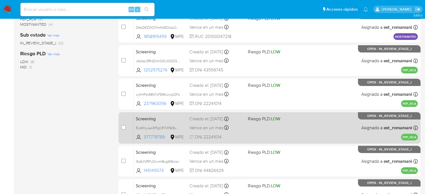
click at [274, 122] on div "Screening RuWHyJenRPgCR7VF8r8vLgKR 377778789 MPE Riesgo PLD: LOW Creado el: 16/…" at bounding box center [275, 128] width 284 height 28
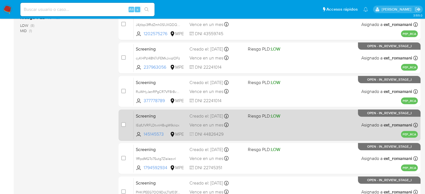
scroll to position [195, 0]
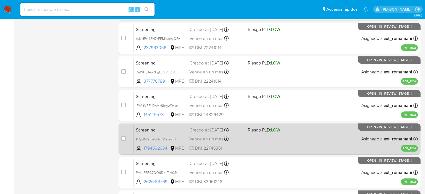
click at [279, 104] on div "Screening lEqfLfVRFLDtvnH8xgW9ckzx 145145573 MPE Riesgo PLD: LOW Creado el: 16/…" at bounding box center [275, 105] width 284 height 28
click at [272, 137] on div "Screening 1fRpdMGTo75utg7ZlalezxrI 1794592934 MPE Riesgo PLD: LOW Creado el: 16…" at bounding box center [275, 139] width 284 height 28
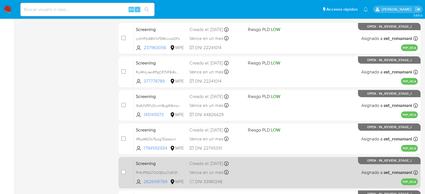
click at [280, 158] on div "Screening PHKlPEEG7OO9DoLTIzf03fcN 2626491769 MPE Creado el: 15/08/2025 Creado …" at bounding box center [275, 172] width 284 height 28
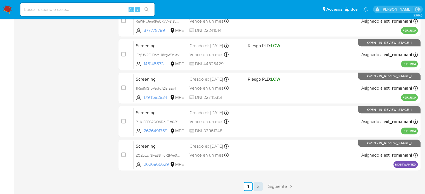
click at [258, 187] on link "2" at bounding box center [258, 186] width 9 height 9
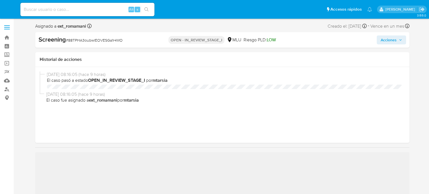
select select "10"
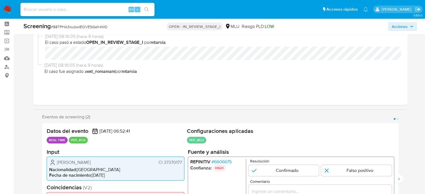
scroll to position [56, 0]
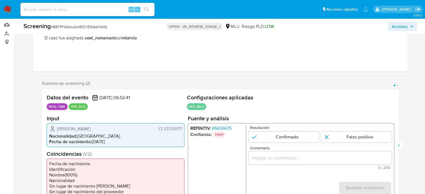
drag, startPoint x: 183, startPoint y: 130, endPoint x: 162, endPoint y: 131, distance: 21.0
click at [162, 131] on div "Ana Claudia Caram Rivero CI 37370177 Nacionalidad : Uruguay Fecha de nacimiento…" at bounding box center [116, 135] width 138 height 24
click at [165, 130] on span "CI 37370177" at bounding box center [169, 129] width 23 height 6
drag, startPoint x: 164, startPoint y: 129, endPoint x: 182, endPoint y: 132, distance: 17.8
click at [182, 132] on div "Ana Claudia Caram Rivero CI 37370177 Nacionalidad : Uruguay Fecha de nacimiento…" at bounding box center [116, 135] width 138 height 24
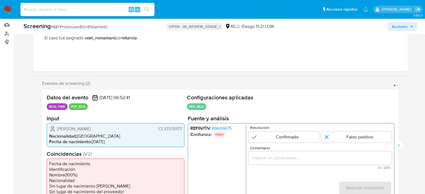
drag, startPoint x: 126, startPoint y: 129, endPoint x: 56, endPoint y: 130, distance: 70.9
click at [56, 130] on div "Ana Claudia Caram Rivero CI 37370177" at bounding box center [115, 128] width 133 height 7
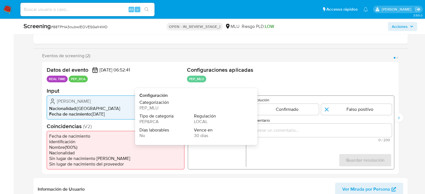
scroll to position [112, 0]
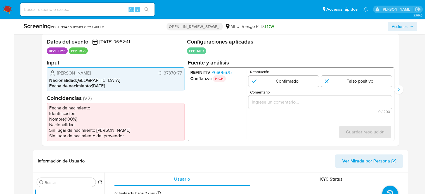
click at [258, 103] on input "Comentario" at bounding box center [319, 101] width 143 height 7
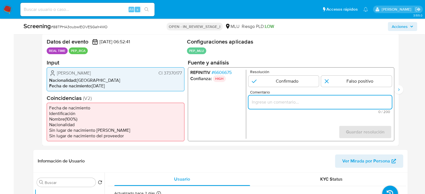
paste input "Titular de cuenta se desempeña como Configurando calidad PEP."
click at [224, 73] on span "# 6606675" at bounding box center [221, 73] width 20 height 6
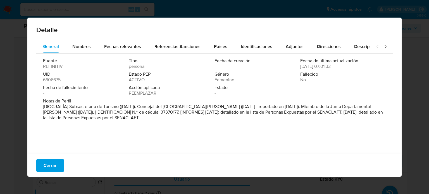
drag, startPoint x: 68, startPoint y: 107, endPoint x: 119, endPoint y: 108, distance: 51.1
click at [119, 108] on font "[BIOGRAFÍA] Subsecretario de Turismo (marzo de 2025). Concejal del Departamento…" at bounding box center [213, 112] width 340 height 18
click at [54, 165] on span "Cerrar" at bounding box center [50, 165] width 13 height 12
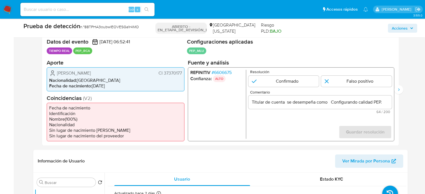
click at [328, 103] on input "Titular de cuenta se desempeña como Configurando calidad PEP." at bounding box center [319, 101] width 143 height 7
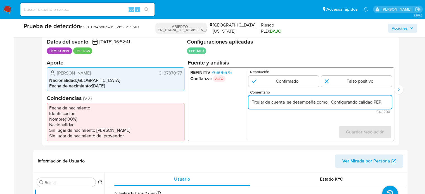
paste input "Subsecretario de Turismo"
click at [226, 72] on font "6606675" at bounding box center [223, 72] width 18 height 6
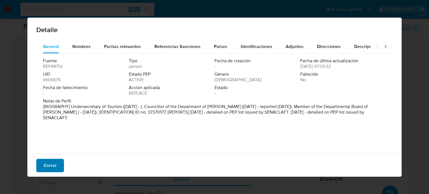
drag, startPoint x: 51, startPoint y: 168, endPoint x: 46, endPoint y: 171, distance: 5.5
click at [50, 168] on font "Cerrar" at bounding box center [50, 165] width 13 height 13
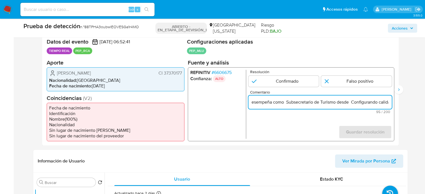
scroll to position [0, 59]
click at [388, 102] on input "Titular de cuenta se desempeña como Subsecretario de Turismo desde Configurando…" at bounding box center [319, 101] width 143 height 7
click at [333, 102] on input "Titular de cuenta se desempeña como Subsecretario de Turismo desde Configurando…" at bounding box center [319, 101] width 143 height 7
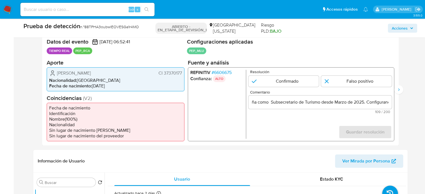
click at [331, 124] on form "Resolución Confirmado Falso positivo Comentario Titular de cuenta se desempeña …" at bounding box center [319, 104] width 143 height 69
drag, startPoint x: 54, startPoint y: 72, endPoint x: 182, endPoint y: 72, distance: 128.7
click at [182, 72] on div "Ana Claudia Caram Rivero CI 37370177 Nacionalidad : Uruguay Fecha de nacimiento…" at bounding box center [116, 79] width 138 height 24
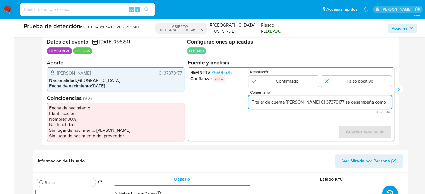
click at [335, 102] on input "Titular de cuenta Ana Claudia Caram Rivero CI 37370177 se desempeña como Subsec…" at bounding box center [319, 101] width 143 height 7
click at [361, 103] on input "Titular de cuenta Ana Claudia Caram Rivero, CI 37370177 se desempeña como Subse…" at bounding box center [319, 101] width 143 height 7
type input "Titular de cuenta Ana Claudia Caram Rivero, CI 37370177, se desempeña como Subs…"
click at [280, 81] on input "1 de 2" at bounding box center [283, 80] width 71 height 11
radio input "true"
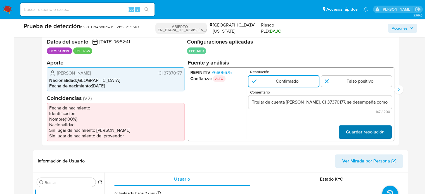
click at [351, 131] on span "Guardar resolución" at bounding box center [364, 132] width 39 height 12
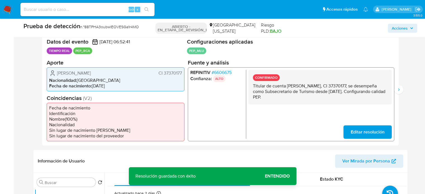
drag, startPoint x: 327, startPoint y: 99, endPoint x: 251, endPoint y: 88, distance: 76.5
click at [251, 88] on div "CONFIRMADO Titular de cuenta Ana Claudia Caram Rivero, CI 37370177, se desempeñ…" at bounding box center [319, 87] width 143 height 35
click at [399, 91] on icon "Siguiente" at bounding box center [398, 89] width 4 height 4
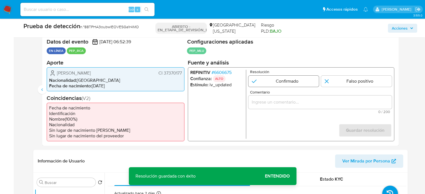
click at [265, 79] on input "2 de 2" at bounding box center [283, 80] width 71 height 11
radio input "true"
click at [267, 103] on input "Comentario" at bounding box center [319, 101] width 143 height 7
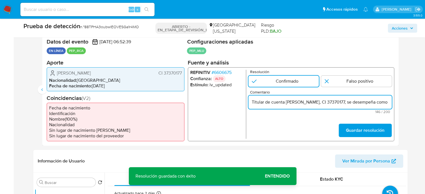
scroll to position [0, 166]
type input "Titular de cuenta Ana Claudia Caram Rivero, CI 37370177, se desempeña como Subs…"
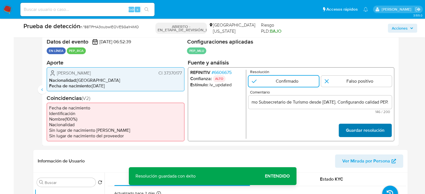
scroll to position [0, 0]
click at [354, 132] on font "Guardar resolución" at bounding box center [364, 130] width 39 height 13
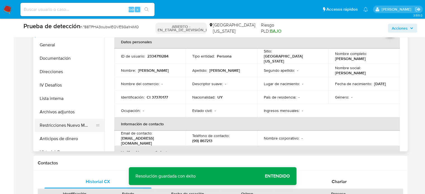
scroll to position [279, 0]
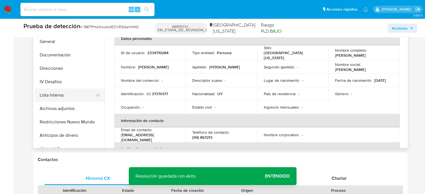
click at [61, 96] on button "Lista interna" at bounding box center [67, 95] width 65 height 13
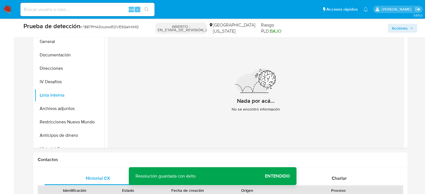
click at [270, 176] on span "Entendido" at bounding box center [277, 176] width 25 height 0
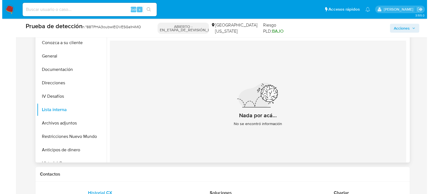
scroll to position [251, 0]
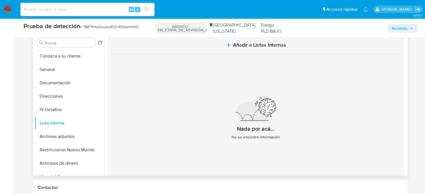
click at [230, 51] on button "Añadir a Listas Internas" at bounding box center [256, 45] width 296 height 19
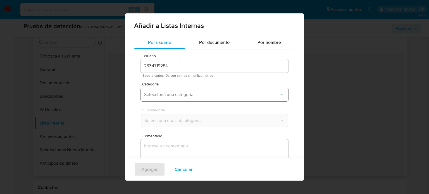
click at [189, 92] on span "Seleccioná una categoría" at bounding box center [211, 95] width 135 height 6
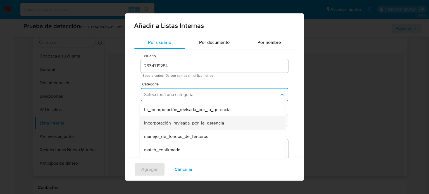
scroll to position [28, 0]
click at [178, 125] on span "match_confirmado" at bounding box center [162, 122] width 36 height 6
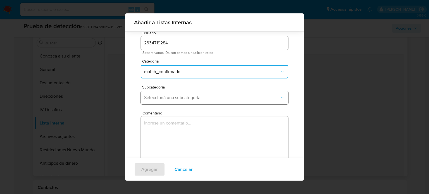
scroll to position [23, 0]
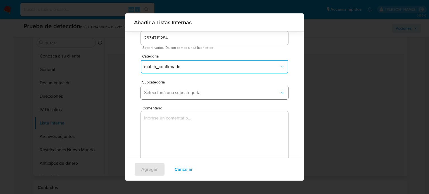
click at [195, 89] on button "Seleccioná una subcategoría" at bounding box center [214, 92] width 147 height 13
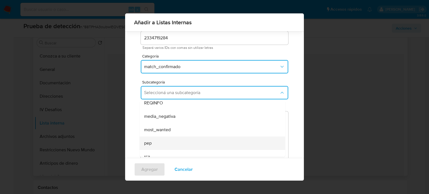
scroll to position [28, 0]
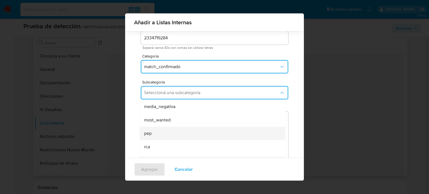
click at [173, 130] on div "pep" at bounding box center [210, 133] width 133 height 13
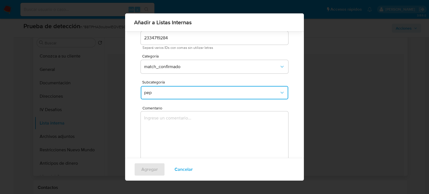
click at [176, 127] on textarea "Comentario" at bounding box center [214, 138] width 147 height 54
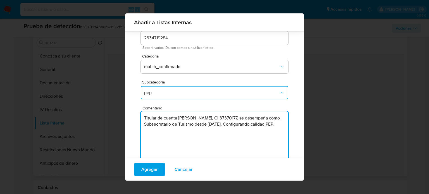
click at [172, 130] on textarea "Titular de cuenta Ana Claudia Caram Rivero, CI 37370177, se desempeña como Subs…" at bounding box center [214, 138] width 147 height 54
click at [192, 131] on textarea "Titular de cuenta Ana Claudia Caram Rivero, CI 37370177, se desempeña como Subs…" at bounding box center [214, 138] width 147 height 54
type textarea "Titular de cuenta Ana Claudia Caram Rivero, CI 37370177, se desempeña como Subs…"
click at [151, 173] on span "Agregar" at bounding box center [149, 169] width 16 height 12
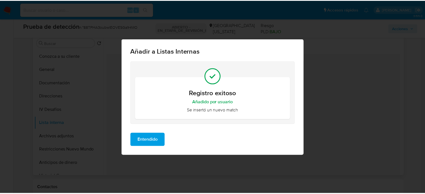
scroll to position [0, 0]
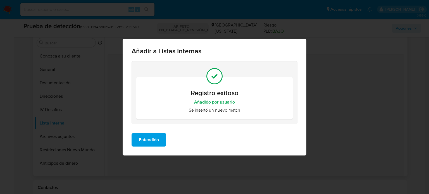
click at [159, 141] on button "Entendido" at bounding box center [149, 139] width 35 height 13
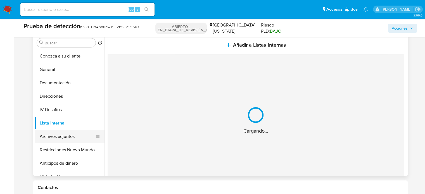
click at [67, 138] on button "Archivos adjuntos" at bounding box center [67, 136] width 65 height 13
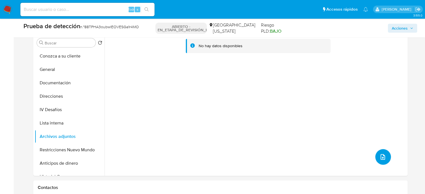
click at [381, 154] on icon "subir archivo" at bounding box center [382, 157] width 4 height 6
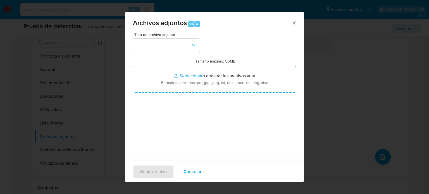
click at [194, 75] on input "Tamaño máximo: 50MB Seleccionar archivos" at bounding box center [214, 79] width 163 height 27
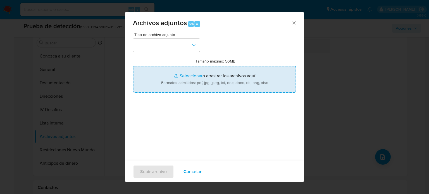
click at [184, 83] on input "Tamaño máximo: 50MB Seleccionar archivos" at bounding box center [214, 79] width 163 height 27
type input "C:\fakepath\AGOSTO SENACLAFT 2025 - lista_pep (33).pdf"
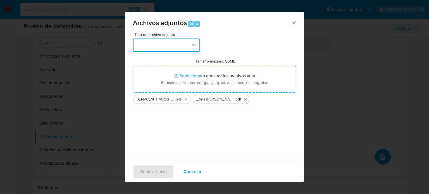
click at [185, 45] on button "button" at bounding box center [166, 45] width 67 height 13
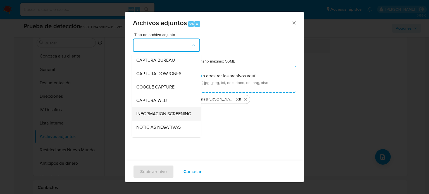
click at [162, 117] on span "INFORMACIÓN SCREENING" at bounding box center [163, 114] width 55 height 6
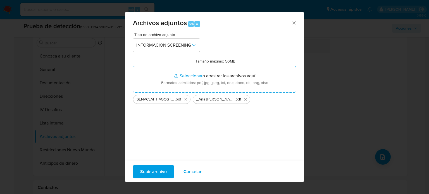
click at [155, 169] on span "Subir archivo" at bounding box center [153, 172] width 27 height 12
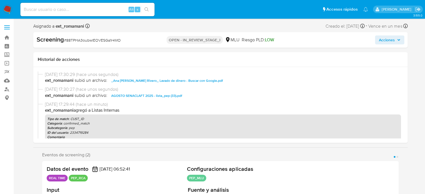
select select "10"
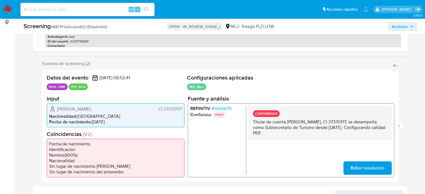
scroll to position [84, 0]
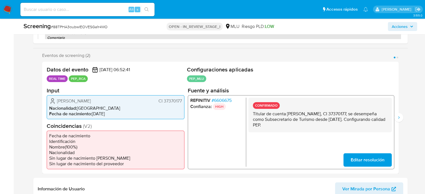
drag, startPoint x: 308, startPoint y: 126, endPoint x: 249, endPoint y: 114, distance: 60.9
click at [249, 114] on div "CONFIRMADO Titular de cuenta [PERSON_NAME], CI 37370177, se desempeña como Subs…" at bounding box center [319, 114] width 143 height 35
click at [401, 120] on button "Siguiente" at bounding box center [398, 117] width 9 height 9
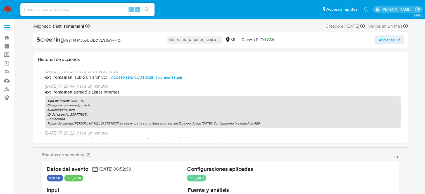
scroll to position [28, 0]
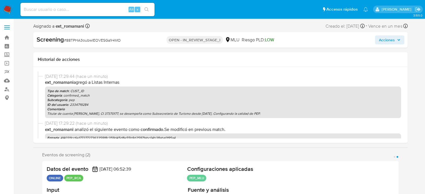
click at [381, 39] on span "Acciones" at bounding box center [387, 39] width 16 height 9
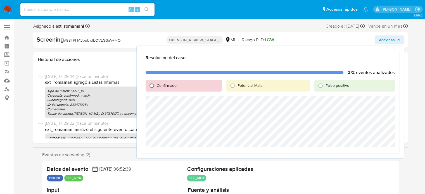
click at [151, 85] on input "Confirmado" at bounding box center [151, 85] width 9 height 9
radio input "true"
click at [374, 153] on span "Cerrar Caso" at bounding box center [375, 154] width 27 height 8
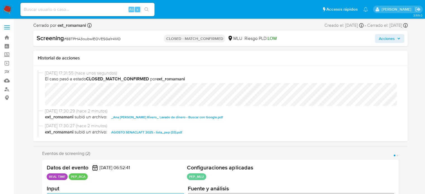
select select "10"
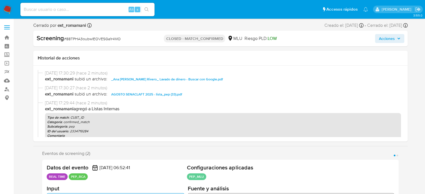
scroll to position [56, 0]
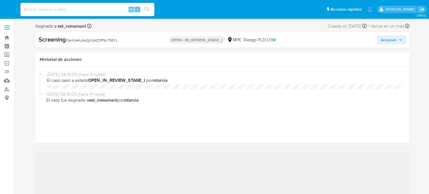
select select "10"
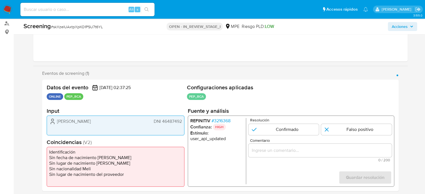
scroll to position [84, 0]
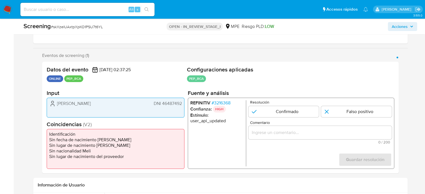
click at [226, 102] on span "# 3216368" at bounding box center [220, 103] width 19 height 6
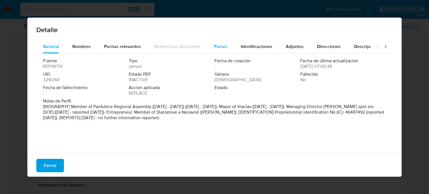
click at [226, 51] on button "Países" at bounding box center [220, 46] width 27 height 13
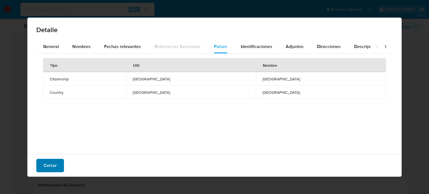
click at [46, 164] on span "Cerrar" at bounding box center [50, 165] width 13 height 12
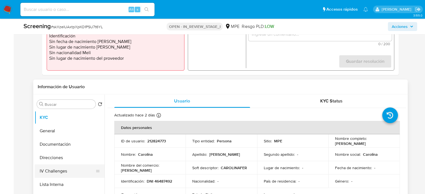
scroll to position [195, 0]
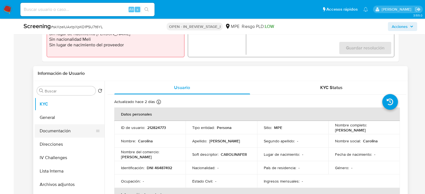
click at [57, 129] on button "Documentación" at bounding box center [67, 130] width 65 height 13
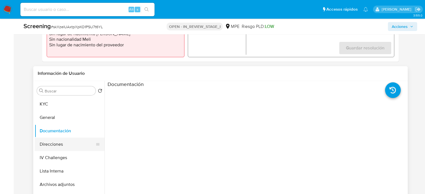
click at [60, 144] on button "Direcciones" at bounding box center [67, 144] width 65 height 13
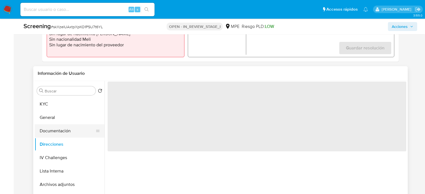
click at [64, 133] on button "Documentación" at bounding box center [67, 130] width 65 height 13
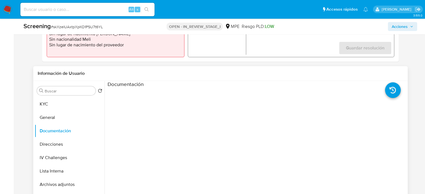
scroll to position [140, 0]
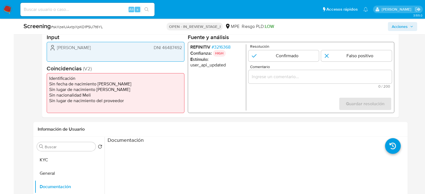
drag, startPoint x: 182, startPoint y: 46, endPoint x: 161, endPoint y: 48, distance: 21.0
click at [161, 48] on div "Carolina Fernández DNI 46487492" at bounding box center [116, 52] width 138 height 20
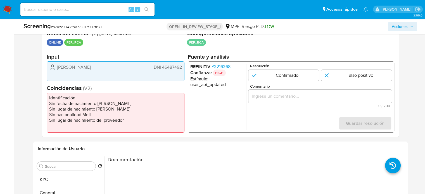
scroll to position [112, 0]
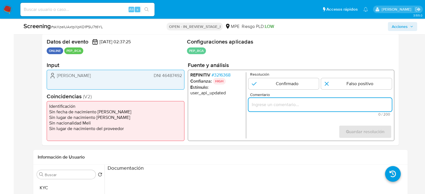
click at [272, 106] on input "Comentario" at bounding box center [319, 104] width 143 height 7
paste input "Titular de cuenta sin coincidencias en listas activas."
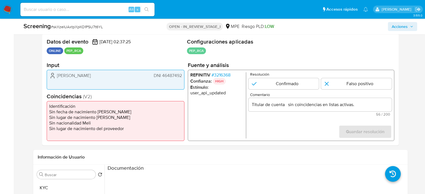
drag, startPoint x: 148, startPoint y: 77, endPoint x: 186, endPoint y: 77, distance: 38.0
click at [186, 77] on div "Datos del evento 18/08/2025 02:37:25 ONLINE PEP_RCA Configuraciones aplicadas P…" at bounding box center [220, 90] width 356 height 112
click at [178, 76] on span "DNI 46487492" at bounding box center [167, 76] width 28 height 6
drag, startPoint x: 181, startPoint y: 75, endPoint x: 153, endPoint y: 78, distance: 27.5
click at [153, 78] on span "DNI 46487492" at bounding box center [167, 76] width 28 height 6
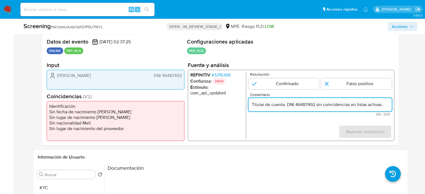
click at [285, 106] on input "Titular de cuenta DNI 46487492 sin coincidencias en listas activas." at bounding box center [319, 104] width 143 height 7
paste input "FERNANDEZ HUAYTA CAROLINA"
drag, startPoint x: 351, startPoint y: 105, endPoint x: 330, endPoint y: 105, distance: 20.4
click at [330, 105] on input "Titular de cuenta FERNANDEZ HUAYTA CAROLINA, DNI 46487492 sin coincidencias en …" at bounding box center [319, 104] width 143 height 7
click at [285, 106] on input "Titular de cuenta FERNANDEZ HUAYTA DNI 46487492 sin coincidencias en listas act…" at bounding box center [319, 104] width 143 height 7
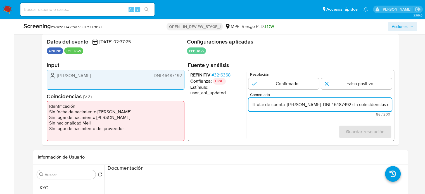
paste input "CAROLIN"
type input "Titular de cuenta CAROLINA FERNANDEZ HUAYTA DNI 46487492 sin coincidencias en l…"
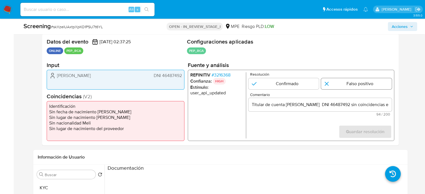
click at [352, 82] on input "1 de 1" at bounding box center [356, 83] width 71 height 11
radio input "true"
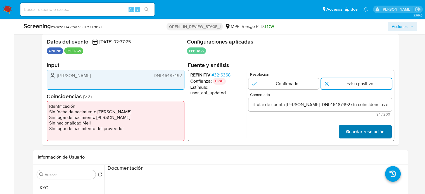
click at [360, 133] on span "Guardar resolución" at bounding box center [364, 132] width 39 height 12
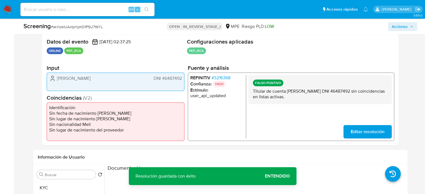
drag, startPoint x: 352, startPoint y: 91, endPoint x: 287, endPoint y: 92, distance: 65.6
click at [287, 92] on p "Titular de cuenta CAROLINA FERNANDEZ HUAYTA DNI 46487492 sin coincidencias en l…" at bounding box center [319, 94] width 134 height 11
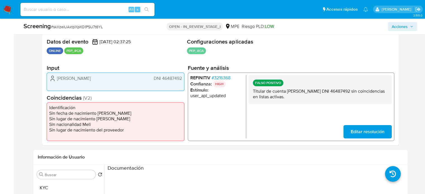
click at [394, 52] on div "Datos del evento 18/08/2025 02:37:25 ONLINE PEP_RCA Configuraciones aplicadas P…" at bounding box center [220, 90] width 356 height 112
click at [221, 78] on span "# 3216368" at bounding box center [220, 78] width 19 height 6
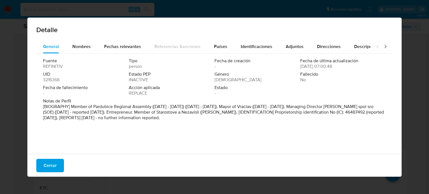
click at [87, 56] on div "Fuente REFINITIV Tipo person Fecha de creación - Fecha de última actualización …" at bounding box center [214, 103] width 356 height 98
click at [89, 47] on span "Nombres" at bounding box center [81, 46] width 18 height 6
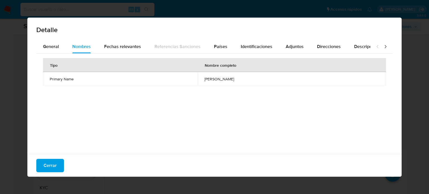
drag, startPoint x: 201, startPoint y: 78, endPoint x: 232, endPoint y: 80, distance: 31.4
click at [232, 80] on td "oldrich koblizek" at bounding box center [292, 78] width 188 height 13
click at [218, 46] on span "Países" at bounding box center [220, 46] width 13 height 6
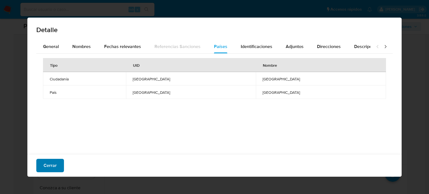
click at [46, 166] on span "Cerrar" at bounding box center [50, 165] width 13 height 12
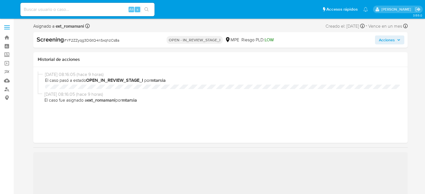
select select "10"
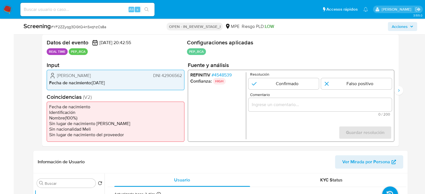
scroll to position [112, 0]
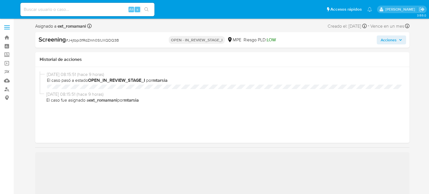
select select "10"
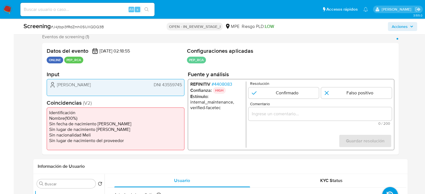
scroll to position [112, 0]
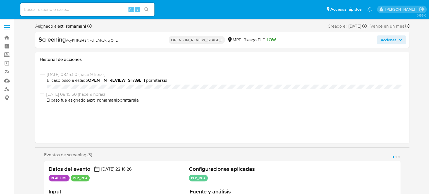
select select "10"
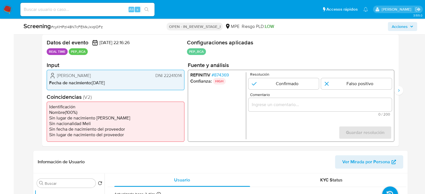
scroll to position [112, 0]
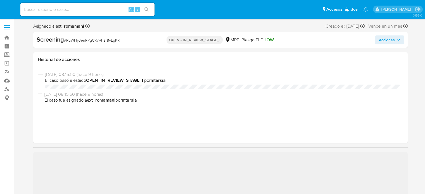
select select "10"
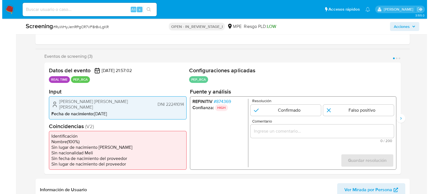
scroll to position [112, 0]
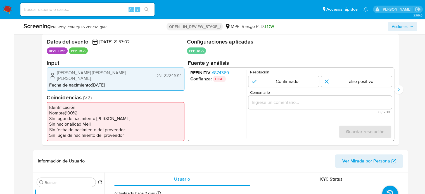
drag, startPoint x: 126, startPoint y: 75, endPoint x: 56, endPoint y: 73, distance: 70.4
click at [56, 73] on div "[PERSON_NAME] [PERSON_NAME] [PERSON_NAME] DNI 22241014" at bounding box center [115, 75] width 133 height 11
click at [218, 72] on span "# 874369" at bounding box center [219, 73] width 17 height 6
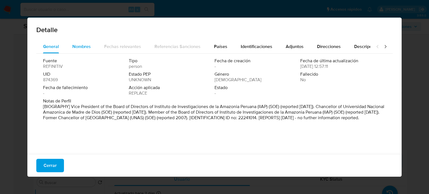
click at [86, 46] on span "Nombres" at bounding box center [81, 46] width 18 height 6
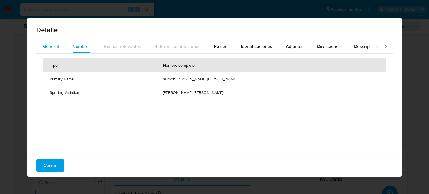
click at [38, 45] on button "General" at bounding box center [50, 46] width 29 height 13
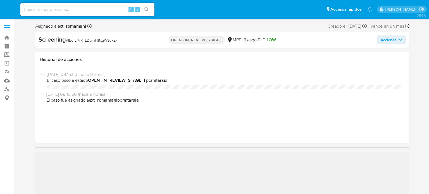
select select "10"
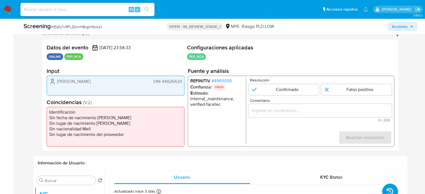
scroll to position [112, 0]
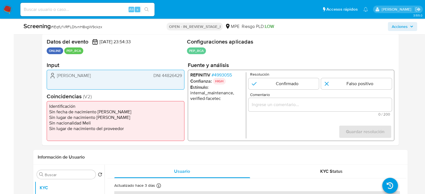
click at [219, 72] on span "# 4993055" at bounding box center [221, 75] width 20 height 6
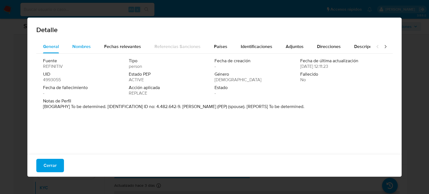
click at [75, 45] on span "Nombres" at bounding box center [81, 46] width 18 height 6
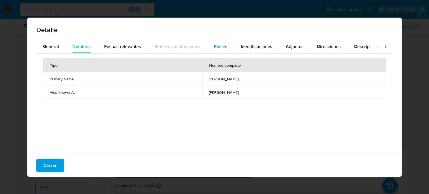
click at [218, 42] on div "Países" at bounding box center [220, 46] width 13 height 13
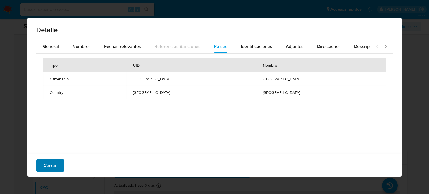
drag, startPoint x: 49, startPoint y: 163, endPoint x: 54, endPoint y: 163, distance: 4.5
click at [48, 163] on span "Cerrar" at bounding box center [50, 165] width 13 height 12
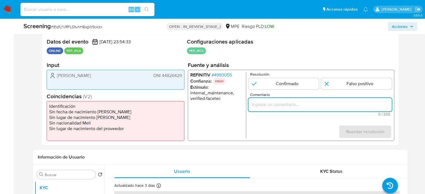
click at [270, 107] on input "Comentario" at bounding box center [319, 104] width 143 height 7
paste input "Titular de cuenta sin coincidencias en listas activas."
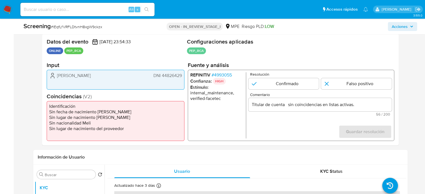
drag, startPoint x: 182, startPoint y: 76, endPoint x: 161, endPoint y: 77, distance: 20.7
click at [161, 77] on div "Alexis Matallana DNI 44826429" at bounding box center [116, 80] width 138 height 20
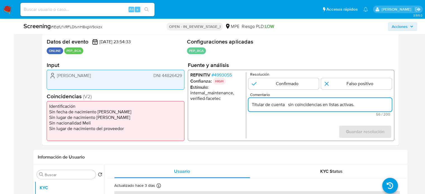
click at [285, 106] on input "Titular de cuenta sin coincidencias en listas activas." at bounding box center [319, 104] width 143 height 7
paste input "MATALLANA ESPINOZA CHRISTOPHER ALEXIS"
drag, startPoint x: 335, startPoint y: 105, endPoint x: 379, endPoint y: 105, distance: 44.4
click at [379, 105] on input "Titular de cuenta MATALLANA ESPINOZA CHRISTOPHER ALEXIS, sin coincidencias en l…" at bounding box center [319, 104] width 143 height 7
click at [286, 105] on input "Titular de cuenta MATALLANA ESPINOZA , sin coincidencias en listas activas." at bounding box center [319, 104] width 143 height 7
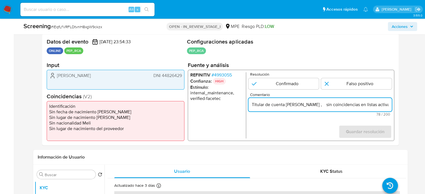
paste input "CHRISTOPHER ALEXIS"
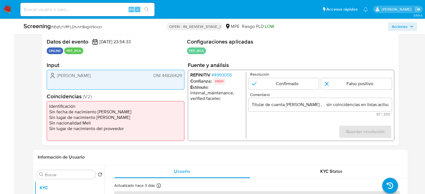
drag, startPoint x: 151, startPoint y: 74, endPoint x: 185, endPoint y: 78, distance: 34.0
click at [185, 78] on div "Datos del evento 16/08/2025 23:54:33 ONLINE PEP_RCA Configuraciones aplicadas P…" at bounding box center [220, 90] width 356 height 112
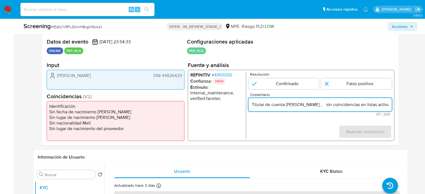
click at [379, 106] on input "Titular de cuenta CHRISTOPHER ALEXIS MATALLANA ESPINOZA , sin coincidencias en …" at bounding box center [319, 104] width 143 height 7
click at [381, 105] on input "Titular de cuenta CHRISTOPHER ALEXIS MATALLANA ESPINOZA, sin coincidencias en l…" at bounding box center [319, 104] width 143 height 7
paste input "DNI 44826429"
drag, startPoint x: 381, startPoint y: 104, endPoint x: 386, endPoint y: 104, distance: 5.6
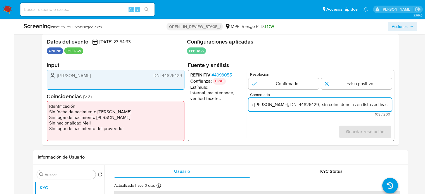
click at [386, 104] on input "Titular de cuenta [PERSON_NAME] [PERSON_NAME], DNI 44826429, sin coincidencias …" at bounding box center [319, 104] width 143 height 7
click at [360, 106] on input "Titular de cuenta [PERSON_NAME] [PERSON_NAME], DNI 44826429, sin coincidencias …" at bounding box center [319, 104] width 143 height 7
drag, startPoint x: 377, startPoint y: 103, endPoint x: 390, endPoint y: 105, distance: 13.3
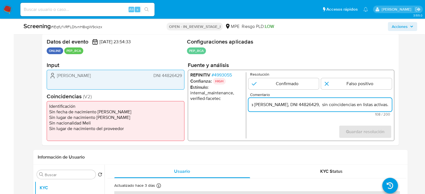
click at [390, 105] on input "Titular de cuenta CHRISTOPHER ALEXIS MATALLANA ESPINOZA, DNI 44826429, sin coin…" at bounding box center [319, 104] width 143 height 7
type input "Titular de cuenta CHRISTOPHER ALEXIS MATALLANA ESPINOZA, DNI 44826429, sin coin…"
click at [330, 86] on input "1 de 1" at bounding box center [356, 83] width 71 height 11
radio input "true"
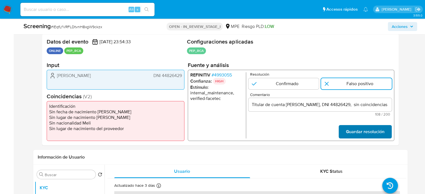
click at [345, 128] on button "Guardar resolución" at bounding box center [364, 131] width 53 height 13
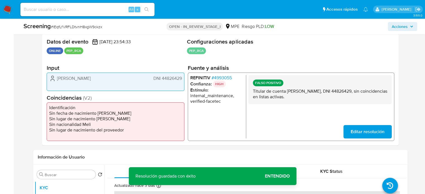
drag, startPoint x: 287, startPoint y: 91, endPoint x: 379, endPoint y: 93, distance: 91.6
click at [379, 93] on p "Titular de cuenta CHRISTOPHER ALEXIS MATALLANA ESPINOZA, DNI 44826429, sin coin…" at bounding box center [319, 94] width 134 height 11
click at [223, 77] on span "# 4993055" at bounding box center [221, 78] width 20 height 6
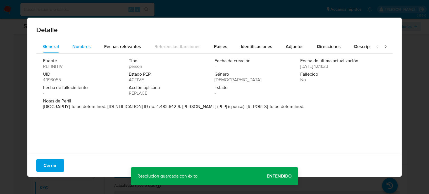
click at [84, 47] on span "Nombres" at bounding box center [81, 46] width 18 height 6
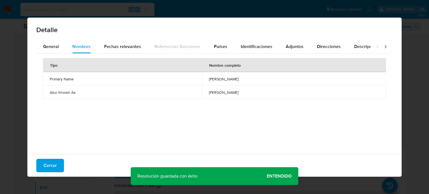
drag, startPoint x: 165, startPoint y: 79, endPoint x: 230, endPoint y: 79, distance: 64.8
click at [230, 79] on td "ramon antonio rodriguez chadwick" at bounding box center [294, 78] width 184 height 13
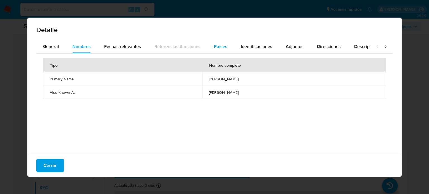
click at [219, 44] on span "Países" at bounding box center [220, 46] width 13 height 6
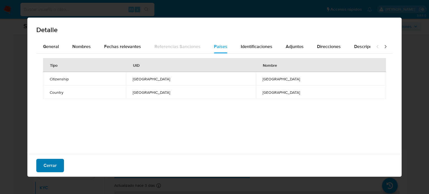
click at [49, 167] on span "Cerrar" at bounding box center [50, 165] width 13 height 12
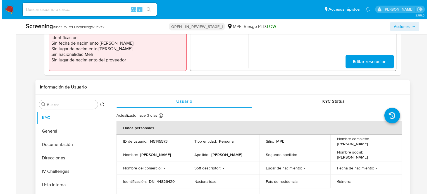
scroll to position [195, 0]
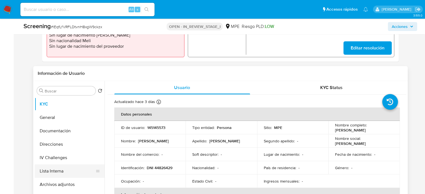
click at [58, 167] on button "Lista Interna" at bounding box center [67, 170] width 65 height 13
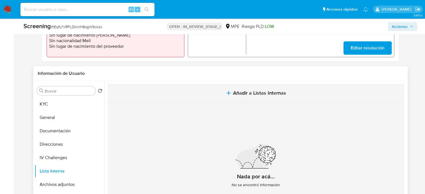
click at [231, 92] on button "Añadir a Listas Internas" at bounding box center [256, 93] width 296 height 19
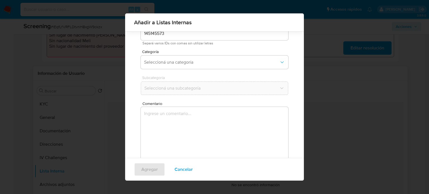
scroll to position [44, 0]
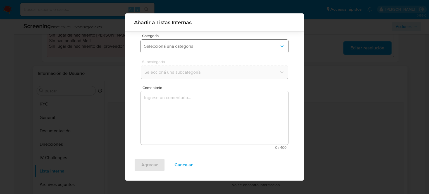
click at [190, 49] on button "Seleccioná una categoría" at bounding box center [214, 46] width 147 height 13
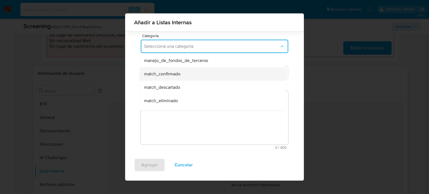
scroll to position [28, 0]
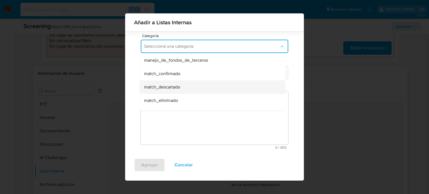
click at [180, 87] on span "match_descartado" at bounding box center [162, 87] width 36 height 6
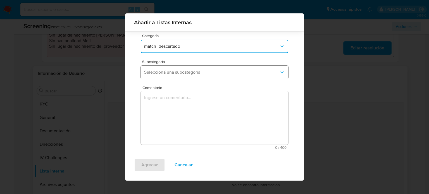
click at [185, 75] on button "Seleccioná una subcategoría" at bounding box center [214, 72] width 147 height 13
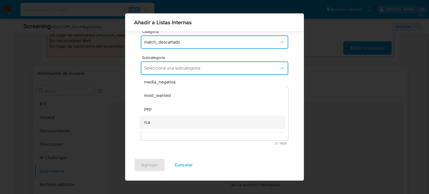
click at [166, 119] on div "rca" at bounding box center [210, 122] width 133 height 13
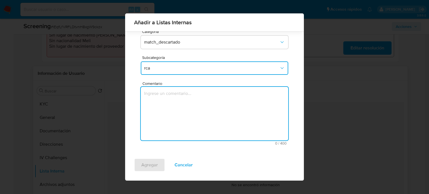
click at [168, 102] on textarea "Comentario" at bounding box center [214, 114] width 147 height 54
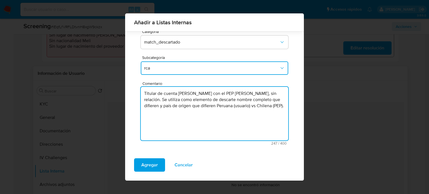
click at [272, 94] on textarea "Titular de cuenta CHRISTOPHER ALEXIS MATALLANA ESPINOZA con el PEP Ramon Antoni…" at bounding box center [214, 114] width 147 height 54
drag, startPoint x: 186, startPoint y: 100, endPoint x: 192, endPoint y: 101, distance: 6.3
click at [192, 101] on textarea "Titular de cuenta CHRISTOPHER ALEXIS MATALLANA ESPINOZA genera match con el PEP…" at bounding box center [214, 114] width 147 height 54
drag, startPoint x: 145, startPoint y: 118, endPoint x: 152, endPoint y: 119, distance: 6.5
click at [152, 119] on textarea "Titular de cuenta CHRISTOPHER ALEXIS MATALLANA ESPINOZA genera match con el RCA…" at bounding box center [214, 114] width 147 height 54
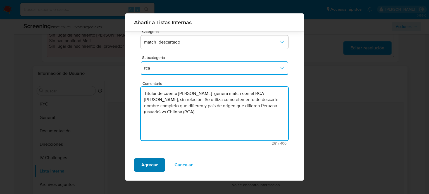
type textarea "Titular de cuenta CHRISTOPHER ALEXIS MATALLANA ESPINOZA genera match con el RCA…"
click at [146, 164] on span "Agregar" at bounding box center [149, 165] width 16 height 12
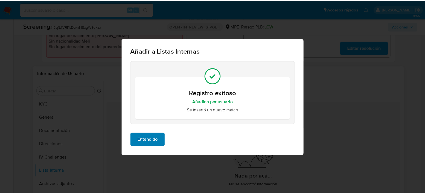
scroll to position [0, 0]
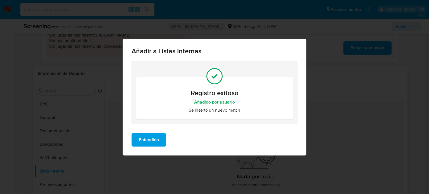
click at [149, 140] on span "Entendido" at bounding box center [149, 140] width 20 height 12
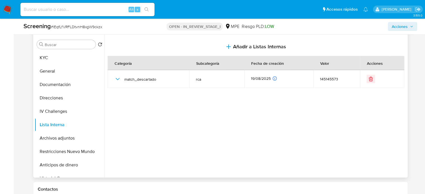
scroll to position [251, 0]
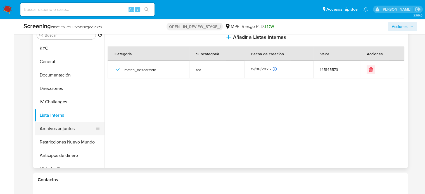
click at [59, 131] on button "Archivos adjuntos" at bounding box center [67, 128] width 65 height 13
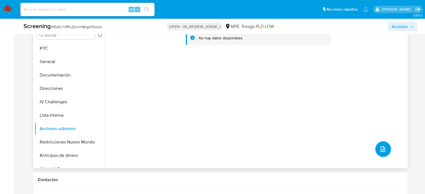
click at [379, 151] on icon "upload-file" at bounding box center [382, 149] width 7 height 7
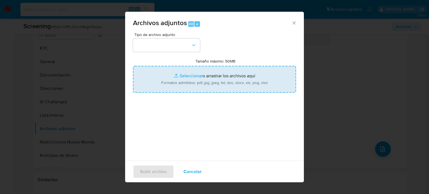
click at [189, 80] on input "Tamaño máximo: 50MB Seleccionar archivos" at bounding box center [214, 79] width 163 height 27
type input "C:\fakepath\SUNAT - Consulta RUC.pdf"
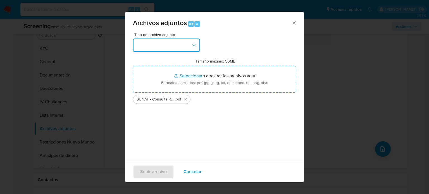
drag, startPoint x: 189, startPoint y: 80, endPoint x: 147, endPoint y: 45, distance: 54.7
click at [147, 45] on button "button" at bounding box center [166, 45] width 67 height 13
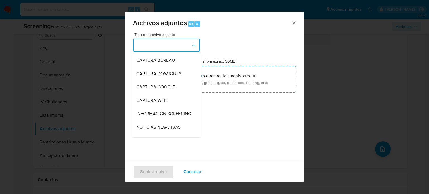
drag, startPoint x: 144, startPoint y: 118, endPoint x: 141, endPoint y: 114, distance: 4.2
click at [144, 117] on span "INFORMACIÓN SCREENING" at bounding box center [163, 114] width 55 height 6
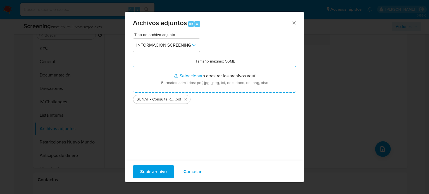
click at [152, 171] on span "Subir archivo" at bounding box center [153, 172] width 27 height 12
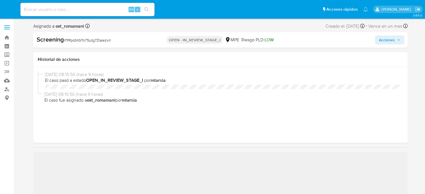
select select "10"
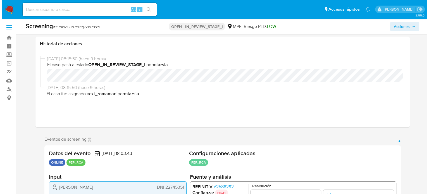
scroll to position [84, 0]
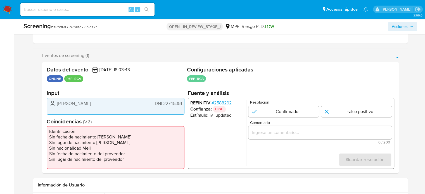
click at [229, 103] on span "# 2588292" at bounding box center [221, 103] width 20 height 6
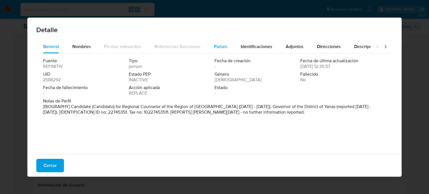
click at [218, 45] on span "Países" at bounding box center [220, 46] width 13 height 6
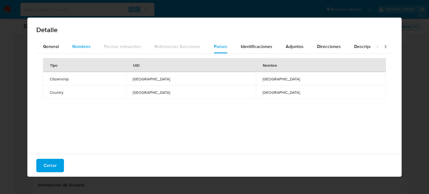
click at [82, 45] on span "Nombres" at bounding box center [81, 46] width 18 height 6
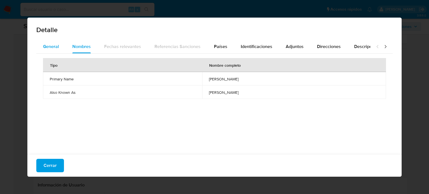
click at [57, 50] on div "General" at bounding box center [51, 46] width 16 height 13
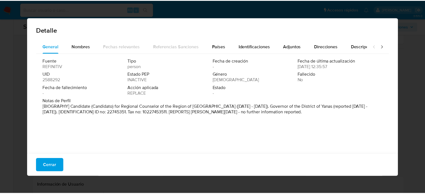
scroll to position [1, 0]
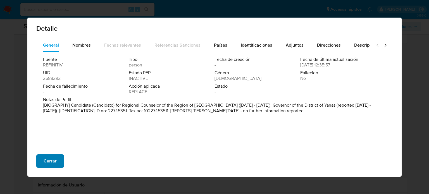
click at [51, 161] on span "Cerrar" at bounding box center [50, 161] width 13 height 12
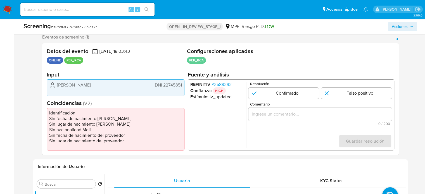
scroll to position [112, 0]
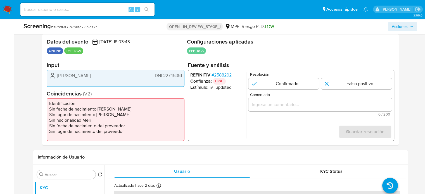
click at [226, 75] on span "# 2588292" at bounding box center [221, 75] width 20 height 6
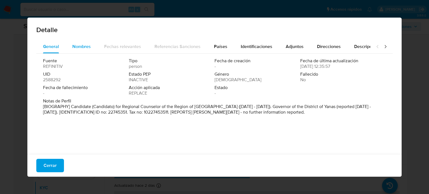
click at [69, 47] on button "Nombres" at bounding box center [82, 46] width 32 height 13
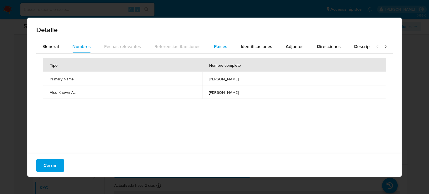
drag, startPoint x: 252, startPoint y: 48, endPoint x: 227, endPoint y: 46, distance: 24.7
click at [252, 48] on span "Identificaciones" at bounding box center [257, 46] width 32 height 6
click at [214, 48] on span "Países" at bounding box center [220, 46] width 13 height 6
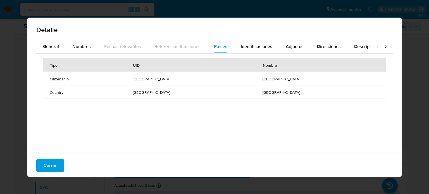
drag, startPoint x: 251, startPoint y: 42, endPoint x: 86, endPoint y: 139, distance: 191.6
click at [245, 46] on div "Identificaciones" at bounding box center [257, 46] width 32 height 13
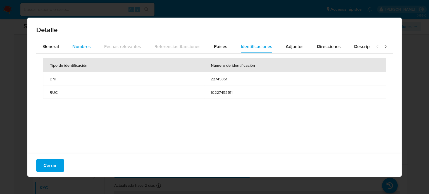
click at [82, 47] on span "Nombres" at bounding box center [81, 46] width 18 height 6
click at [39, 173] on div "Cerrar" at bounding box center [214, 165] width 374 height 23
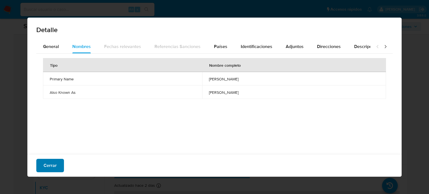
drag, startPoint x: 40, startPoint y: 174, endPoint x: 48, endPoint y: 169, distance: 8.9
click at [46, 171] on div "Cerrar" at bounding box center [214, 165] width 374 height 23
click at [50, 166] on span "Cerrar" at bounding box center [50, 165] width 13 height 12
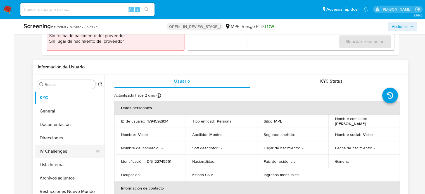
scroll to position [223, 0]
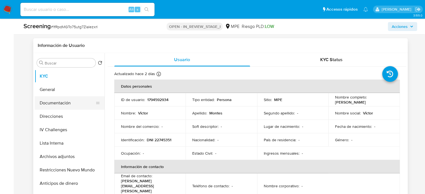
click at [67, 104] on button "Documentación" at bounding box center [67, 102] width 65 height 13
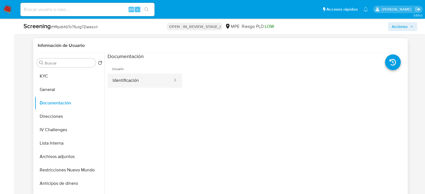
click at [147, 82] on button "Identificación" at bounding box center [141, 80] width 66 height 14
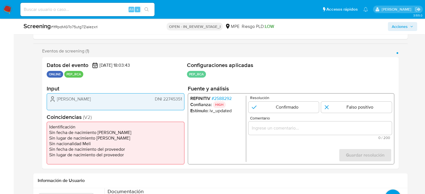
scroll to position [84, 0]
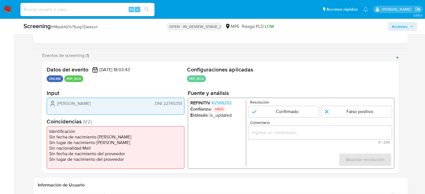
click at [221, 101] on span "# 2588292" at bounding box center [221, 103] width 20 height 6
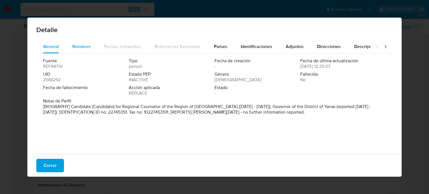
click at [81, 47] on span "Nombres" at bounding box center [81, 46] width 18 height 6
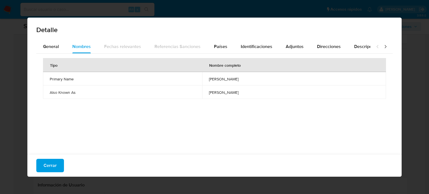
drag, startPoint x: 190, startPoint y: 80, endPoint x: 242, endPoint y: 76, distance: 52.4
click at [242, 76] on td "bernardo damaso lopez" at bounding box center [294, 78] width 184 height 13
click at [42, 48] on button "General" at bounding box center [50, 46] width 29 height 13
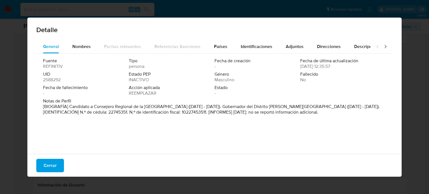
drag, startPoint x: 68, startPoint y: 106, endPoint x: 182, endPoint y: 109, distance: 114.0
click at [182, 109] on font "[BIOGRAFÍA] Candidato a Consejero Regional de la Región de Huánuco (septiembre …" at bounding box center [211, 109] width 337 height 12
click at [293, 130] on div "Fuente REFINITIV Tipo persona Fecha de creación - Fecha de última actualización…" at bounding box center [214, 103] width 356 height 98
click at [47, 167] on span "Cerrar" at bounding box center [50, 165] width 13 height 12
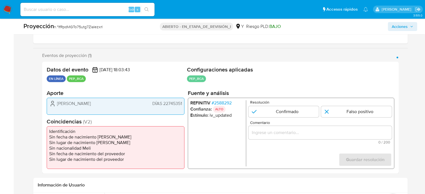
click at [273, 135] on input "Comentario" at bounding box center [319, 132] width 143 height 7
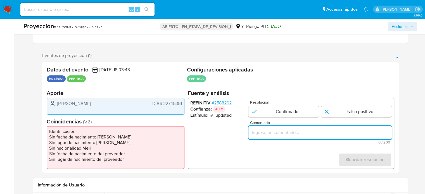
paste input "Titular de cuenta se desempeño como No configurando PEP."
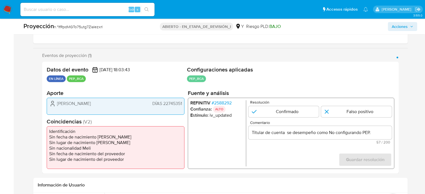
drag, startPoint x: 66, startPoint y: 103, endPoint x: 183, endPoint y: 105, distance: 117.3
click at [183, 105] on div "Víctor Montes DÍAS 22745351" at bounding box center [116, 106] width 138 height 17
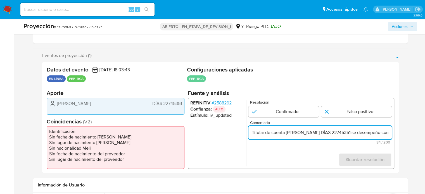
click at [285, 135] on input "Titular de cuenta Víctor Montes DÍAS 22745351 se desempeño como No configurando…" at bounding box center [319, 132] width 143 height 7
drag, startPoint x: 285, startPoint y: 133, endPoint x: 237, endPoint y: 131, distance: 47.8
click at [237, 131] on div "REFINITIV # 2588292 Confianza: ALTO Estímulo : iv_updated Resolución Confirmado…" at bounding box center [290, 133] width 206 height 71
drag, startPoint x: 298, startPoint y: 134, endPoint x: 305, endPoint y: 134, distance: 6.4
click at [305, 134] on input "Usuario Víctor Montes DÍAS 22745351 se desempeño como No configurando PEP." at bounding box center [319, 132] width 143 height 7
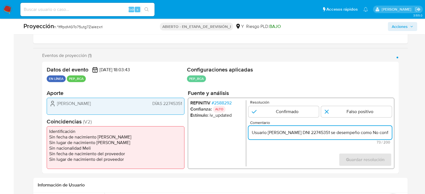
click at [326, 134] on input "Usuario Víctor Montes DNI 22745351 se desempeño como No configurando PEP." at bounding box center [319, 132] width 143 height 7
paste input "Bernardo Damaso Lopez"
click at [389, 133] on input "Usuario Víctor Montes DNI 22745351 perteneciente a Bernardo Damaso Lopez se des…" at bounding box center [319, 132] width 143 height 7
click at [311, 135] on input "Usuario Víctor Montes DNI 22745351 perteneciente a Bernardo Damaso Lopez se des…" at bounding box center [319, 132] width 143 height 7
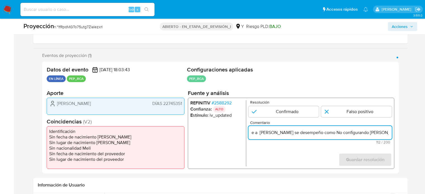
drag, startPoint x: 372, startPoint y: 134, endPoint x: 389, endPoint y: 133, distance: 16.5
click at [389, 133] on input "Usuario Víctor Montes DNI 22745351 perteneciente a Bernardo Damaso Lopez se des…" at bounding box center [319, 132] width 143 height 7
click at [346, 133] on input "Usuario Víctor Montes DNI 22745351 perteneciente a Bernardo Damaso Lopez se des…" at bounding box center [319, 132] width 143 height 7
drag, startPoint x: 346, startPoint y: 133, endPoint x: 391, endPoint y: 134, distance: 45.0
click at [391, 134] on div "REFINITIV # 2588292 Confianza: ALTO Estímulo : iv_updated Resolución Confirmado…" at bounding box center [290, 133] width 206 height 71
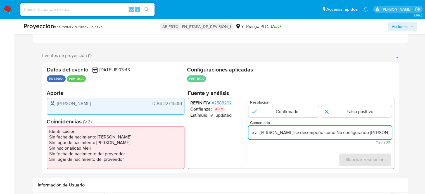
paste input "Candidato a Consejero Regional de la Región de Huánuco hasta Octubre de 2018"
type input "Usuario Víctor Montes DNI 22745351 perteneciente a Bernardo Damaso Lopez se des…"
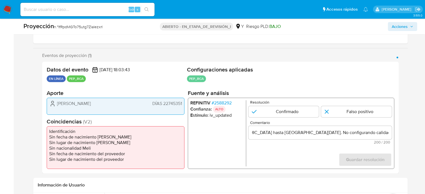
drag, startPoint x: 277, startPoint y: 157, endPoint x: 325, endPoint y: 127, distance: 56.7
click at [281, 153] on form "Resolución Confirmado Falso positivo Comentario Usuario Víctor Montes DNI 22745…" at bounding box center [319, 133] width 143 height 66
click at [344, 113] on input "1 de 1" at bounding box center [356, 111] width 71 height 11
radio input "true"
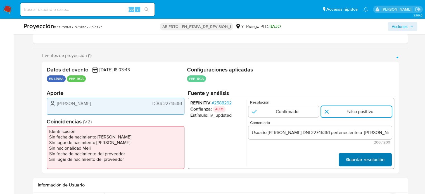
click at [356, 160] on span "Guardar resolución" at bounding box center [364, 160] width 39 height 12
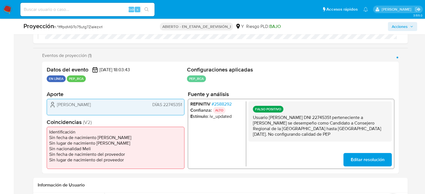
drag, startPoint x: 318, startPoint y: 133, endPoint x: 252, endPoint y: 117, distance: 67.9
click at [252, 117] on p "Usuario Víctor Montes DNI 22745351 perteneciente a Bernardo Damaso Lopez se des…" at bounding box center [319, 125] width 134 height 22
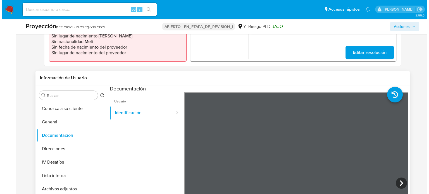
scroll to position [195, 0]
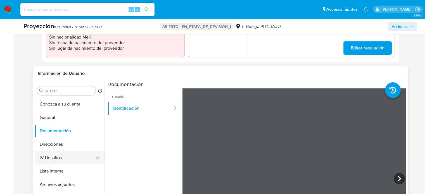
drag, startPoint x: 56, startPoint y: 168, endPoint x: 100, endPoint y: 160, distance: 44.4
click at [56, 169] on button "Lista interna" at bounding box center [70, 170] width 70 height 13
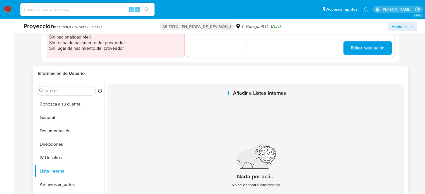
click at [257, 93] on span "Añadir a Listas Internas" at bounding box center [259, 93] width 53 height 6
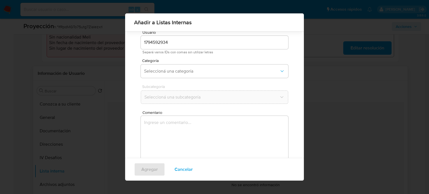
scroll to position [23, 0]
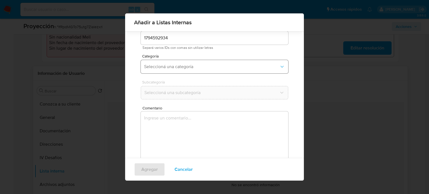
click at [198, 68] on span "Seleccioná una categoría" at bounding box center [211, 67] width 135 height 6
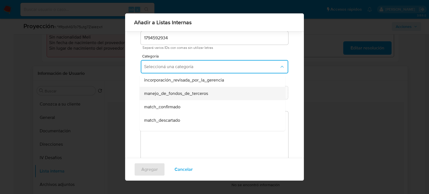
scroll to position [28, 0]
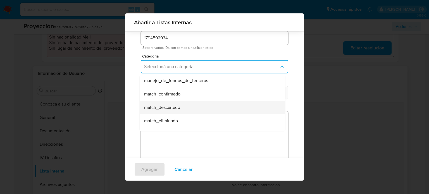
click at [176, 106] on span "match_descartado" at bounding box center [162, 108] width 36 height 6
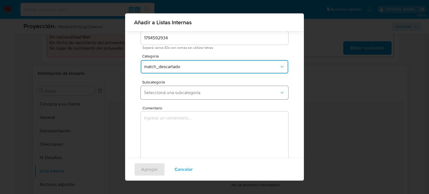
click at [192, 91] on span "Seleccioná una subcategoría" at bounding box center [211, 93] width 135 height 6
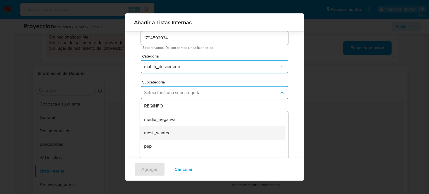
scroll to position [38, 0]
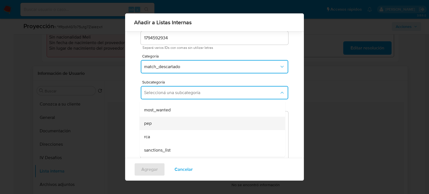
click at [175, 125] on div "pep" at bounding box center [210, 123] width 133 height 13
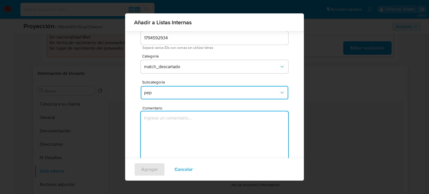
click at [175, 125] on textarea "Comentario" at bounding box center [214, 138] width 147 height 54
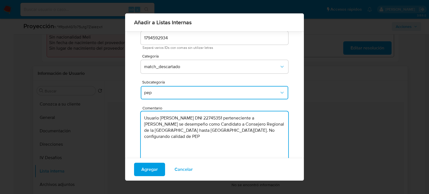
click at [174, 125] on textarea "Usuario Víctor Montes DNI 22745351 perteneciente a Bernardo Damaso Lopez se des…" at bounding box center [214, 138] width 147 height 54
type textarea "Usuario Víctor Montes DNI 22745351 perteneciente a Bernardo Damaso Lopez quien …"
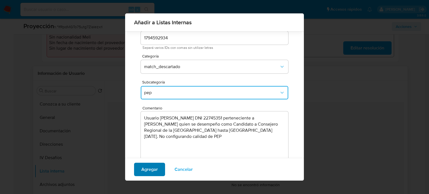
click at [151, 169] on span "Agregar" at bounding box center [149, 169] width 16 height 12
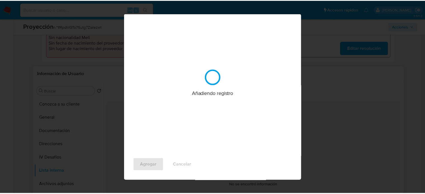
scroll to position [0, 0]
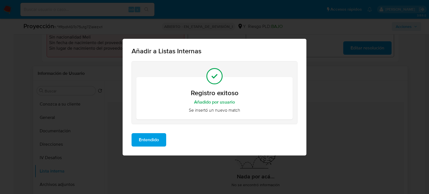
click at [156, 144] on span "Entendido" at bounding box center [149, 140] width 20 height 12
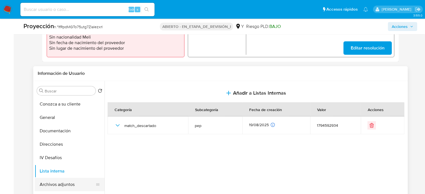
click at [57, 186] on button "Archivos adjuntos" at bounding box center [67, 184] width 65 height 13
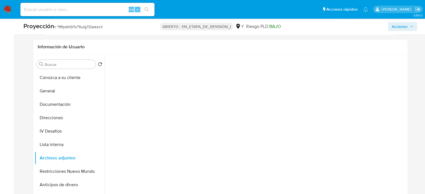
scroll to position [223, 0]
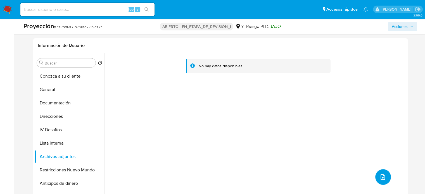
click at [381, 177] on icon "subir archivo" at bounding box center [382, 177] width 7 height 7
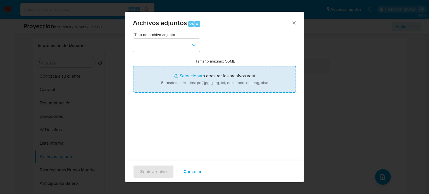
click at [221, 78] on input "Tamaño máximo: 50MB Seleccionar archivos" at bounding box center [214, 79] width 163 height 27
type input "C:\fakepath\_Bernardo Damaso Lopez_ Lavado de dinero - Buscar con Google.pdf"
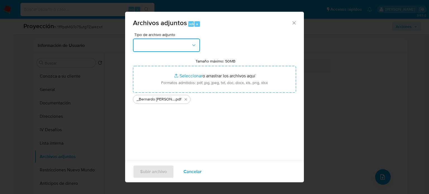
click at [191, 48] on button "button" at bounding box center [166, 45] width 67 height 13
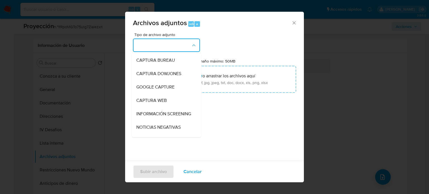
click at [150, 113] on span "INFORMACIÓN SCREENING" at bounding box center [163, 114] width 55 height 6
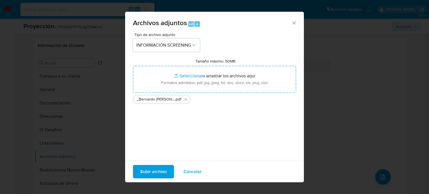
click at [159, 168] on span "Subir archivo" at bounding box center [153, 172] width 27 height 12
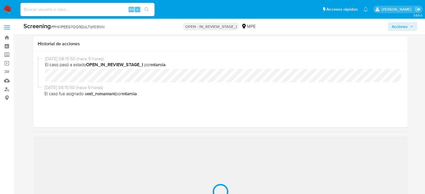
scroll to position [112, 0]
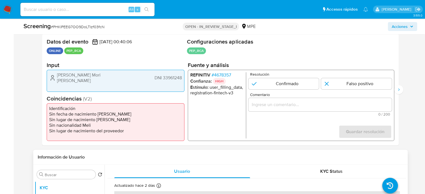
select select "10"
click at [226, 73] on span "# 4678357" at bounding box center [221, 75] width 20 height 6
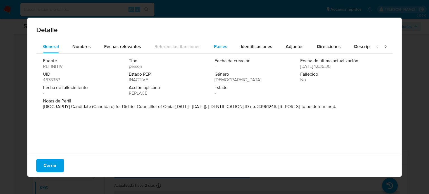
click at [216, 45] on span "Países" at bounding box center [220, 46] width 13 height 6
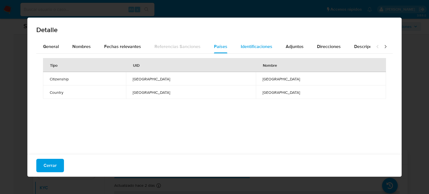
click at [241, 45] on span "Identificaciones" at bounding box center [257, 46] width 32 height 6
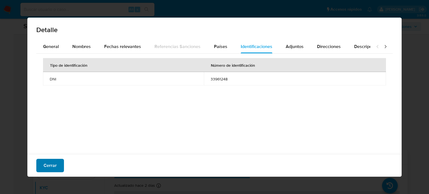
click at [56, 166] on button "Cerrar" at bounding box center [50, 165] width 28 height 13
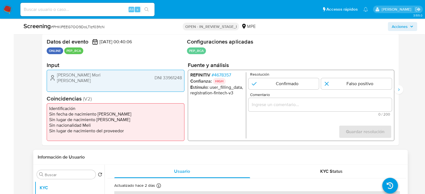
click at [225, 75] on span "# 4678357" at bounding box center [221, 75] width 20 height 6
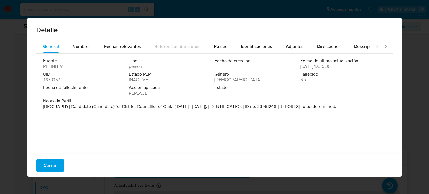
click at [81, 47] on span "Nombres" at bounding box center [81, 46] width 18 height 6
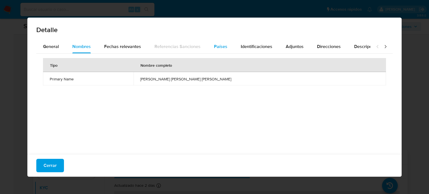
click at [219, 49] on span "Países" at bounding box center [220, 46] width 13 height 6
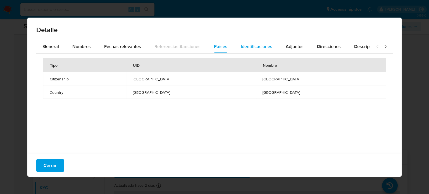
click at [237, 48] on button "Identificaciones" at bounding box center [256, 46] width 45 height 13
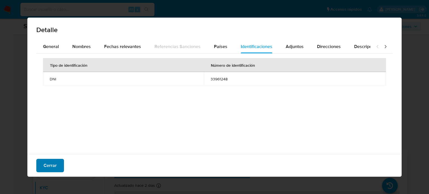
click at [47, 164] on span "Cerrar" at bounding box center [50, 165] width 13 height 12
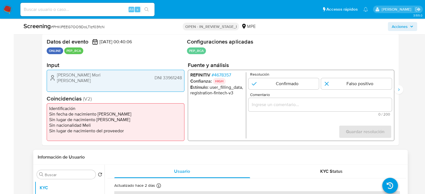
click at [216, 73] on span "# 4678357" at bounding box center [221, 75] width 20 height 6
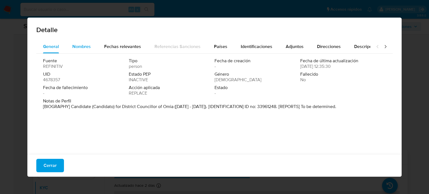
click at [81, 51] on div "Nombres" at bounding box center [81, 46] width 18 height 13
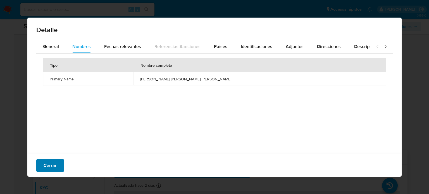
click at [58, 163] on button "Cerrar" at bounding box center [50, 165] width 28 height 13
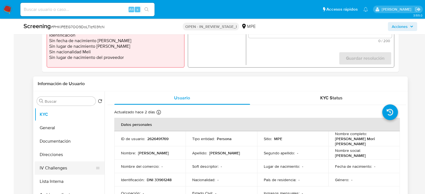
scroll to position [195, 0]
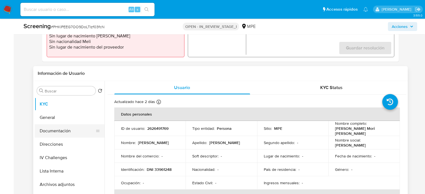
click at [63, 133] on button "Documentación" at bounding box center [67, 130] width 65 height 13
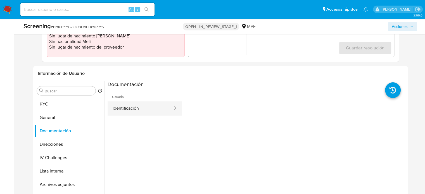
click at [140, 108] on button "Identificación" at bounding box center [141, 108] width 66 height 14
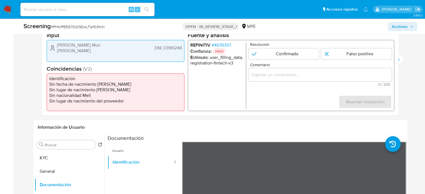
scroll to position [112, 0]
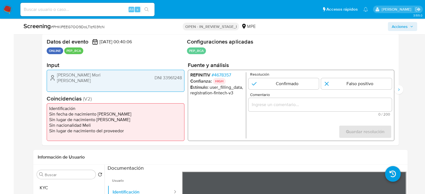
click at [225, 73] on span "# 4678357" at bounding box center [221, 75] width 20 height 6
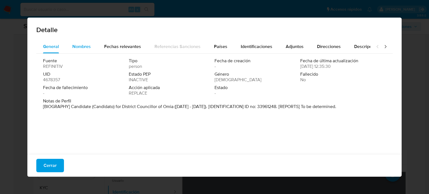
click at [84, 46] on span "Nombres" at bounding box center [81, 46] width 18 height 6
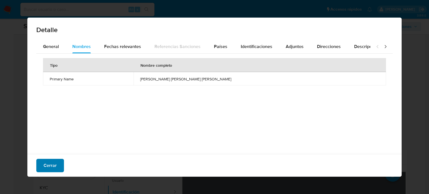
click at [53, 165] on span "Cerrar" at bounding box center [50, 165] width 13 height 12
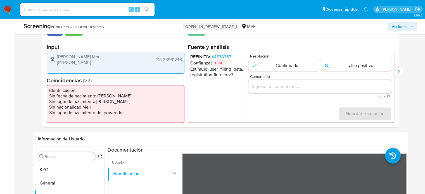
scroll to position [84, 0]
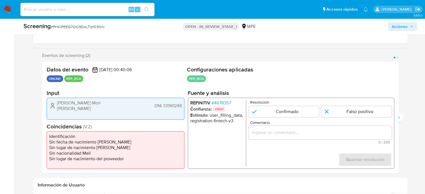
click at [219, 103] on span "# 4678357" at bounding box center [221, 103] width 20 height 6
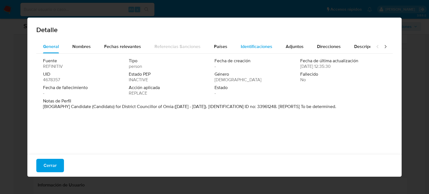
click at [241, 45] on span "Identificaciones" at bounding box center [257, 46] width 32 height 6
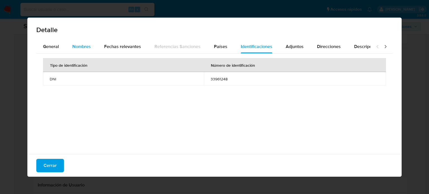
click at [78, 45] on span "Nombres" at bounding box center [81, 46] width 18 height 6
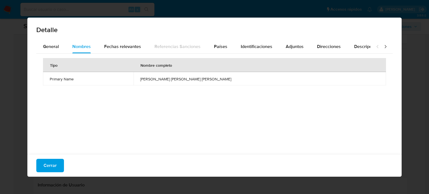
drag, startPoint x: 187, startPoint y: 79, endPoint x: 235, endPoint y: 79, distance: 48.6
click at [235, 79] on td "[PERSON_NAME]" at bounding box center [259, 78] width 252 height 13
click at [52, 48] on span "General" at bounding box center [51, 46] width 16 height 6
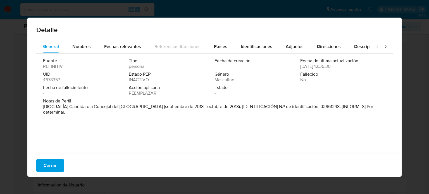
drag, startPoint x: 69, startPoint y: 107, endPoint x: 151, endPoint y: 109, distance: 81.8
click at [151, 109] on font "[BIOGRAFÍA] Candidato a Concejal del Distrito de Omia (septiembre de 2018 - oct…" at bounding box center [208, 109] width 330 height 12
click at [49, 165] on span "Cerrar" at bounding box center [50, 165] width 13 height 12
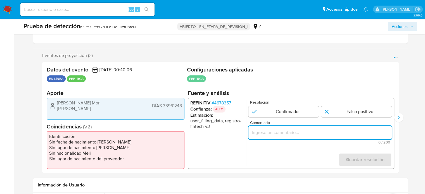
click at [259, 130] on input "Comentario" at bounding box center [319, 132] width 143 height 7
paste input "Titular de cuenta se desempeño como No configurando PEP."
type input "Titular de cuenta se desempeño como No configurando PEP."
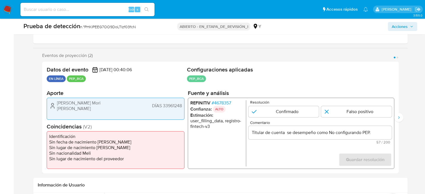
click at [54, 102] on icon "1 de 2" at bounding box center [52, 105] width 7 height 7
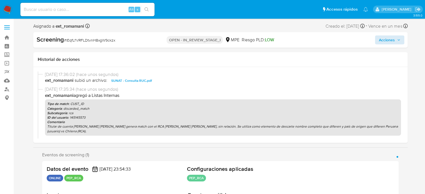
select select "10"
click at [386, 42] on span "Acciones" at bounding box center [387, 39] width 16 height 9
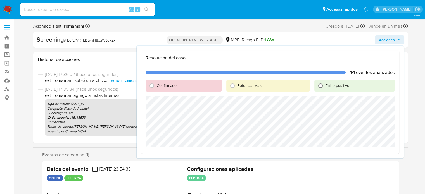
click at [321, 87] on input "Falso positivo" at bounding box center [320, 85] width 9 height 9
radio input "true"
click at [380, 153] on span "Cerrar Caso" at bounding box center [375, 154] width 27 height 8
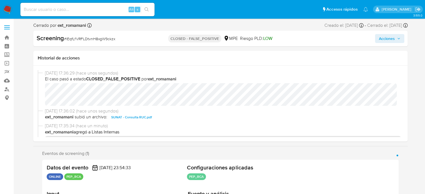
select select "10"
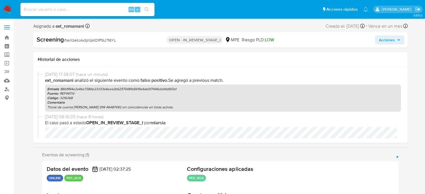
select select "10"
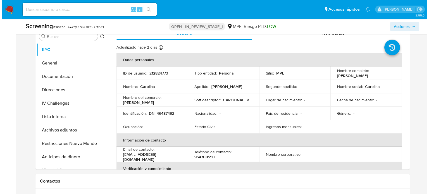
scroll to position [251, 0]
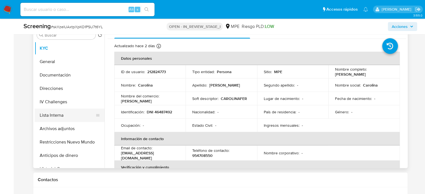
click at [73, 115] on button "Lista Interna" at bounding box center [67, 115] width 65 height 13
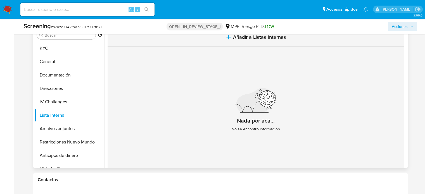
click at [252, 38] on span "Añadir a Listas Internas" at bounding box center [259, 37] width 53 height 6
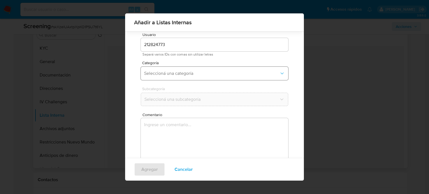
scroll to position [23, 0]
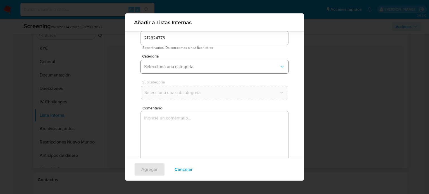
click at [188, 68] on span "Seleccioná una categoría" at bounding box center [211, 67] width 135 height 6
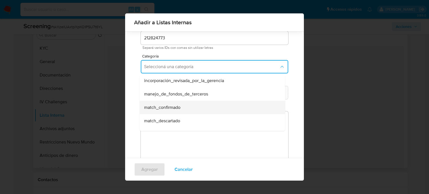
scroll to position [28, 0]
click at [174, 107] on span "match_descartado" at bounding box center [162, 108] width 36 height 6
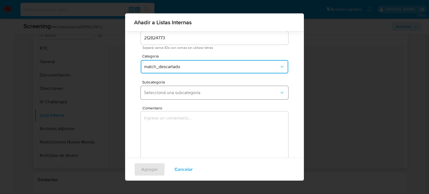
click at [193, 90] on span "Seleccioná una subcategoría" at bounding box center [211, 93] width 135 height 6
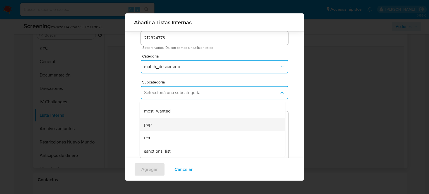
scroll to position [38, 0]
click at [161, 126] on div "pep" at bounding box center [210, 123] width 133 height 13
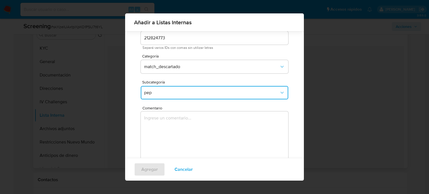
click at [161, 126] on textarea "Comentario" at bounding box center [214, 138] width 147 height 54
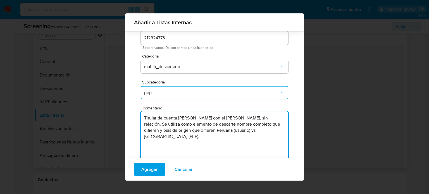
click at [246, 119] on textarea "Titular de cuenta CAROLINA FERNANDEZ HUAYTA con el PEP Oldrich Koblizek, sin re…" at bounding box center [214, 138] width 147 height 54
type textarea "Titular de cuenta [PERSON_NAME] genera match con el [PERSON_NAME], sin relación…"
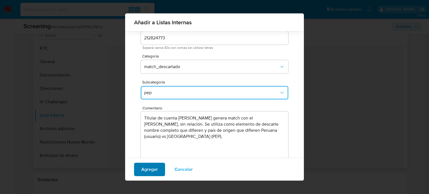
click at [150, 171] on span "Agregar" at bounding box center [149, 169] width 16 height 12
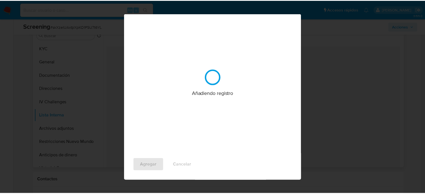
scroll to position [0, 0]
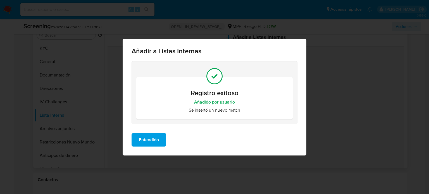
click at [154, 144] on span "Entendido" at bounding box center [149, 140] width 20 height 12
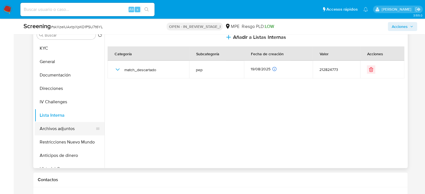
click at [56, 129] on button "Archivos adjuntos" at bounding box center [67, 128] width 65 height 13
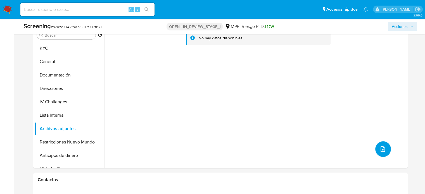
click at [384, 148] on button "upload-file" at bounding box center [383, 149] width 16 height 16
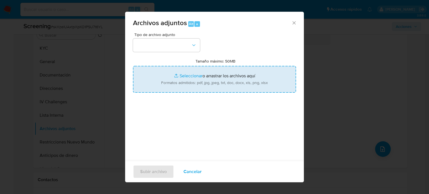
click at [185, 80] on input "Tamaño máximo: 50MB Seleccionar archivos" at bounding box center [214, 79] width 163 height 27
type input "C:\fakepath\SUNAT - Consulta RUC-.pdf"
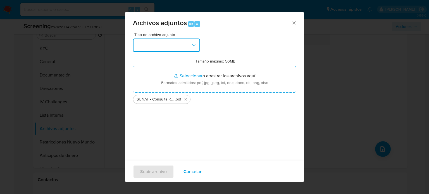
click at [187, 48] on button "button" at bounding box center [166, 45] width 67 height 13
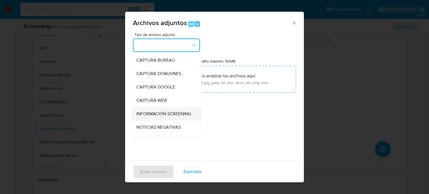
click at [156, 116] on span "INFORMACIÓN SCREENING" at bounding box center [163, 114] width 55 height 6
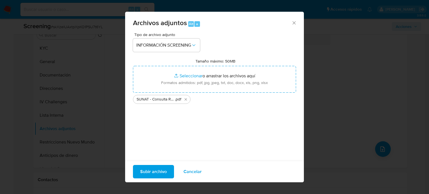
click at [149, 173] on span "Subir archivo" at bounding box center [153, 172] width 27 height 12
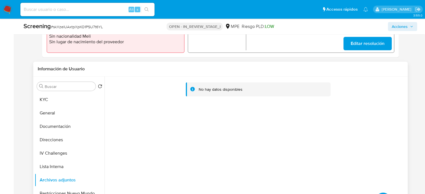
scroll to position [168, 0]
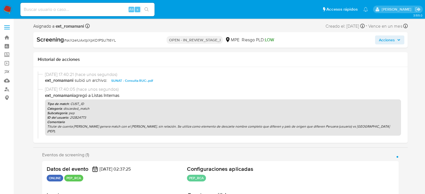
select select "10"
click at [388, 39] on span "Acciones" at bounding box center [387, 39] width 16 height 9
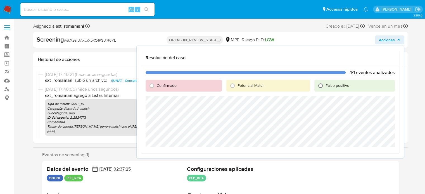
click at [321, 84] on input "Falso positivo" at bounding box center [320, 85] width 9 height 9
radio input "true"
click at [383, 156] on span "Cerrar Caso" at bounding box center [375, 154] width 27 height 8
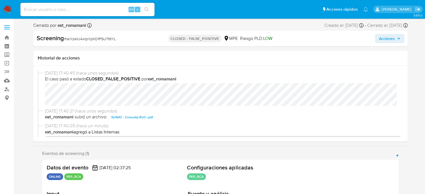
select select "10"
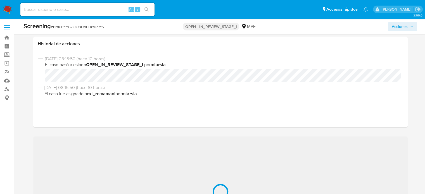
scroll to position [84, 0]
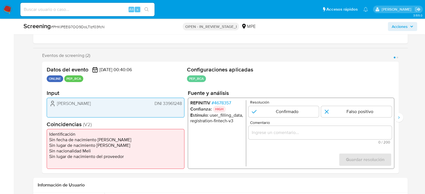
select select "10"
click at [281, 133] on input "Comentario" at bounding box center [319, 132] width 143 height 7
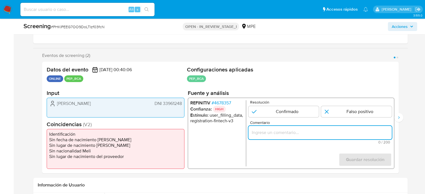
paste input "Titular de cuenta se desempeño como No configurando PEP."
drag, startPoint x: 285, startPoint y: 132, endPoint x: 231, endPoint y: 132, distance: 53.6
click at [231, 132] on div "REFINITIV # 4678357 Confianza: HIGH Estímulo : user_filling_data, registration-…" at bounding box center [290, 133] width 206 height 71
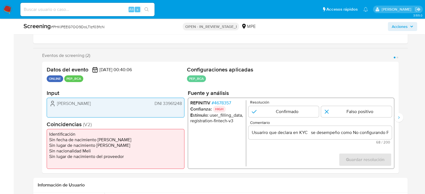
drag, startPoint x: 58, startPoint y: 103, endPoint x: 182, endPoint y: 106, distance: 124.0
click at [182, 106] on div "[PERSON_NAME] DNI 33961248" at bounding box center [116, 108] width 138 height 20
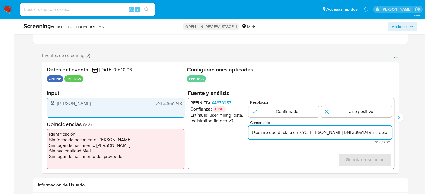
click at [360, 133] on input "Usuariro que declara en KYC [PERSON_NAME] DNI 33961248 se desempeño como No con…" at bounding box center [319, 132] width 143 height 7
drag, startPoint x: 376, startPoint y: 135, endPoint x: 386, endPoint y: 135, distance: 10.1
click at [386, 135] on input "Usuariro que declara en KYC [PERSON_NAME], DNI 33961248 se desempeño como No co…" at bounding box center [319, 132] width 143 height 7
click at [328, 134] on input "Usuariro que declara en KYC [PERSON_NAME], DNI 33961248 se desempeño como No co…" at bounding box center [319, 132] width 143 height 7
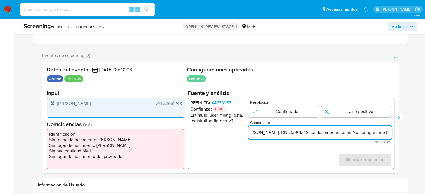
click at [326, 134] on input "Usuariro que declara en KYC [PERSON_NAME], DNI 33961248 se desempeño como No co…" at bounding box center [319, 132] width 143 height 7
drag, startPoint x: 364, startPoint y: 134, endPoint x: 388, endPoint y: 134, distance: 23.2
click at [388, 134] on input "Usuariro que declara en KYC [PERSON_NAME], DNI 33961248, perteneciente a se des…" at bounding box center [319, 132] width 143 height 7
click at [319, 132] on input "Usuariro que declara en KYC [PERSON_NAME], DNI 33961248, perteneciente a se des…" at bounding box center [319, 132] width 143 height 7
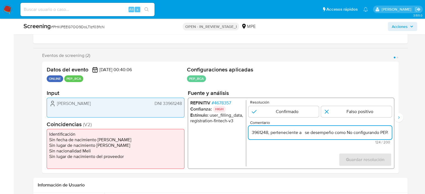
click at [317, 133] on input "Usuariro que declara en KYC [PERSON_NAME], DNI 33961248, perteneciente a se des…" at bounding box center [319, 132] width 143 height 7
paste input "[PERSON_NAME]"
click at [318, 134] on input "Usuariro que declara en KYC [PERSON_NAME], DNI 33961248, perteneciente a [PERSO…" at bounding box center [319, 132] width 143 height 7
click at [364, 135] on input "Usuariro que declara en KYC [PERSON_NAME], DNI 33961248, perteneciente a [PERSO…" at bounding box center [319, 132] width 143 height 7
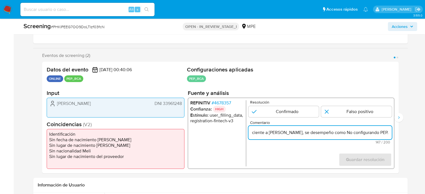
drag, startPoint x: 370, startPoint y: 132, endPoint x: 389, endPoint y: 132, distance: 19.5
click at [389, 132] on input "Usuariro que declara en KYC [PERSON_NAME], DNI 33961248, perteneciente a [PERSO…" at bounding box center [319, 132] width 143 height 7
click at [227, 102] on span "# 4678357" at bounding box center [221, 103] width 20 height 6
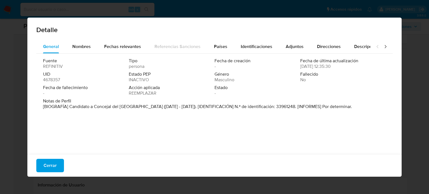
drag, startPoint x: 69, startPoint y: 107, endPoint x: 151, endPoint y: 109, distance: 82.4
click at [151, 109] on font "[BIOGRAFÍA] Candidato a Concejal del Distrito de Omia (septiembre de 2018 - oct…" at bounding box center [197, 106] width 309 height 6
click at [53, 164] on span "Cerrar" at bounding box center [50, 165] width 13 height 12
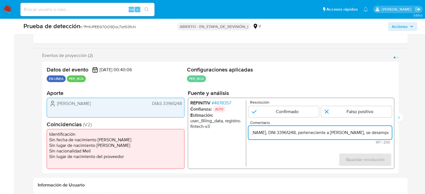
scroll to position [0, 171]
drag, startPoint x: 381, startPoint y: 134, endPoint x: 399, endPoint y: 134, distance: 17.9
click at [399, 134] on div "Eventos de proyección (2) Página 1 Página 2 Datos del evento 16/08/2025 00:40:0…" at bounding box center [220, 113] width 374 height 121
click at [343, 133] on input "Usuariro que declara en KYC Saulo Jhordan Mori Novoa, DNI 33961248, pertenecien…" at bounding box center [319, 132] width 143 height 7
click at [346, 134] on input "Usuariro que declara en KYC Saulo Jhordan Mori Novoa, DNI 33961248, pertenecien…" at bounding box center [319, 132] width 143 height 7
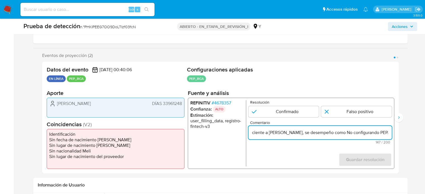
paste input "Candidato a Concejal del Distrito de Omia"
drag, startPoint x: 376, startPoint y: 132, endPoint x: 389, endPoint y: 133, distance: 12.3
click at [389, 133] on input "Usuariro que declara en KYC Saulo Jhordan Mori Novoa, DNI 33961248, pertenecien…" at bounding box center [319, 132] width 143 height 7
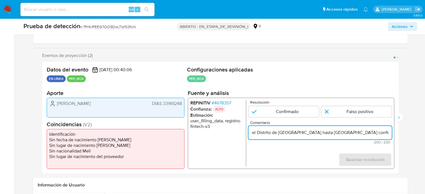
drag, startPoint x: 390, startPoint y: 133, endPoint x: 345, endPoint y: 132, distance: 44.7
click at [345, 132] on input "Usuariro que declara en KYC Saulo Jhordan Mori Novoa, DNI 33961248, pertenecien…" at bounding box center [319, 132] width 143 height 7
type input "Usuariro que declara en KYC [PERSON_NAME], DNI 33961248, perteneciente a [PERSO…"
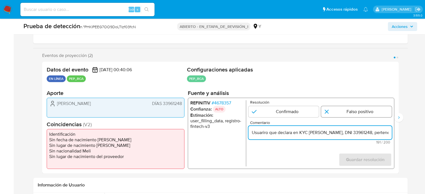
click at [370, 108] on input "1 de 2" at bounding box center [356, 111] width 71 height 11
radio input "true"
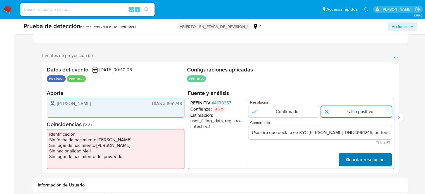
click at [362, 159] on span "Guardar resolución" at bounding box center [364, 160] width 39 height 12
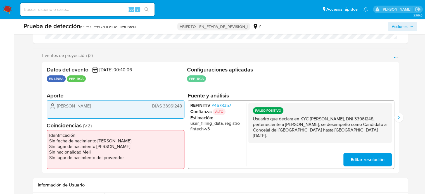
drag, startPoint x: 268, startPoint y: 135, endPoint x: 251, endPoint y: 121, distance: 22.0
click at [251, 121] on div "FALSO POSITIVO Usuariro que declara en KYC Saulo Jhordan Mori Novoa, DNI 339612…" at bounding box center [319, 122] width 143 height 40
click at [398, 119] on icon "Siguiente" at bounding box center [398, 117] width 4 height 4
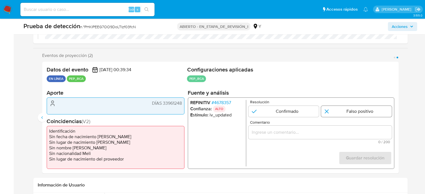
click at [342, 116] on input "2 de 2" at bounding box center [356, 111] width 71 height 11
radio input "true"
click at [327, 133] on input "Comentario" at bounding box center [319, 131] width 143 height 7
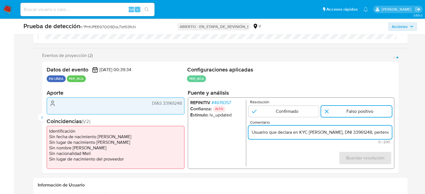
scroll to position [0, 257]
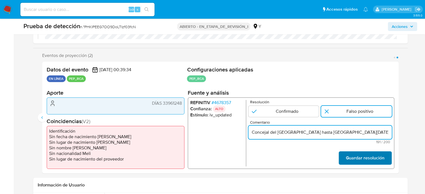
type input "Usuariro que declara en KYC [PERSON_NAME], DNI 33961248, perteneciente a [PERSO…"
click at [356, 156] on font "Guardar resolución" at bounding box center [364, 157] width 39 height 13
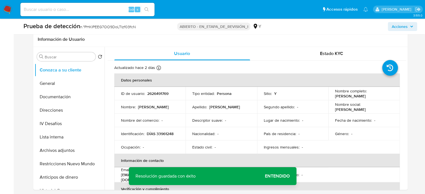
scroll to position [251, 0]
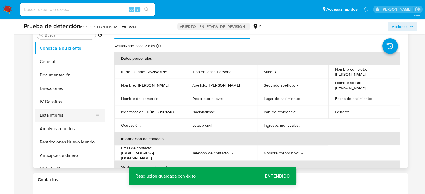
click at [45, 115] on button "Lista interna" at bounding box center [67, 115] width 65 height 13
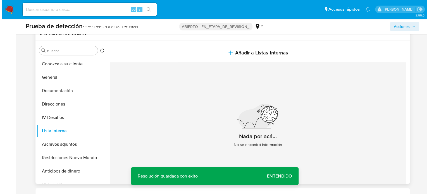
scroll to position [223, 0]
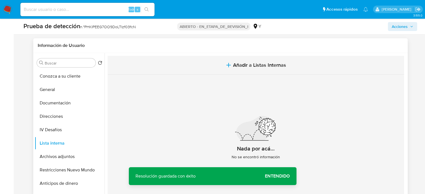
click at [238, 74] on button "Añadir a Listas Internas" at bounding box center [256, 65] width 296 height 19
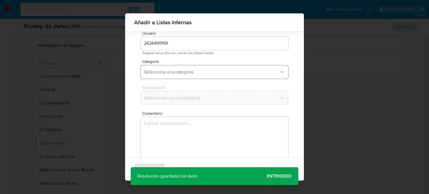
scroll to position [23, 0]
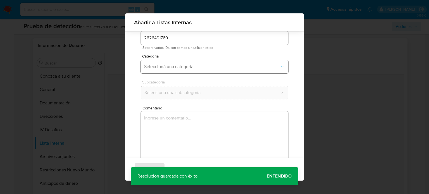
click at [204, 73] on button "Seleccioná una categoría" at bounding box center [214, 66] width 147 height 13
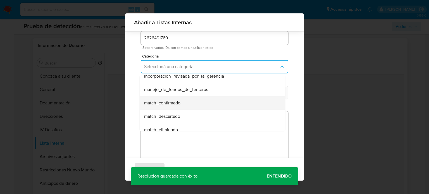
scroll to position [28, 0]
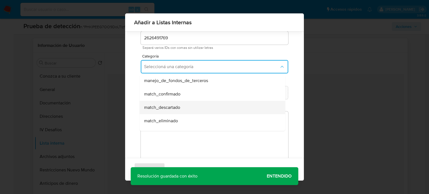
click at [173, 107] on span "match_descartado" at bounding box center [162, 108] width 36 height 6
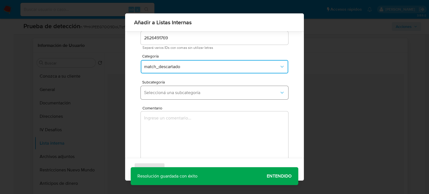
click at [185, 94] on span "Seleccioná una subcategoría" at bounding box center [211, 93] width 135 height 6
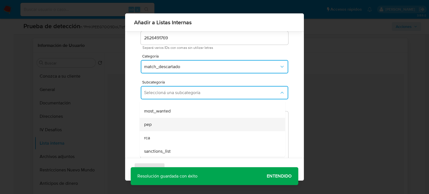
scroll to position [38, 0]
click at [160, 124] on div "pep" at bounding box center [210, 123] width 133 height 13
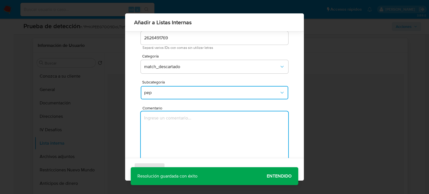
click at [160, 124] on textarea "Comentario" at bounding box center [214, 138] width 147 height 54
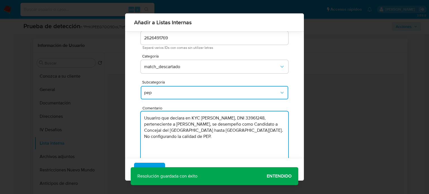
click at [271, 176] on div "Agregar Cancelar" at bounding box center [214, 169] width 179 height 23
click at [275, 176] on div "Agregar Cancelar" at bounding box center [214, 169] width 179 height 23
click at [277, 177] on div "Agregar Cancelar" at bounding box center [214, 169] width 179 height 23
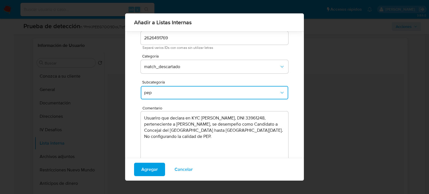
click at [278, 175] on div "Agregar Cancelar" at bounding box center [214, 169] width 179 height 23
click at [247, 125] on textarea "Usuario que declara en KYC Saulo Jhordan Mori Novoa, DNI 33961248, pertenecient…" at bounding box center [214, 138] width 147 height 54
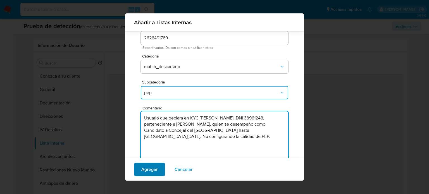
type textarea "Usuario que declara en KYC [PERSON_NAME], DNI 33961248, perteneciente a [PERSON…"
click at [152, 167] on span "Agregar" at bounding box center [149, 169] width 16 height 12
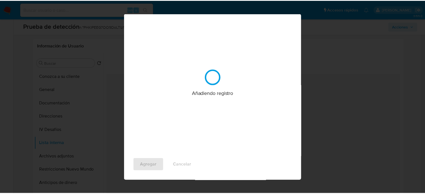
scroll to position [0, 0]
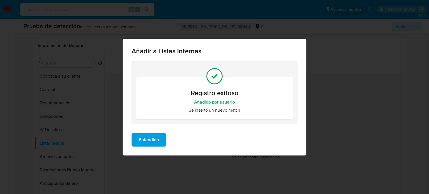
click at [153, 136] on span "Entendido" at bounding box center [149, 140] width 20 height 12
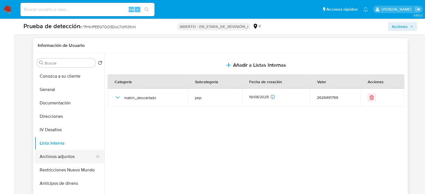
click at [61, 154] on button "Archivos adjuntos" at bounding box center [67, 156] width 65 height 13
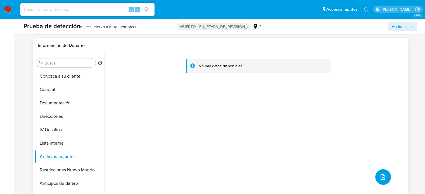
click at [385, 179] on button "subir archivo" at bounding box center [383, 177] width 16 height 16
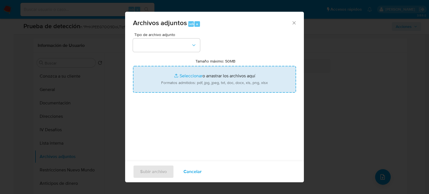
click at [210, 86] on input "Tamaño máximo: 50MB Seleccionar archivos" at bounding box center [214, 79] width 163 height 27
type input "C:\fakepath\_Jose elito mori gongora_ Lavado de dinero - Buscar con Google.pdf"
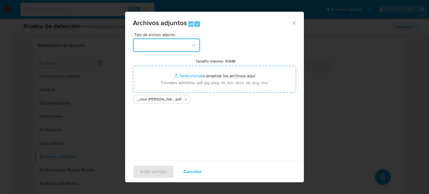
click at [186, 47] on button "button" at bounding box center [166, 45] width 67 height 13
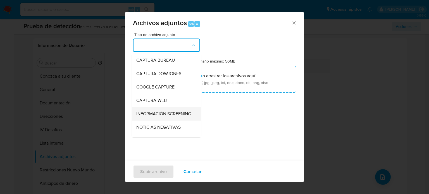
click at [152, 115] on span "INFORMACIÓN SCREENING" at bounding box center [163, 114] width 55 height 6
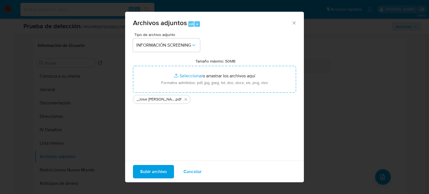
click at [157, 171] on span "Subir archivo" at bounding box center [153, 172] width 27 height 12
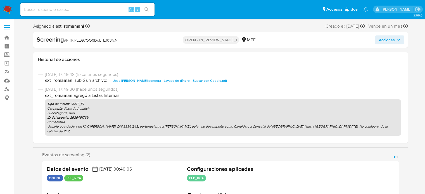
select select "10"
click at [381, 40] on span "Acciones" at bounding box center [387, 39] width 16 height 9
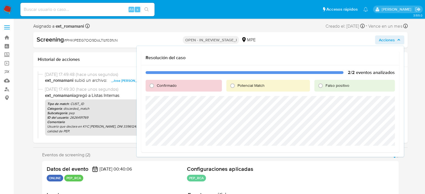
click at [331, 84] on span "Falso positivo" at bounding box center [337, 86] width 24 height 6
click at [325, 84] on input "Falso positivo" at bounding box center [320, 85] width 9 height 9
radio input "true"
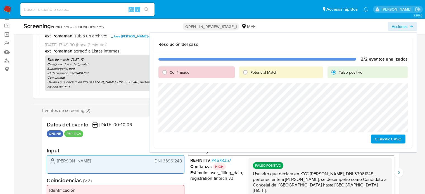
scroll to position [56, 0]
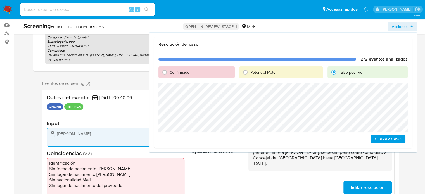
click at [384, 139] on span "Cerrar Caso" at bounding box center [387, 139] width 27 height 8
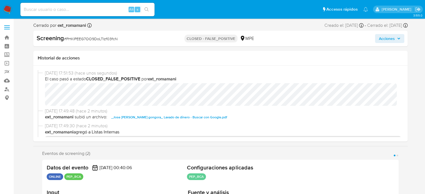
select select "10"
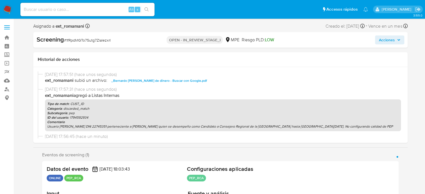
select select "10"
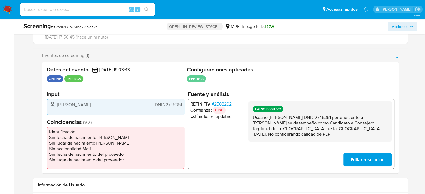
drag, startPoint x: 319, startPoint y: 136, endPoint x: 253, endPoint y: 120, distance: 68.1
click at [253, 120] on p "Usuario [PERSON_NAME] DNI 22745351 perteneciente a [PERSON_NAME] se desempeño c…" at bounding box center [319, 125] width 134 height 22
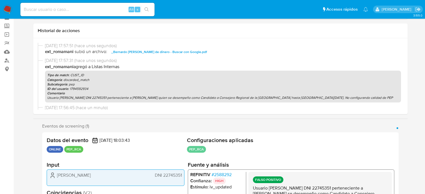
scroll to position [0, 0]
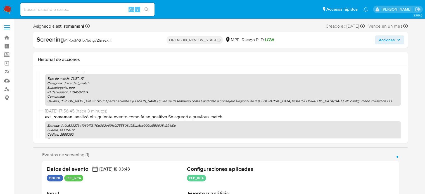
select select "10"
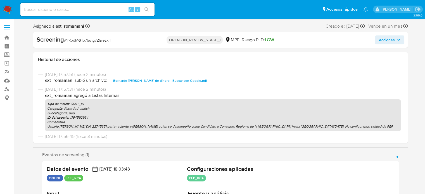
click at [384, 42] on span "Acciones" at bounding box center [387, 39] width 16 height 9
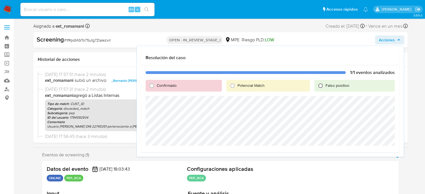
click at [320, 89] on input "Falso positivo" at bounding box center [320, 85] width 9 height 9
radio input "true"
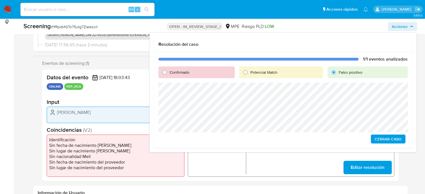
scroll to position [84, 0]
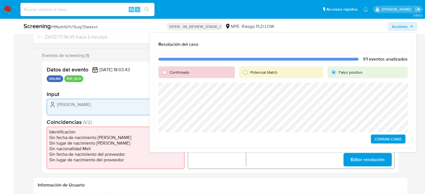
click at [390, 139] on span "Cerrar Caso" at bounding box center [387, 139] width 27 height 8
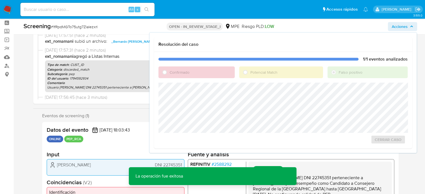
scroll to position [0, 0]
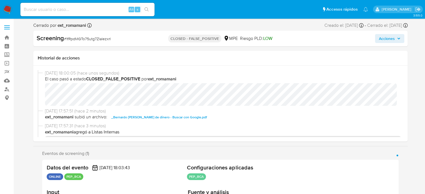
select select "10"
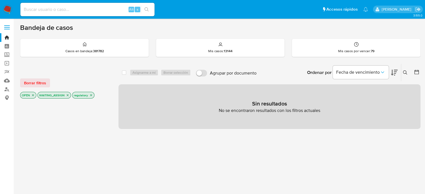
click at [9, 11] on img at bounding box center [7, 9] width 9 height 9
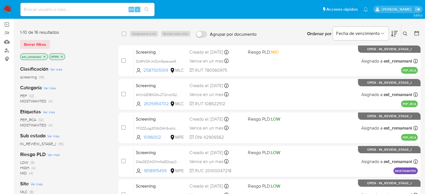
scroll to position [112, 0]
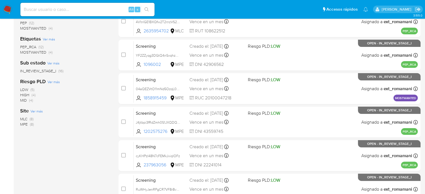
click at [32, 126] on span "(8)" at bounding box center [32, 124] width 4 height 6
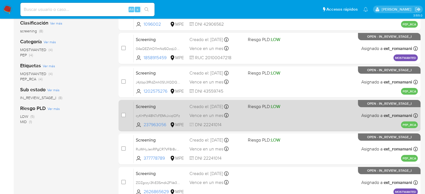
scroll to position [84, 0]
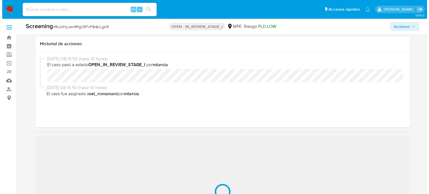
scroll to position [84, 0]
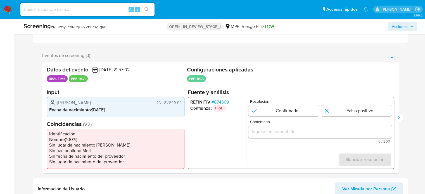
select select "10"
click at [225, 100] on span "# 874369" at bounding box center [219, 102] width 17 height 6
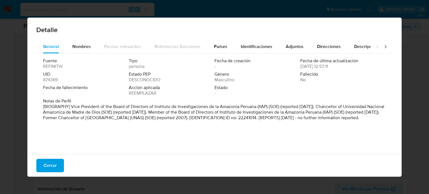
drag, startPoint x: 71, startPoint y: 106, endPoint x: 271, endPoint y: 108, distance: 199.7
click at [271, 108] on p "[BIOGRAPHY] Vice President of the Board of Directors of Instituto de Investigac…" at bounding box center [214, 112] width 342 height 17
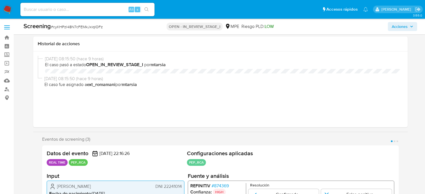
select select "10"
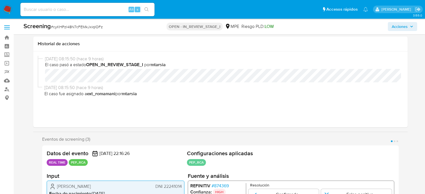
scroll to position [112, 0]
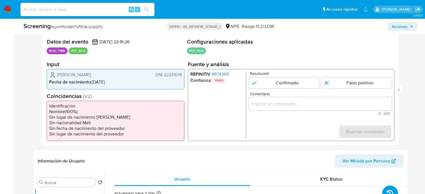
click at [227, 73] on span "# 874369" at bounding box center [219, 74] width 17 height 6
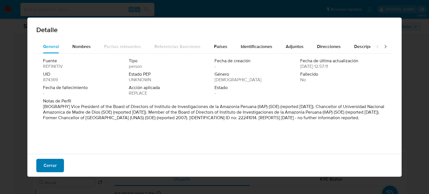
click at [51, 165] on span "Cerrar" at bounding box center [50, 165] width 13 height 12
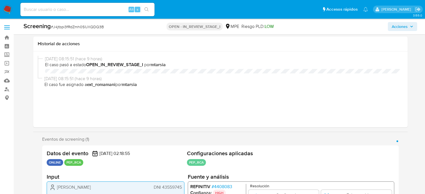
select select "10"
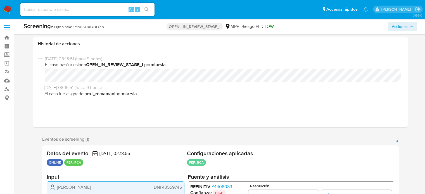
scroll to position [112, 0]
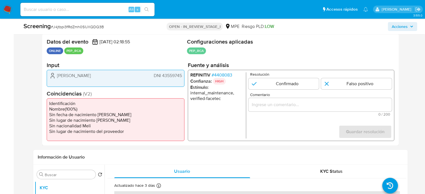
drag, startPoint x: 131, startPoint y: 78, endPoint x: 58, endPoint y: 77, distance: 72.6
click at [58, 77] on div "Estelo Wiliam Liñan Valverde DNI 43559745" at bounding box center [115, 75] width 133 height 7
drag, startPoint x: 57, startPoint y: 77, endPoint x: 124, endPoint y: 78, distance: 67.3
click at [124, 78] on div "Estelo Wiliam Liñan Valverde DNI 43559745" at bounding box center [115, 75] width 133 height 7
click at [225, 73] on span "# 4408083" at bounding box center [221, 75] width 21 height 6
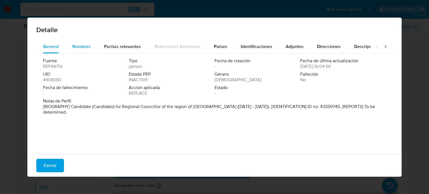
click at [80, 49] on span "Nombres" at bounding box center [81, 46] width 18 height 6
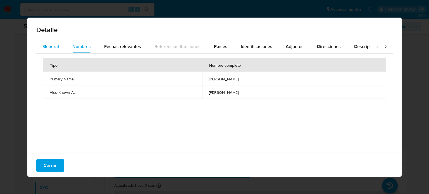
click at [51, 46] on span "General" at bounding box center [51, 46] width 16 height 6
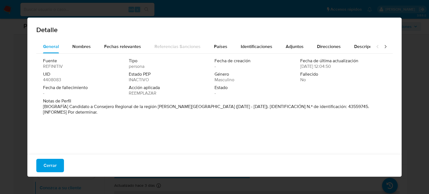
drag, startPoint x: 69, startPoint y: 107, endPoint x: 177, endPoint y: 108, distance: 107.5
click at [177, 108] on font "[BIOGRAFÍA] Candidato a Consejero Regional de la región de Loreto (septiembre d…" at bounding box center [206, 109] width 326 height 12
click at [48, 168] on span "Cerrar" at bounding box center [50, 165] width 13 height 12
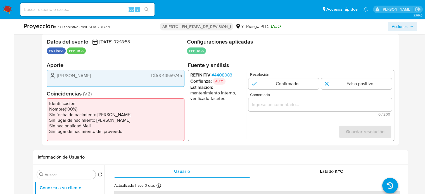
click at [267, 106] on input "Comentario" at bounding box center [319, 104] width 143 height 7
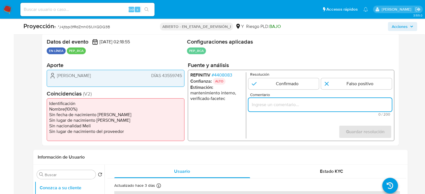
paste input "Titular de cuenta se desempeño como No configurando PEP."
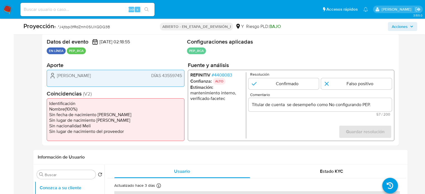
drag, startPoint x: 57, startPoint y: 78, endPoint x: 181, endPoint y: 77, distance: 123.7
click at [181, 77] on div "Estelo William Liñán Valverde DÍAS 43559745" at bounding box center [115, 75] width 133 height 7
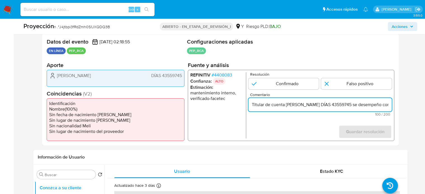
click at [353, 104] on input "Titular de cuenta Estelo William Liñán Valverde DÍAS 43559745 se desempeño como…" at bounding box center [319, 104] width 143 height 7
click at [343, 105] on input "Titular de cuenta Estelo William Liñán Valverde DNI 43559745 se desempeño como …" at bounding box center [319, 104] width 143 height 7
click at [373, 105] on input "Titular de cuenta Estelo William Liñán Valverde, DNI 43559745 se desempeño como…" at bounding box center [319, 104] width 143 height 7
drag, startPoint x: 364, startPoint y: 105, endPoint x: 385, endPoint y: 107, distance: 21.0
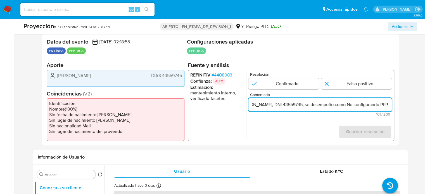
click at [385, 107] on input "Titular de cuenta Estelo William Liñán Valverde, DNI 43559745, se desempeño com…" at bounding box center [319, 104] width 143 height 7
click at [346, 106] on input "Titular de cuenta Estelo William Liñán Valverde, DNI 43559745, se desempeño com…" at bounding box center [319, 104] width 143 height 7
drag, startPoint x: 378, startPoint y: 103, endPoint x: 394, endPoint y: 103, distance: 15.9
click at [394, 103] on div "Datos del evento 17/08/2025 02:18:55 EN LÍNEA PEP_RCA Configuraciones aplicadas…" at bounding box center [220, 90] width 356 height 112
click at [324, 104] on input "Titular de cuenta Estelo William Liñán Valverde, DNI 43559745, se desempeño com…" at bounding box center [319, 104] width 143 height 7
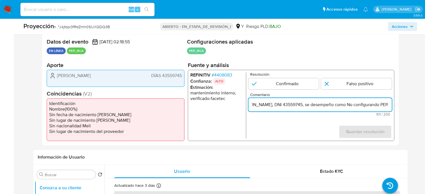
click at [346, 105] on input "Titular de cuenta Estelo William Liñán Valverde, DNI 43559745, se desempeño com…" at bounding box center [319, 104] width 143 height 7
paste input "Candidato a Consejero Regional de la región de Loreto hasta Octubre de 2018."
drag, startPoint x: 384, startPoint y: 106, endPoint x: 391, endPoint y: 105, distance: 6.8
click at [391, 105] on input "Titular de cuenta Estelo William Liñán Valverde, DNI 43559745, se desempeño com…" at bounding box center [319, 104] width 143 height 7
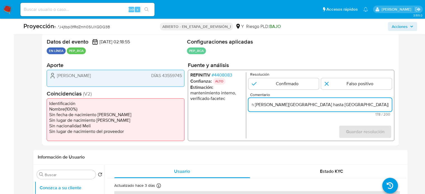
click at [379, 106] on input "Titular de cuenta Estelo William Liñán Valverde, DNI 43559745, se desempeño com…" at bounding box center [319, 104] width 143 height 7
click at [380, 107] on input "Titular de cuenta Estelo William Liñán Valverde, DNI 43559745, se desempeño com…" at bounding box center [319, 104] width 143 height 7
drag, startPoint x: 378, startPoint y: 104, endPoint x: 397, endPoint y: 104, distance: 19.0
click at [397, 104] on div "Datos del evento 17/08/2025 02:18:55 EN LÍNEA PEP_RCA Configuraciones aplicadas…" at bounding box center [220, 90] width 356 height 112
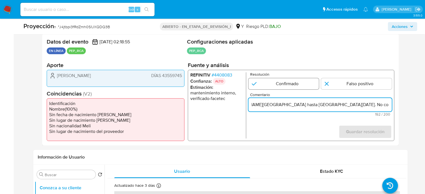
type input "Titular de cuenta Estelo William Liñán Valverde, DNI 43559745, se desempeño com…"
click at [296, 85] on input "1 de 1" at bounding box center [283, 83] width 71 height 11
radio input "true"
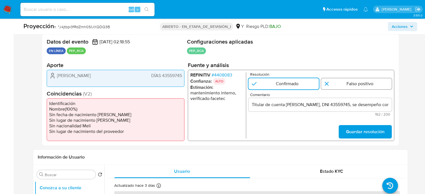
click at [331, 83] on input "1 de 1" at bounding box center [356, 83] width 71 height 11
radio input "true"
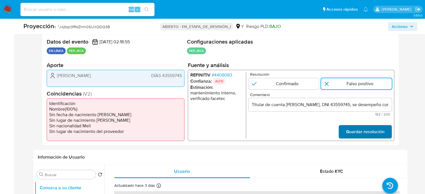
click at [351, 130] on span "Guardar resolución" at bounding box center [364, 132] width 39 height 12
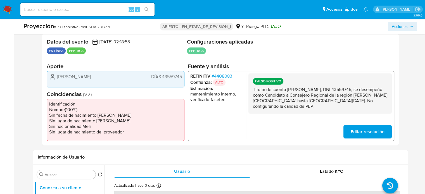
drag, startPoint x: 388, startPoint y: 101, endPoint x: 252, endPoint y: 93, distance: 135.7
click at [252, 93] on div "FALSO POSITIVO Titular de cuenta Estelo William Liñán Valverde, DNI 43559745, s…" at bounding box center [319, 93] width 143 height 40
drag, startPoint x: 251, startPoint y: 89, endPoint x: 383, endPoint y: 103, distance: 133.1
click at [383, 103] on div "FALSO POSITIVO Titular de cuenta Estelo William Liñán Valverde, DNI 43559745, s…" at bounding box center [319, 93] width 143 height 40
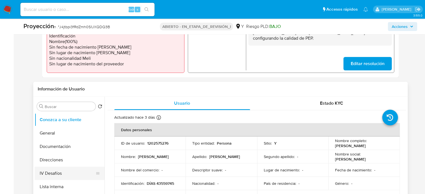
scroll to position [195, 0]
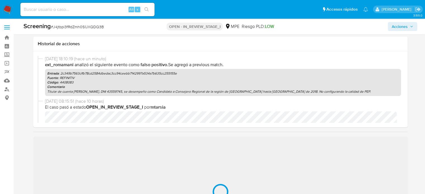
scroll to position [84, 0]
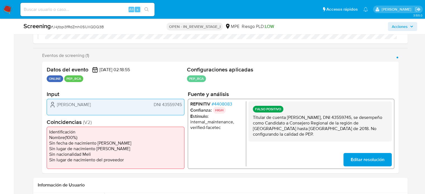
select select "10"
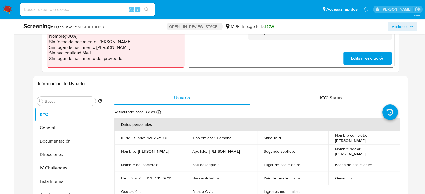
scroll to position [223, 0]
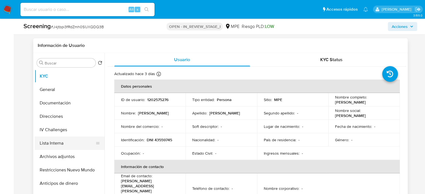
click at [51, 143] on button "Lista Interna" at bounding box center [67, 143] width 65 height 13
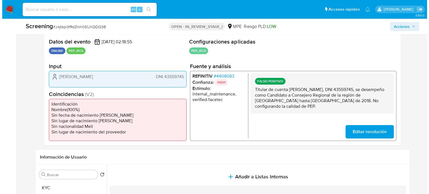
scroll to position [251, 0]
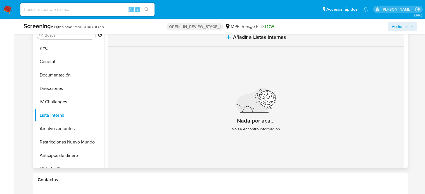
click at [238, 42] on button "Añadir a Listas Internas" at bounding box center [256, 37] width 296 height 19
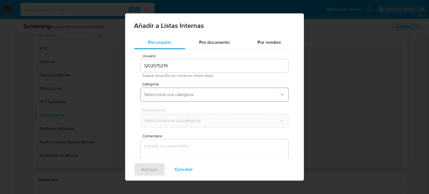
click at [156, 93] on span "Seleccioná una categoría" at bounding box center [211, 95] width 135 height 6
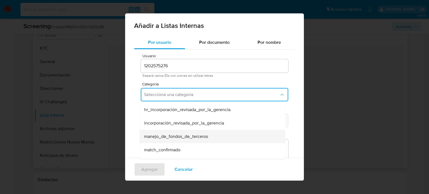
scroll to position [28, 0]
click at [177, 135] on span "match_descartado" at bounding box center [162, 136] width 36 height 6
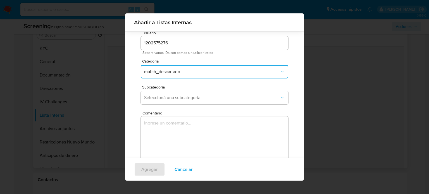
scroll to position [23, 0]
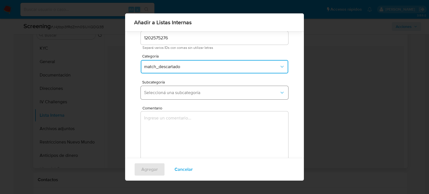
click at [199, 93] on span "Seleccioná una subcategoría" at bounding box center [211, 93] width 135 height 6
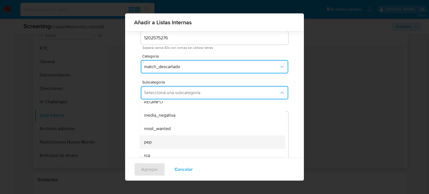
scroll to position [28, 0]
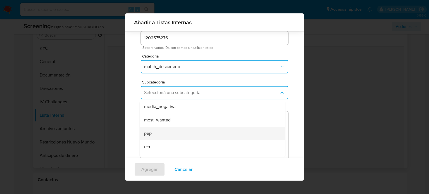
click at [157, 132] on div "pep" at bounding box center [210, 133] width 133 height 13
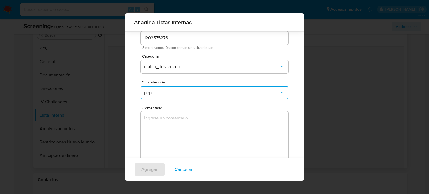
click at [159, 129] on textarea "Comentario" at bounding box center [214, 138] width 147 height 54
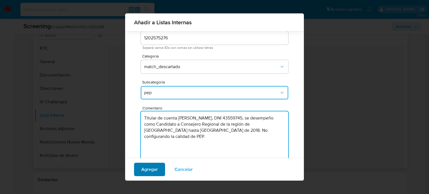
type textarea "Titular de cuenta [PERSON_NAME], DNI 43559745, se desempeño como Candidato a Co…"
click at [152, 169] on span "Agregar" at bounding box center [149, 169] width 16 height 12
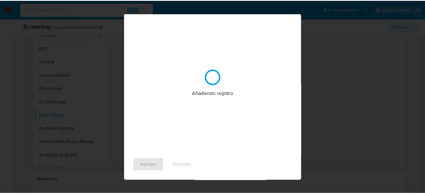
scroll to position [0, 0]
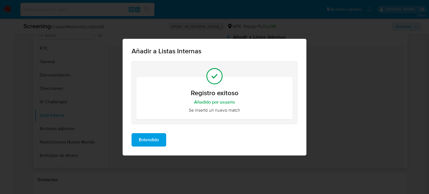
click at [154, 140] on span "Entendido" at bounding box center [149, 140] width 20 height 12
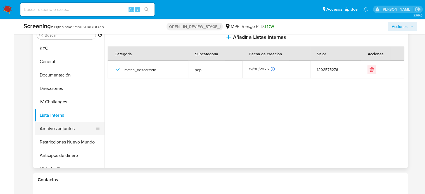
click at [51, 124] on button "Archivos adjuntos" at bounding box center [67, 128] width 65 height 13
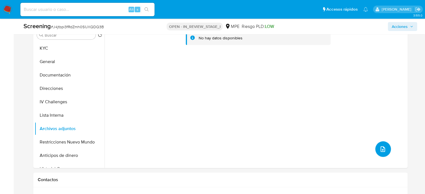
click at [379, 149] on icon "upload-file" at bounding box center [382, 149] width 7 height 7
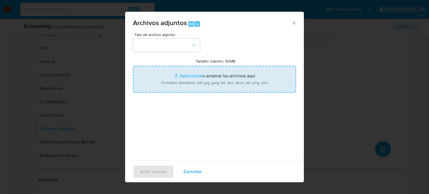
click at [194, 75] on input "Tamaño máximo: 50MB Seleccionar archivos" at bounding box center [214, 79] width 163 height 27
type input "C:\fakepath\_Estelo Wiliam Liñan Valverde_ Lavado de dinero - Buscar con Google…"
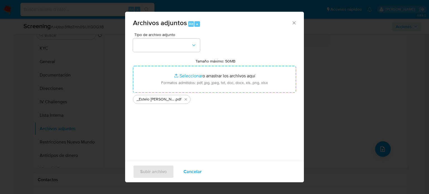
click at [183, 38] on div "Tipo de archivo adjunto" at bounding box center [166, 42] width 67 height 19
click at [183, 44] on button "button" at bounding box center [166, 45] width 67 height 13
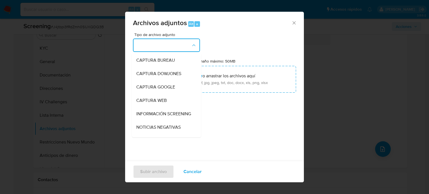
click at [158, 115] on span "INFORMACIÓN SCREENING" at bounding box center [163, 114] width 55 height 6
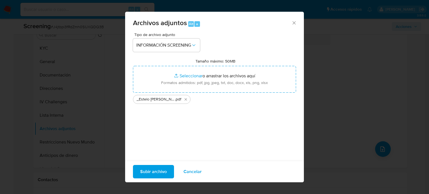
click at [152, 175] on span "Subir archivo" at bounding box center [153, 172] width 27 height 12
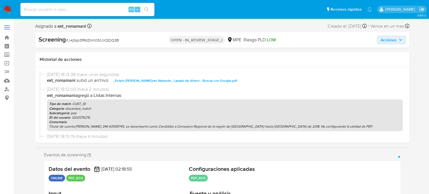
select select "10"
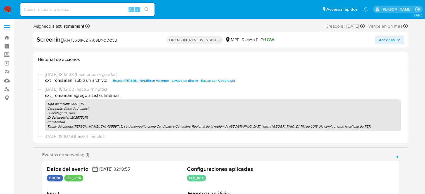
click at [378, 40] on button "Acciones" at bounding box center [389, 39] width 29 height 9
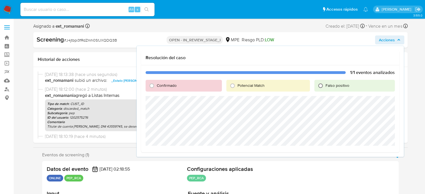
click at [319, 85] on input "Falso positivo" at bounding box center [320, 85] width 9 height 9
radio input "true"
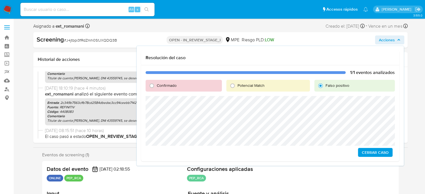
scroll to position [56, 0]
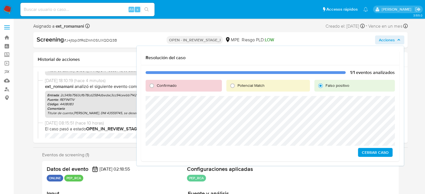
click at [372, 151] on span "Cerrar Caso" at bounding box center [375, 153] width 27 height 8
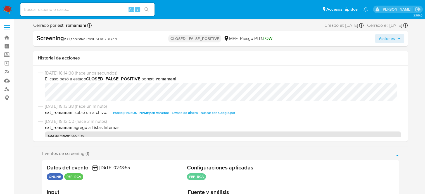
select select "10"
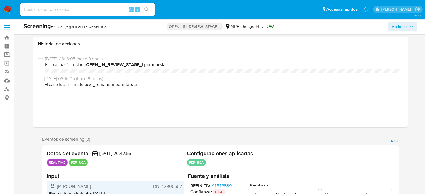
select select "10"
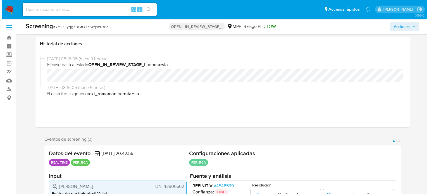
scroll to position [112, 0]
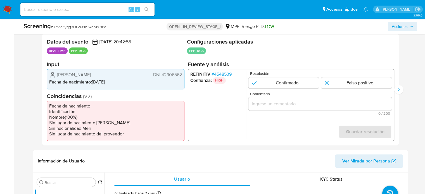
drag, startPoint x: 93, startPoint y: 75, endPoint x: 55, endPoint y: 75, distance: 37.4
click at [55, 75] on div "[PERSON_NAME] Manchay DNI 42906562" at bounding box center [115, 74] width 133 height 7
click at [230, 74] on span "# 4548539" at bounding box center [221, 74] width 20 height 6
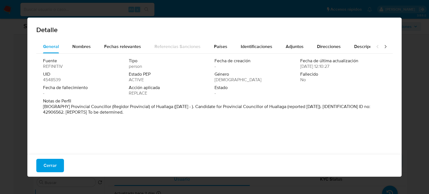
drag, startPoint x: 113, startPoint y: 106, endPoint x: 173, endPoint y: 109, distance: 59.8
click at [173, 109] on p "[BIOGRAPHY] Provincial Councillor (Regidor Provincial) of Huallaga ([DATE] - ).…" at bounding box center [214, 109] width 342 height 11
